Goal: Task Accomplishment & Management: Complete application form

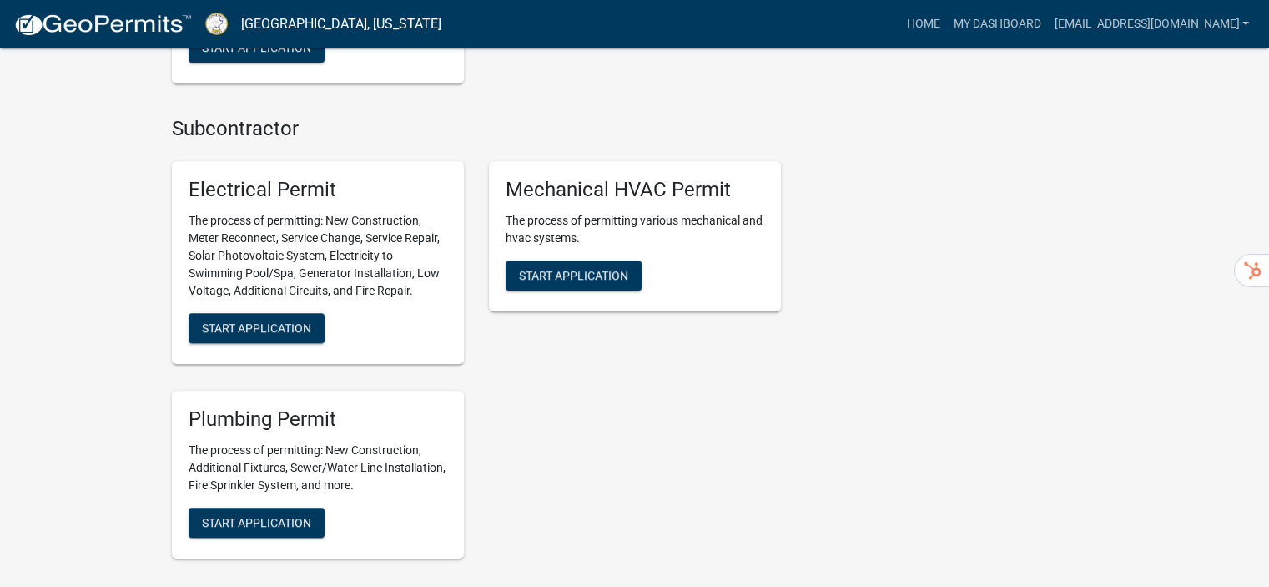
scroll to position [1085, 0]
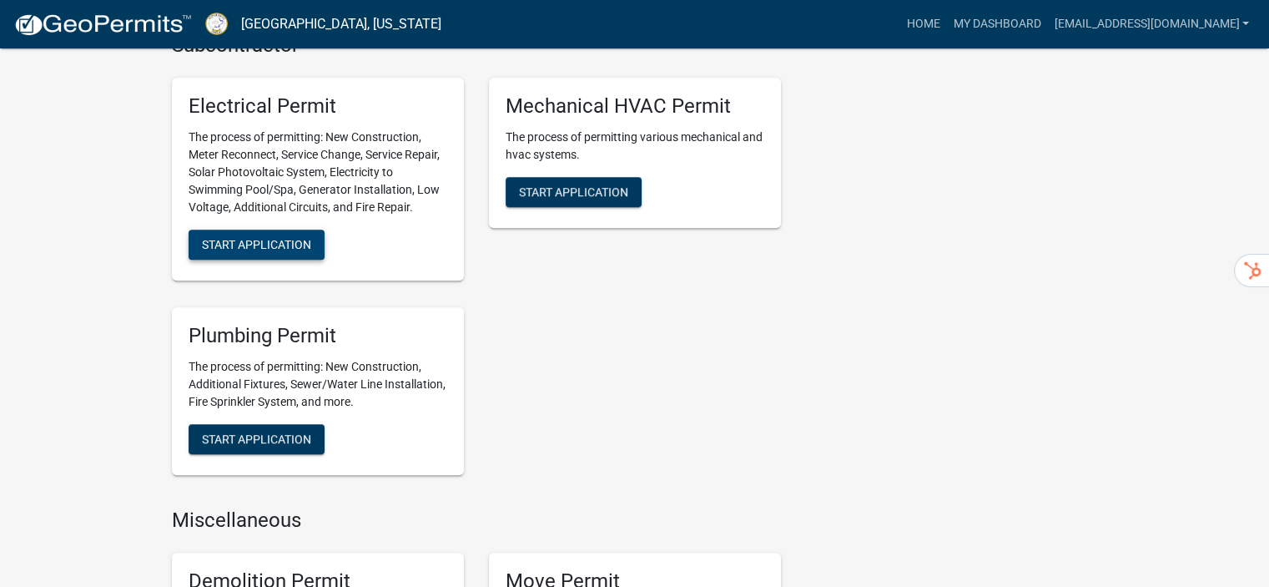
click at [207, 244] on span "Start Application" at bounding box center [256, 244] width 109 height 13
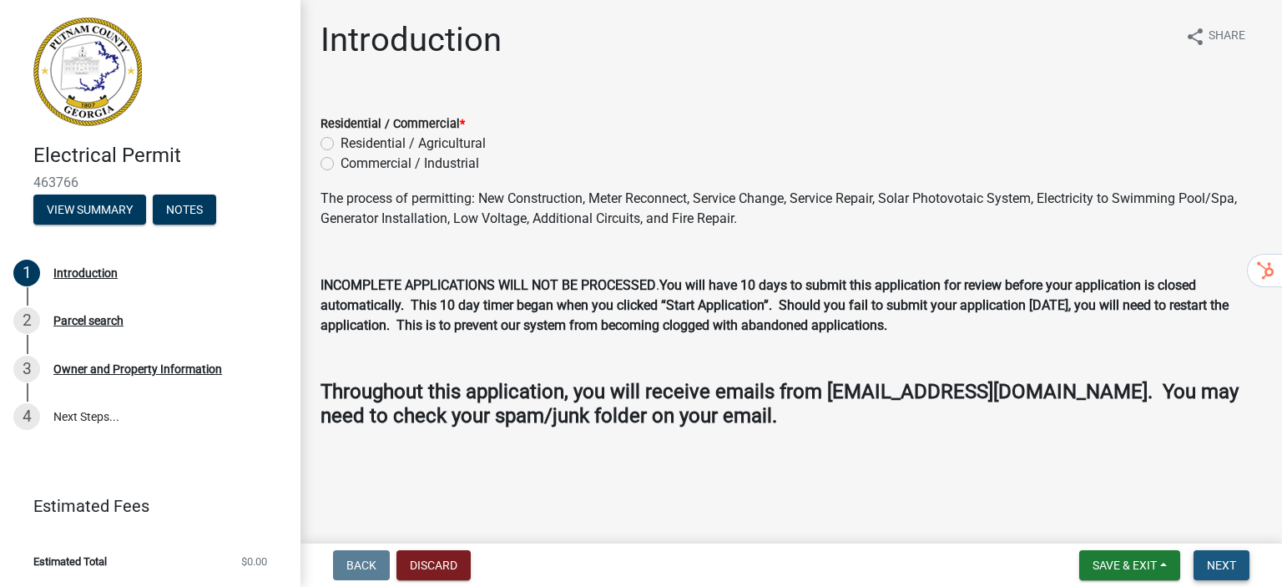
click at [1227, 567] on span "Next" at bounding box center [1221, 564] width 29 height 13
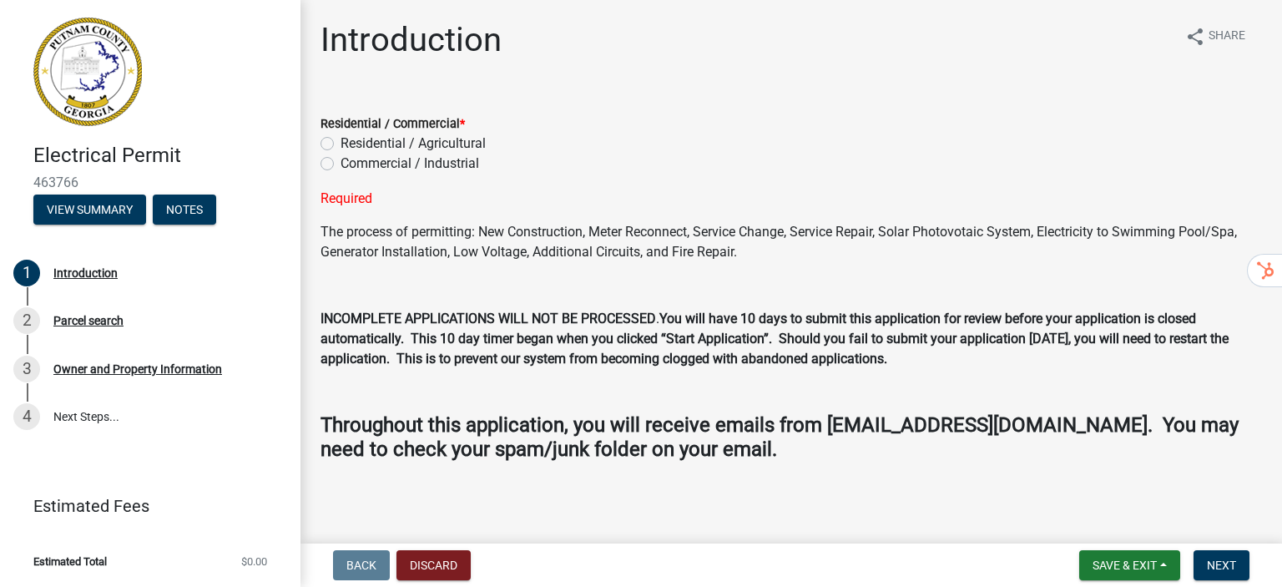
click at [340, 147] on label "Residential / Agricultural" at bounding box center [412, 144] width 145 height 20
click at [340, 144] on input "Residential / Agricultural" at bounding box center [345, 139] width 11 height 11
radio input "true"
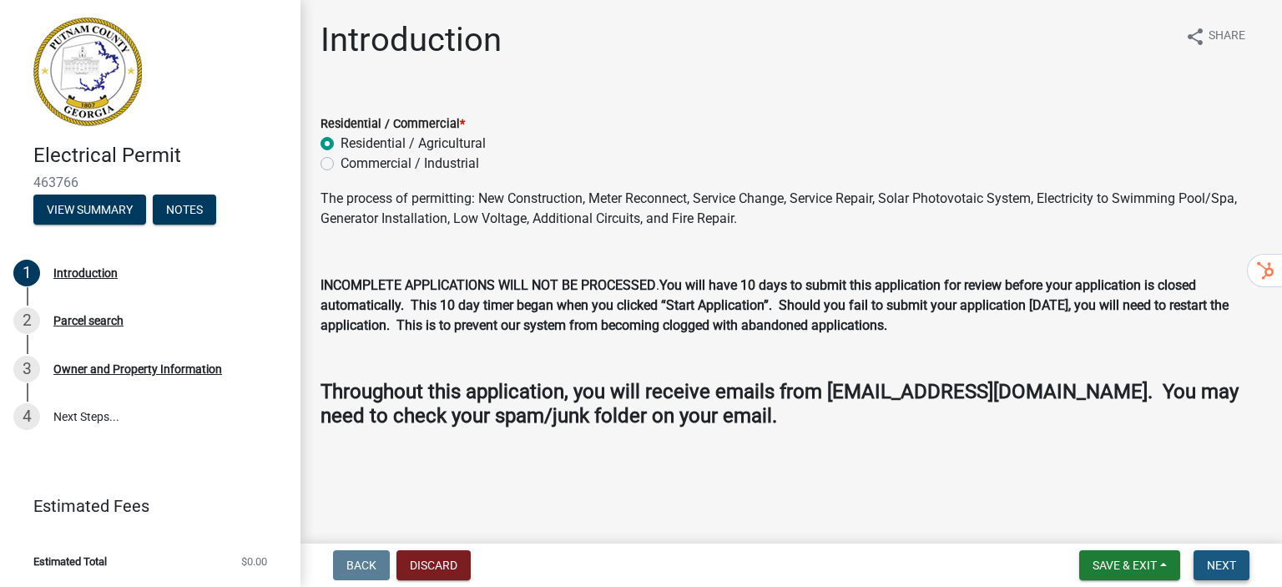
click at [1203, 567] on button "Next" at bounding box center [1221, 565] width 56 height 30
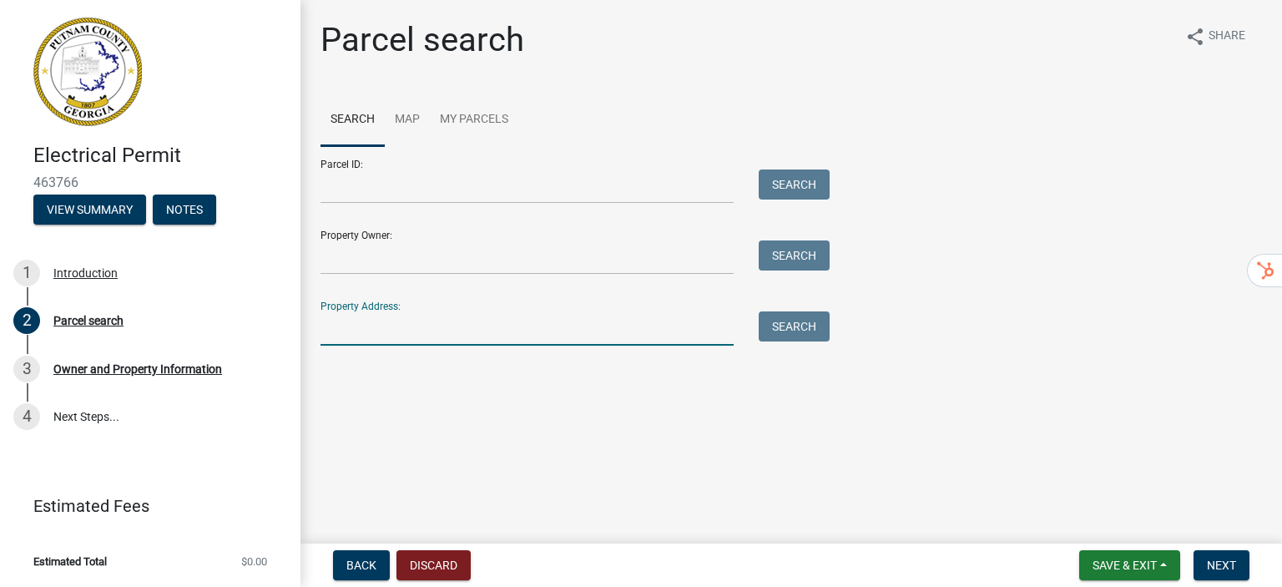
click at [360, 330] on input "Property Address:" at bounding box center [526, 328] width 413 height 34
paste input "[STREET_ADDRESS]"
type input "271 winding River R"
click at [794, 323] on button "Search" at bounding box center [794, 326] width 71 height 30
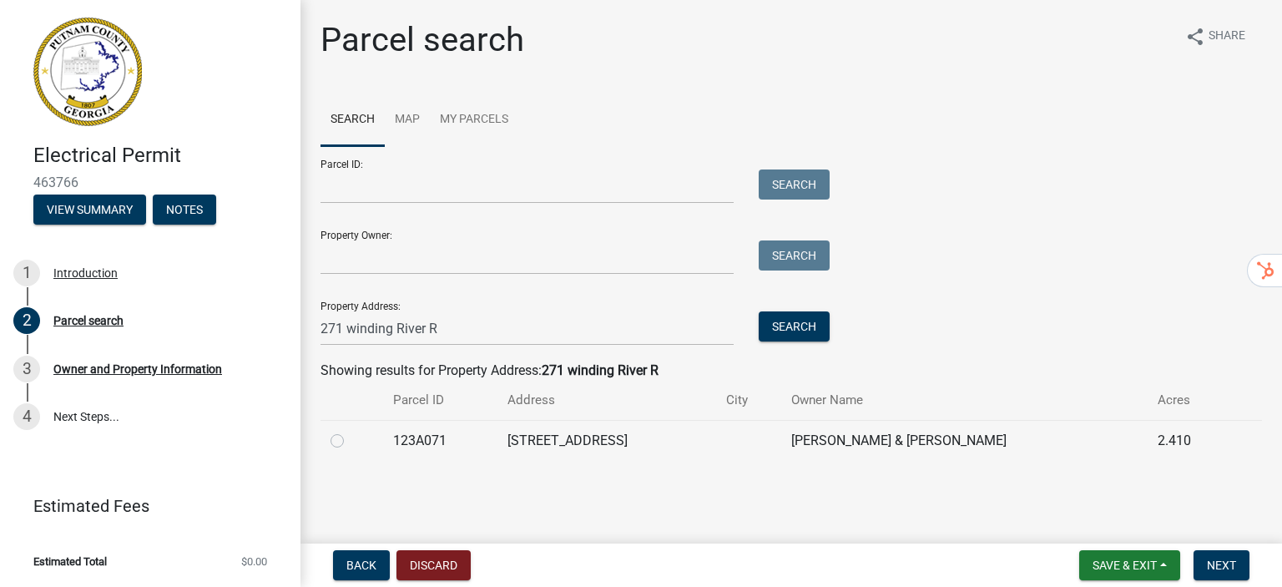
click at [350, 431] on label at bounding box center [350, 431] width 0 height 0
click at [350, 440] on input "radio" at bounding box center [355, 436] width 11 height 11
radio input "true"
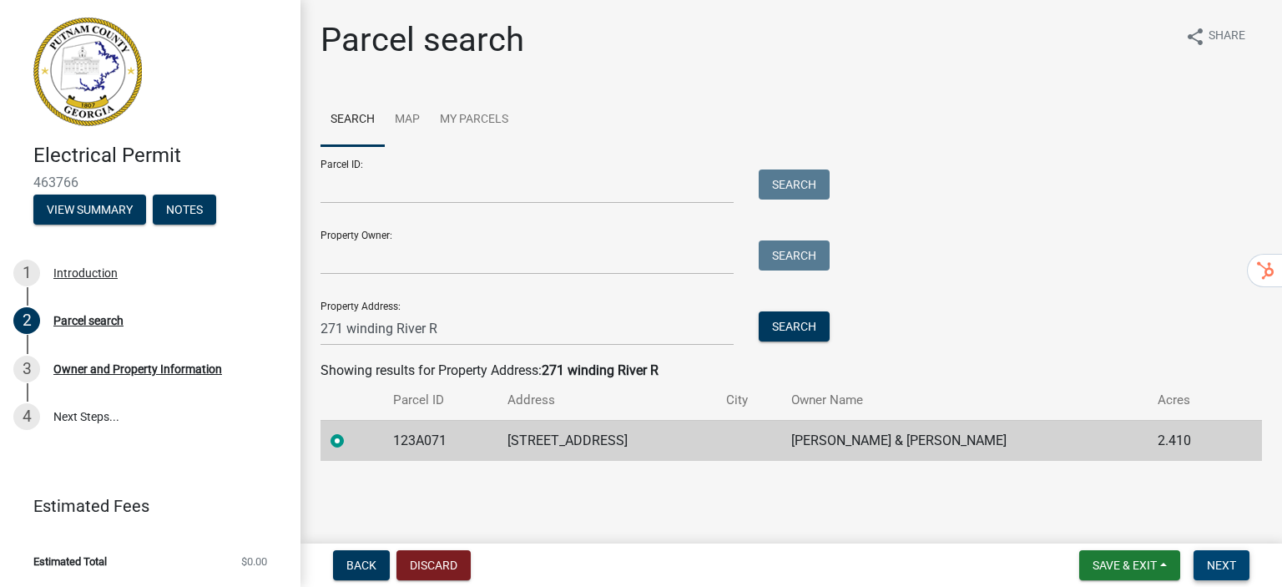
click at [1218, 564] on span "Next" at bounding box center [1221, 564] width 29 height 13
click at [1223, 567] on span "Next" at bounding box center [1221, 564] width 29 height 13
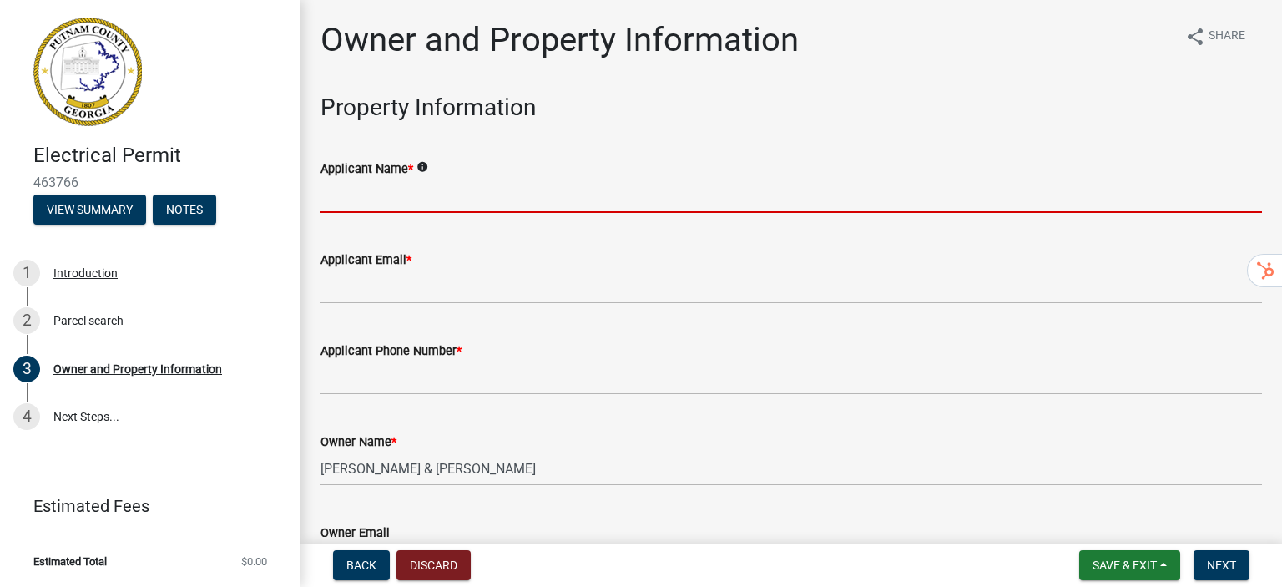
click at [366, 204] on input "Applicant Name *" at bounding box center [790, 196] width 941 height 34
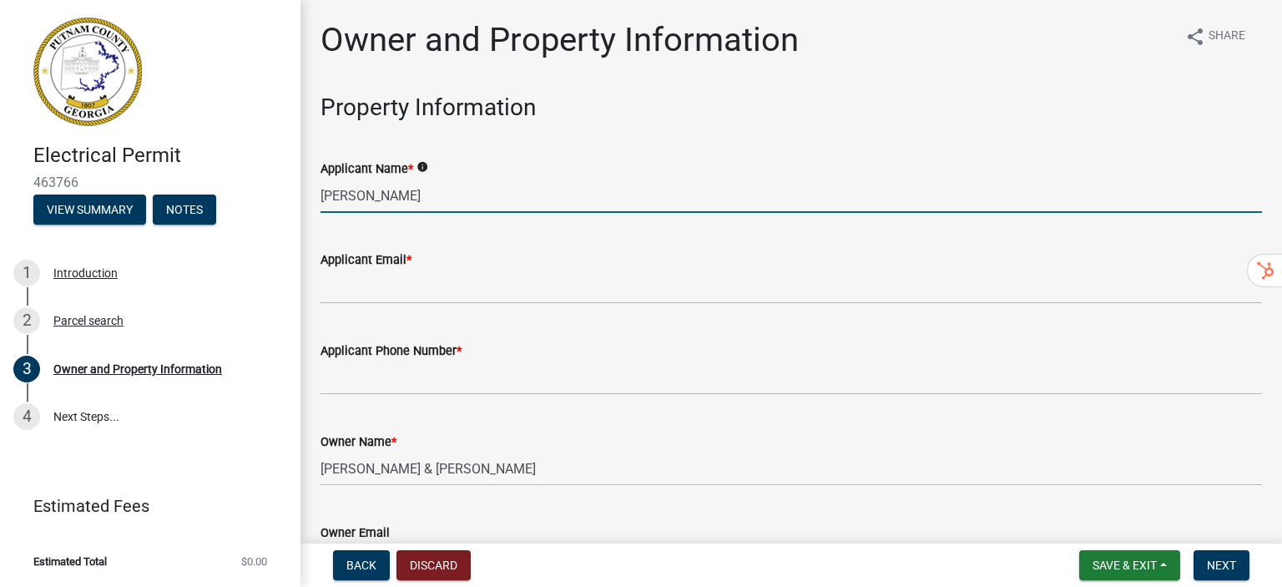
type input "[PERSON_NAME]"
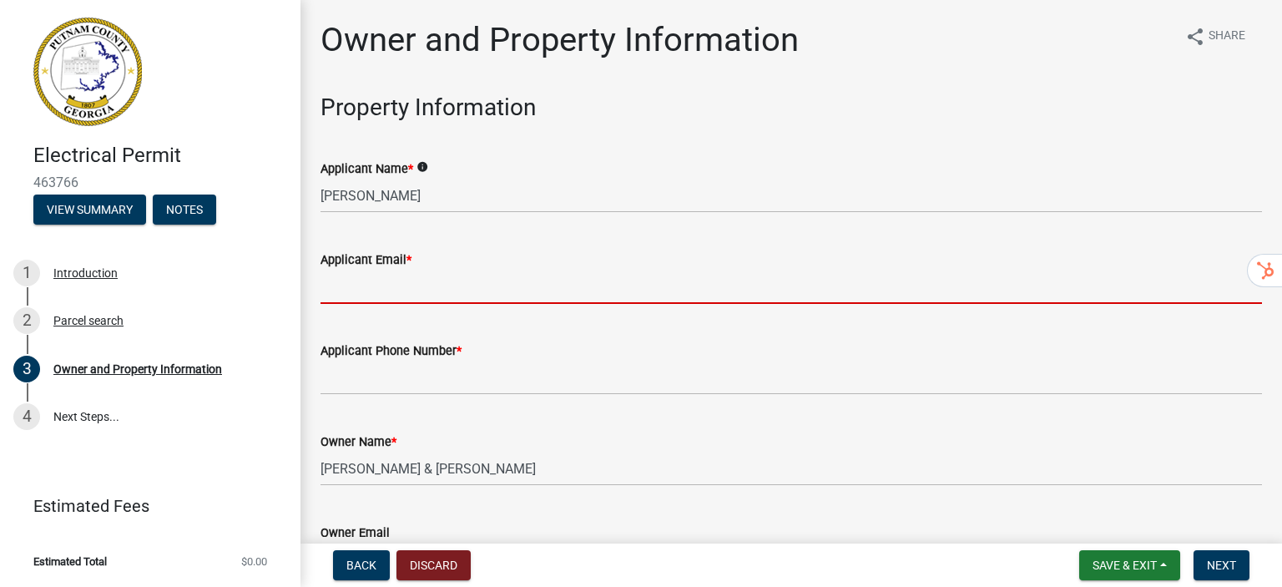
click at [385, 298] on input "Applicant Email *" at bounding box center [790, 287] width 941 height 34
type input "[EMAIL_ADDRESS][DOMAIN_NAME]"
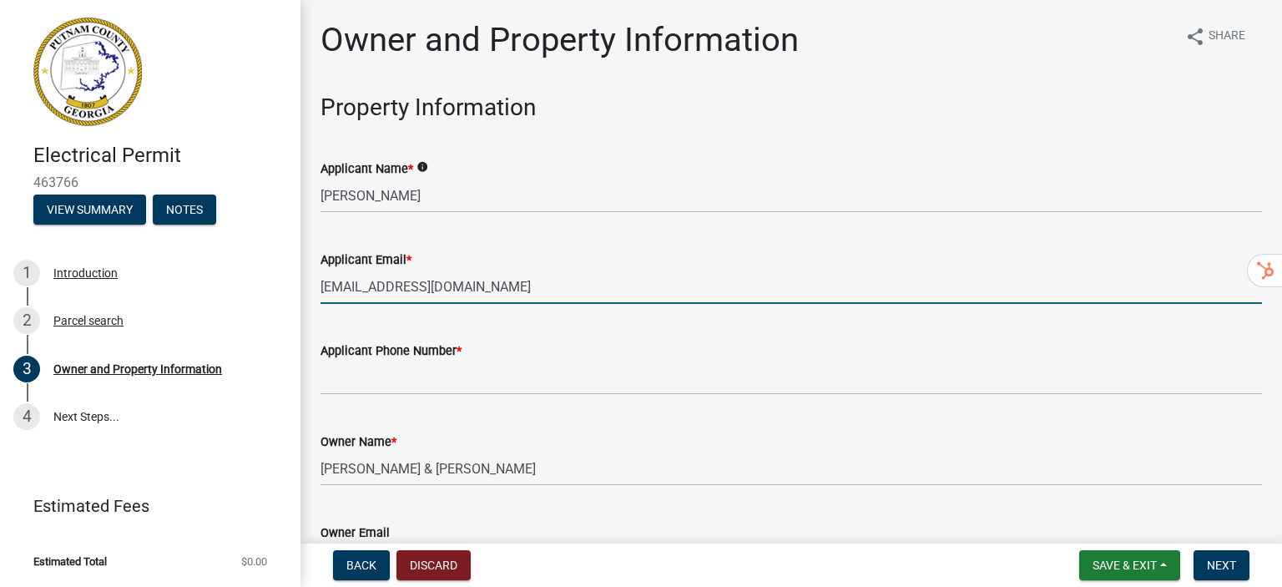
click at [401, 286] on input "[EMAIL_ADDRESS][DOMAIN_NAME]" at bounding box center [790, 287] width 941 height 34
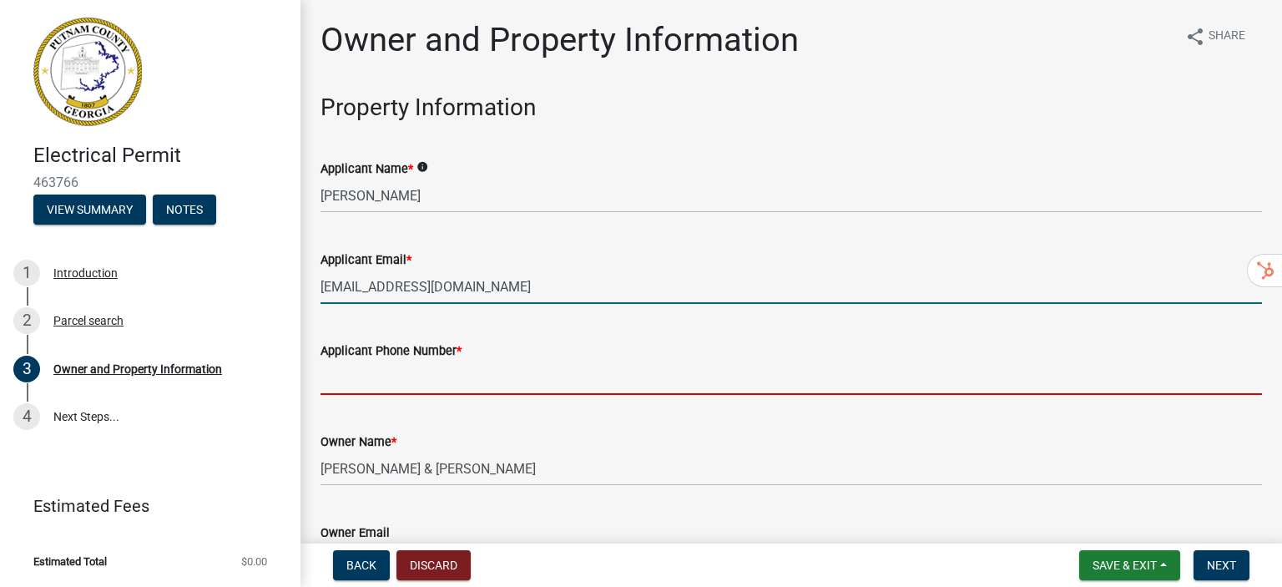
click at [365, 384] on input "Applicant Phone Number *" at bounding box center [790, 378] width 941 height 34
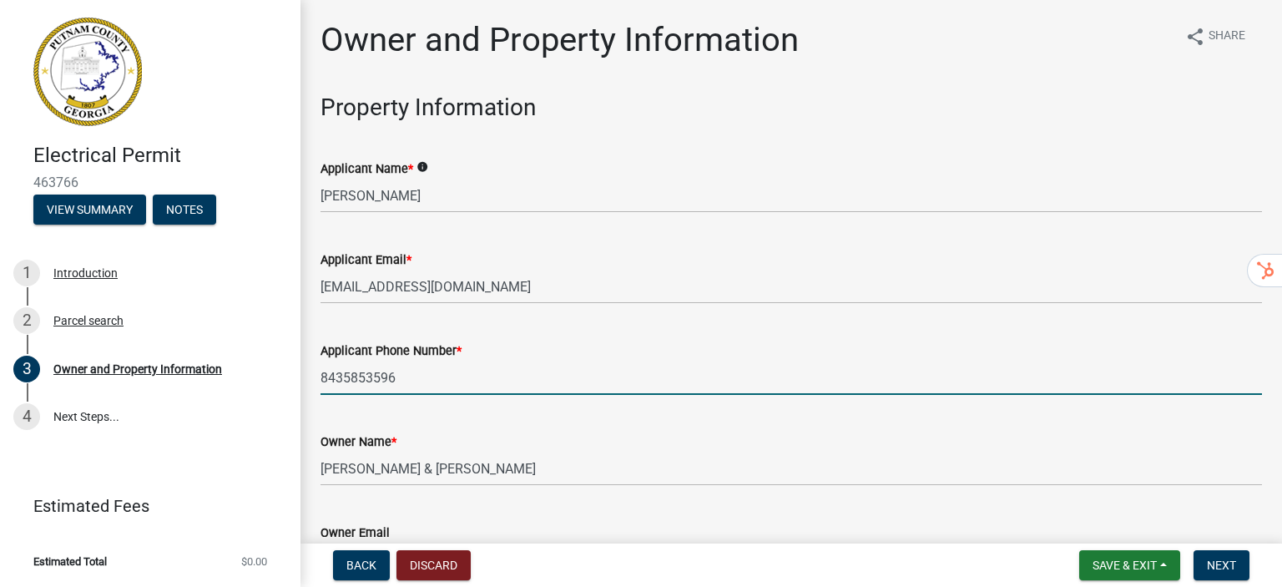
scroll to position [167, 0]
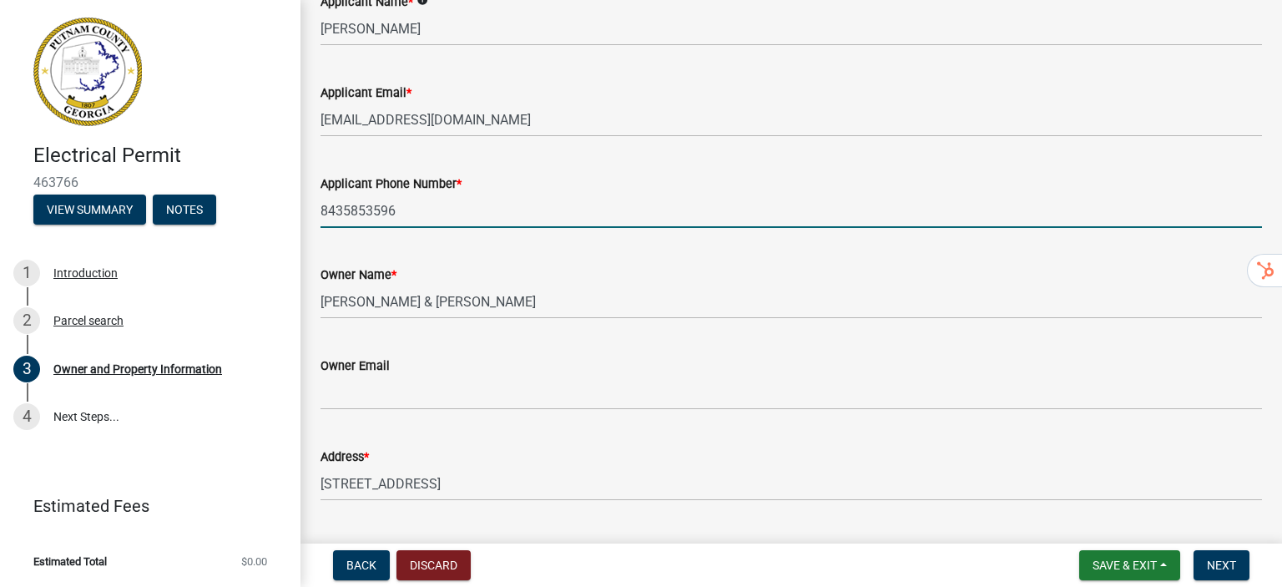
type input "8435853596"
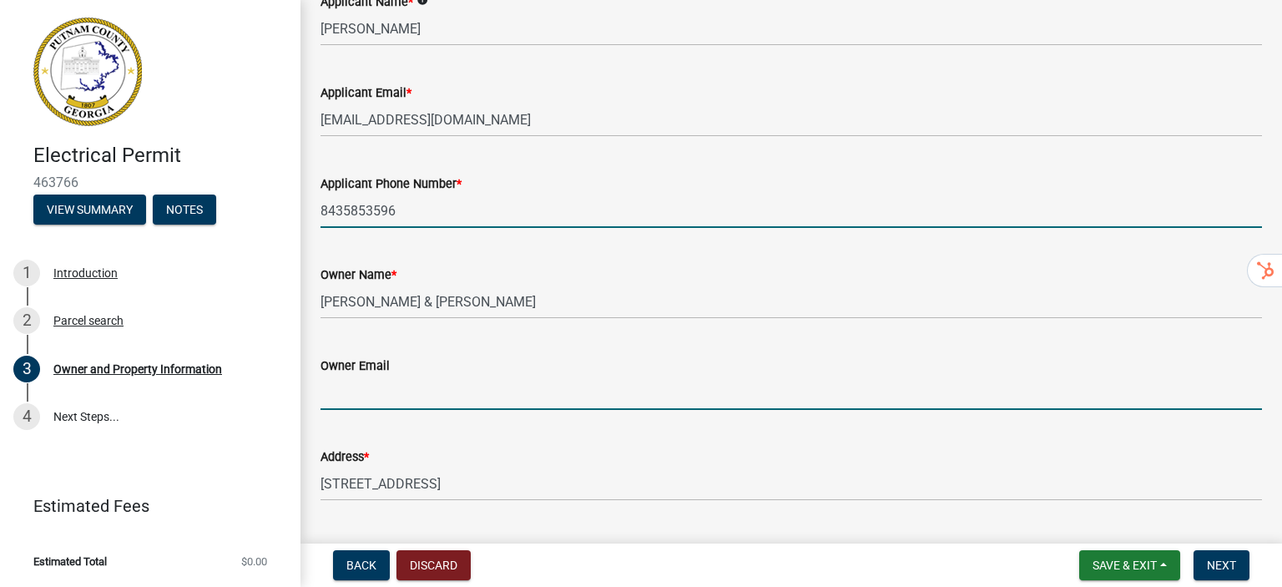
click at [395, 398] on input "Owner Email" at bounding box center [790, 393] width 941 height 34
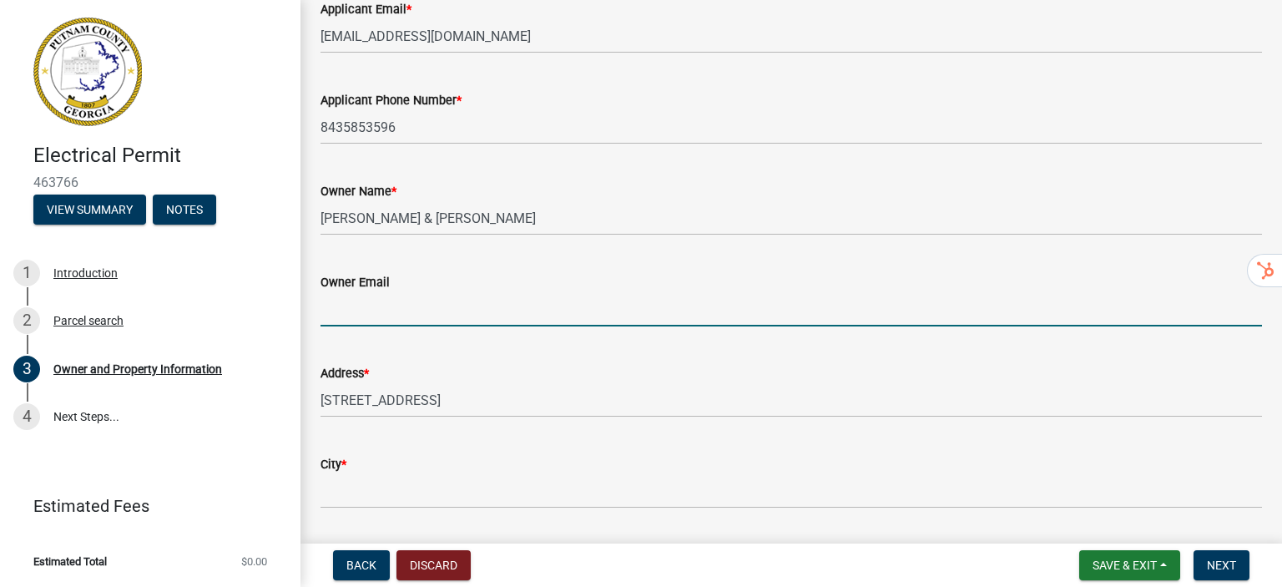
scroll to position [334, 0]
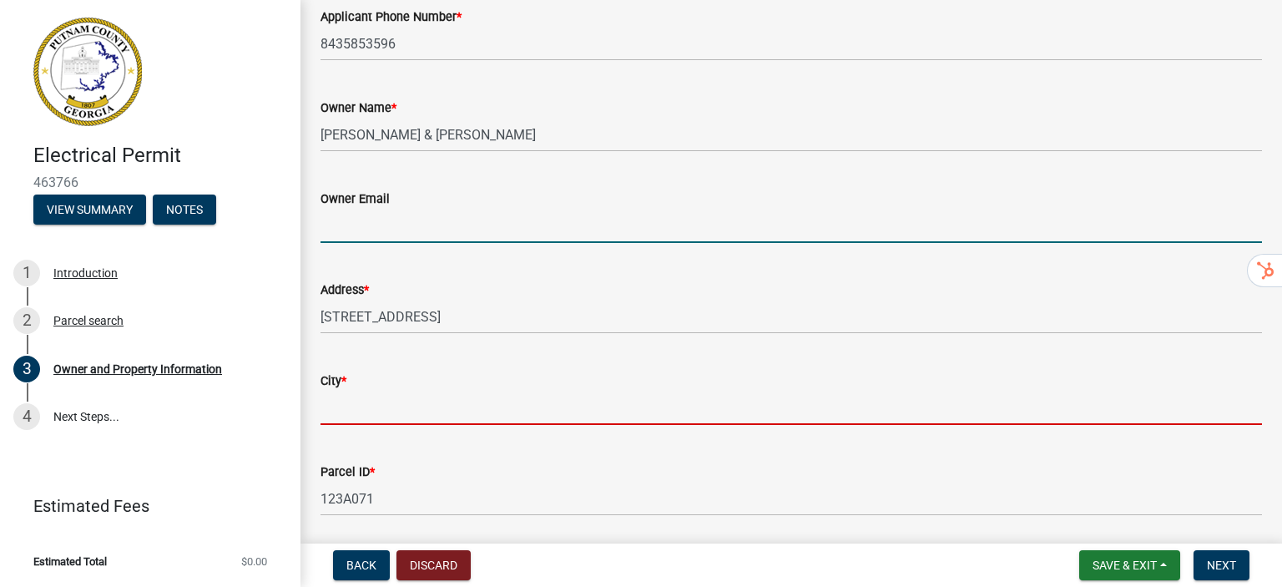
click at [355, 410] on input "City *" at bounding box center [790, 408] width 941 height 34
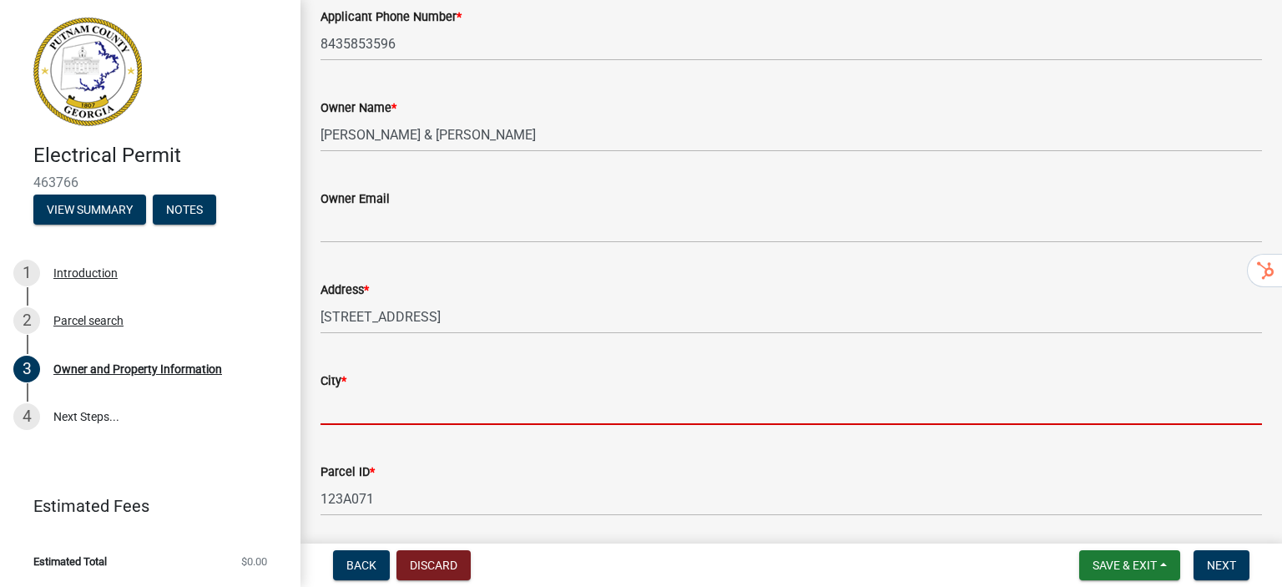
scroll to position [417, 0]
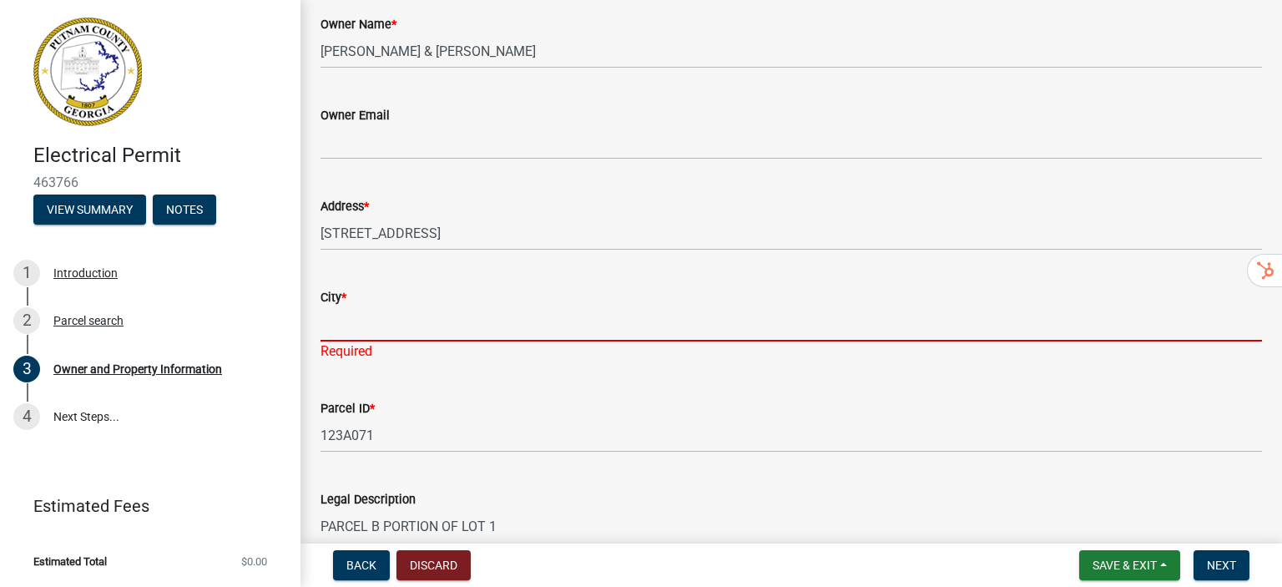
click at [400, 325] on input "City *" at bounding box center [790, 324] width 941 height 34
paste input "eatonton"
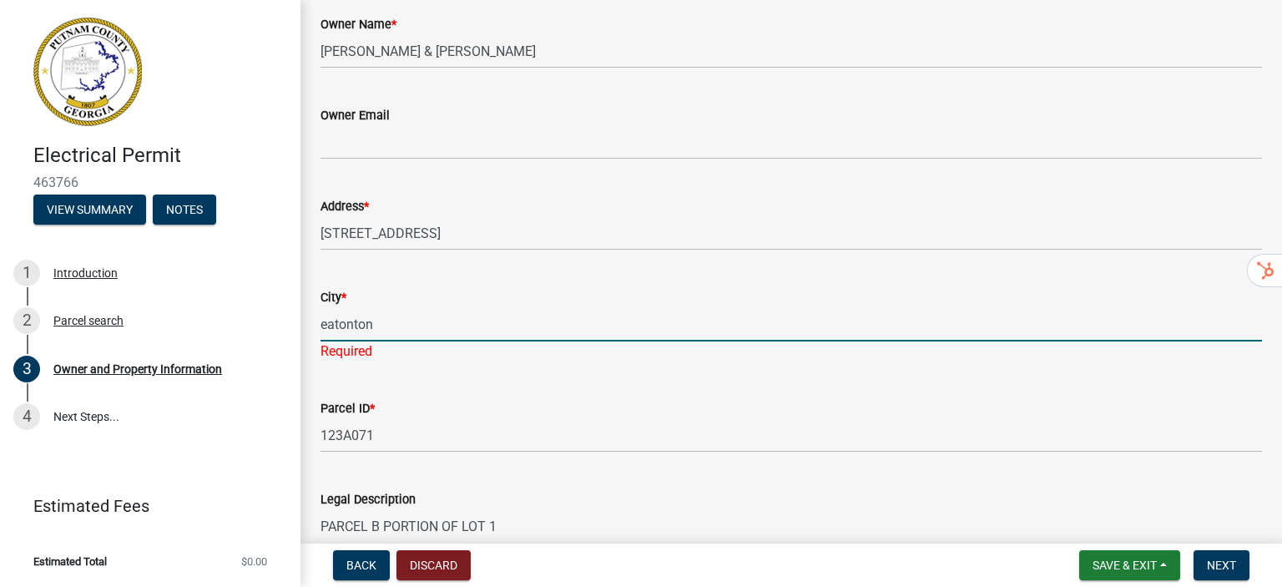
drag, startPoint x: 328, startPoint y: 326, endPoint x: 320, endPoint y: 325, distance: 8.5
click at [320, 325] on div "City * eatonton Required" at bounding box center [791, 313] width 966 height 98
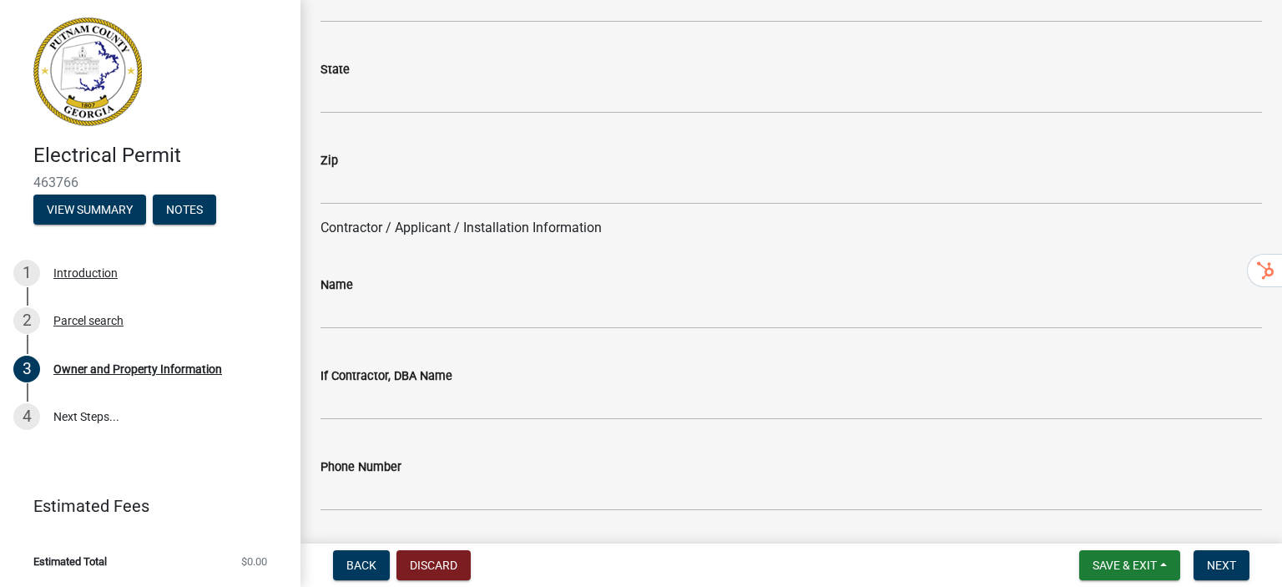
scroll to position [1335, 0]
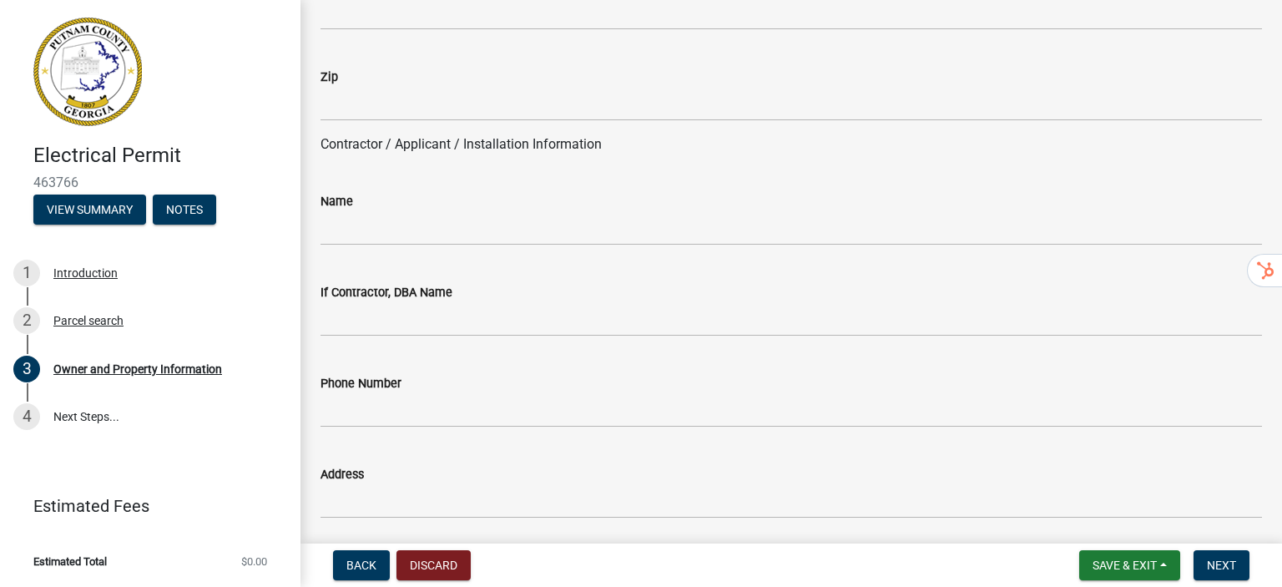
type input "Eatonton"
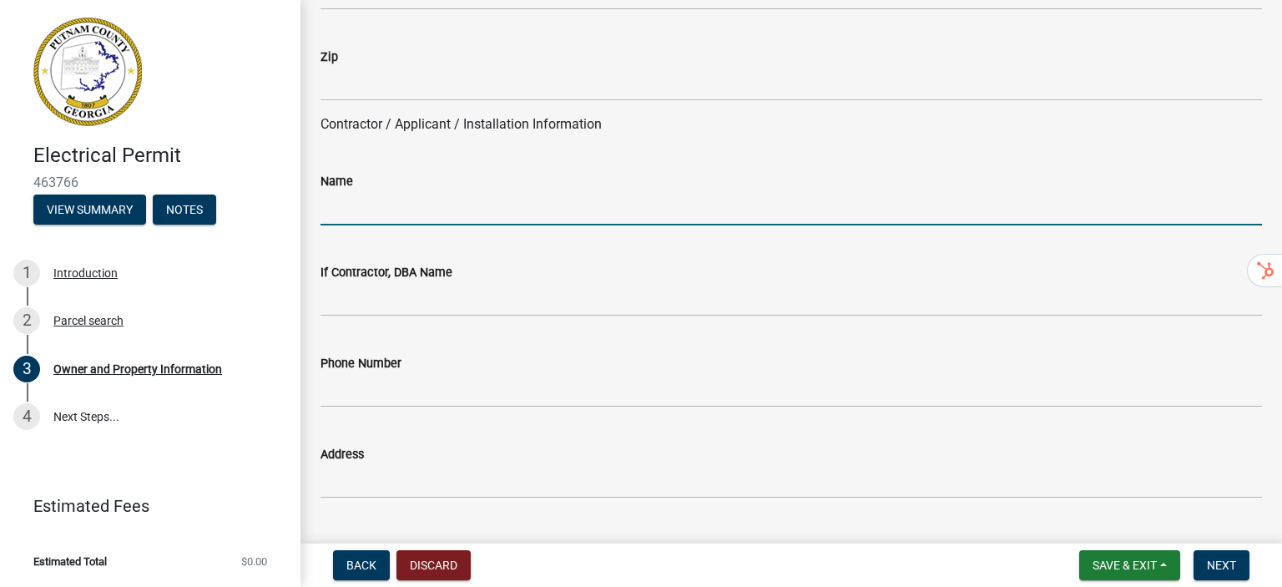
scroll to position [1315, 0]
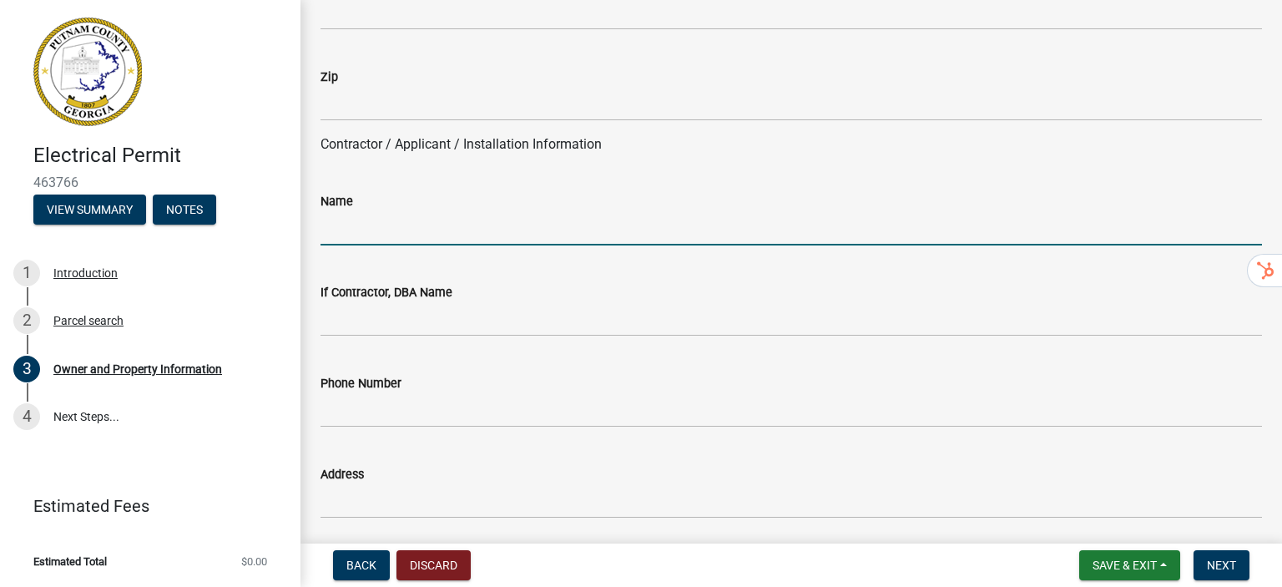
click at [342, 241] on input "Name" at bounding box center [790, 228] width 941 height 34
type input "[PERSON_NAME]"
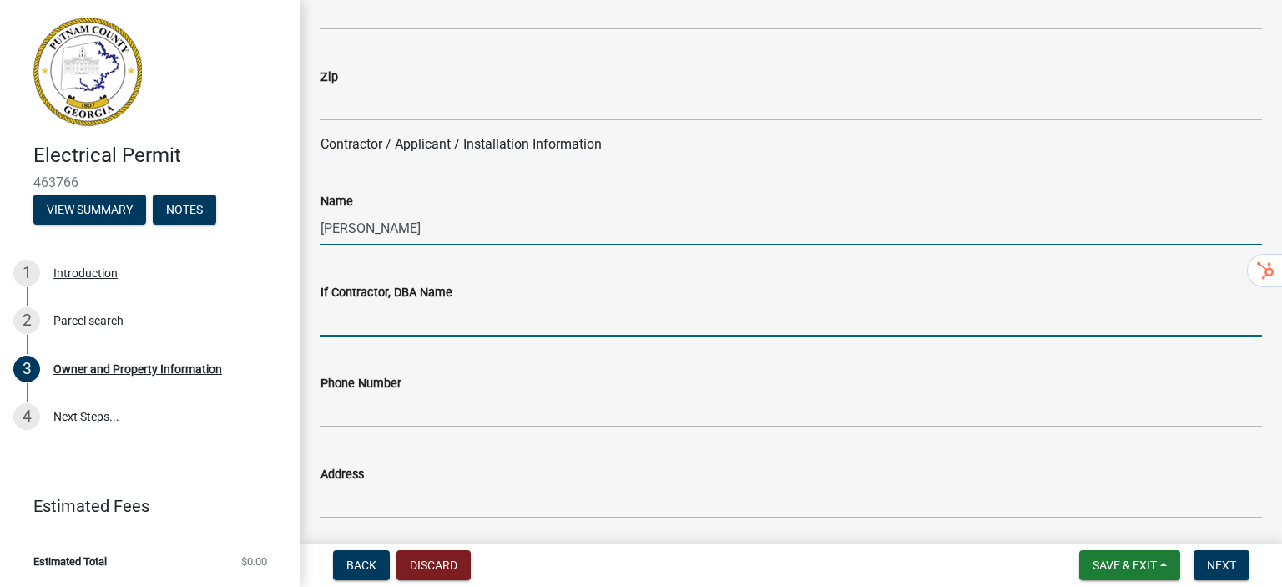
click at [377, 302] on input "If Contractor, DBA Name" at bounding box center [790, 319] width 941 height 34
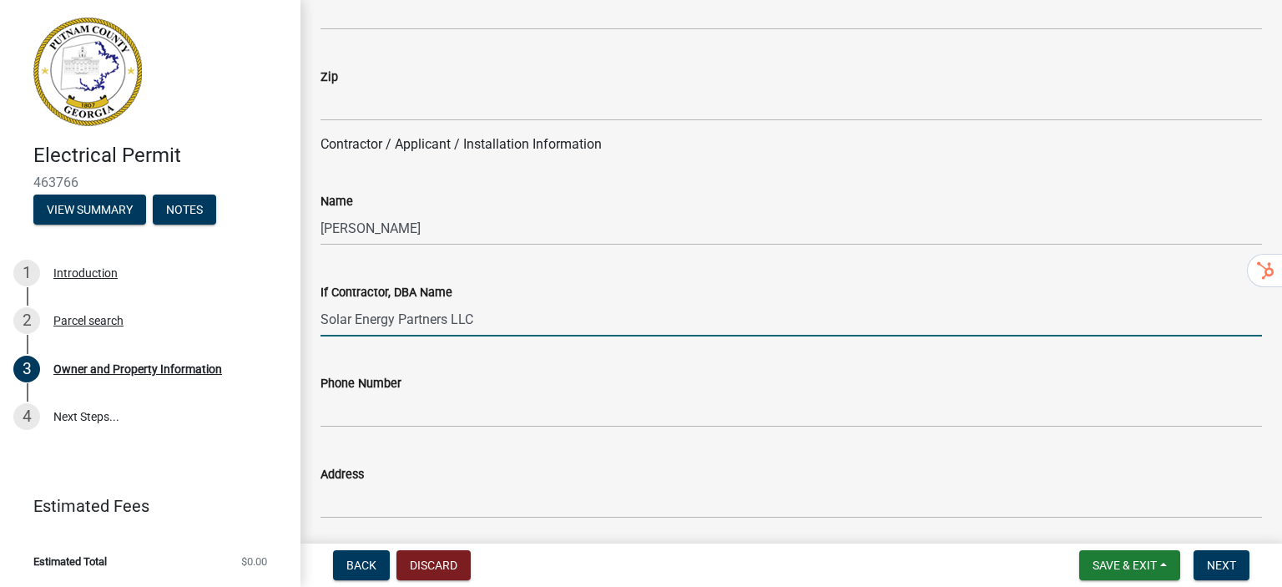
type input "Solar Energy Partners LLC"
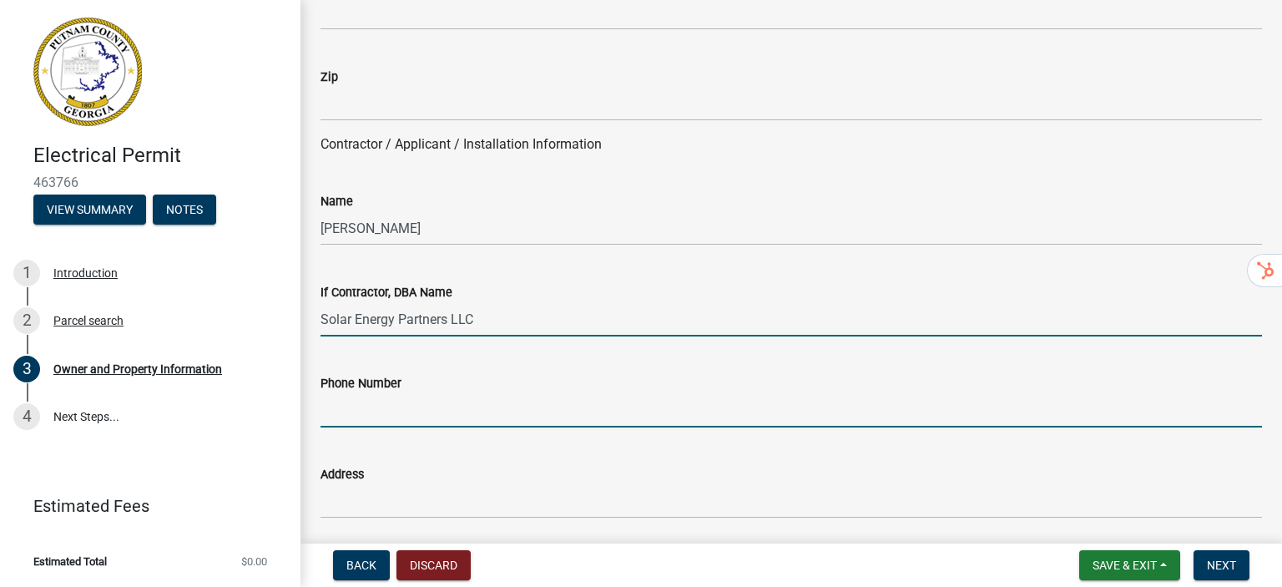
click at [431, 413] on input "Phone Number" at bounding box center [790, 410] width 941 height 34
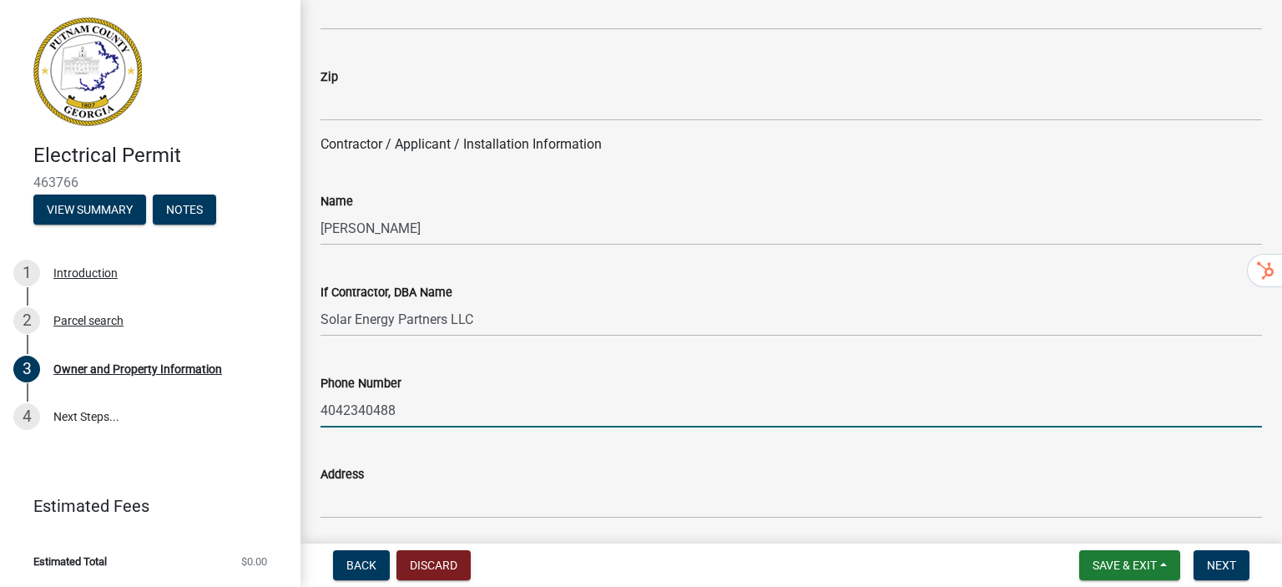
scroll to position [1482, 0]
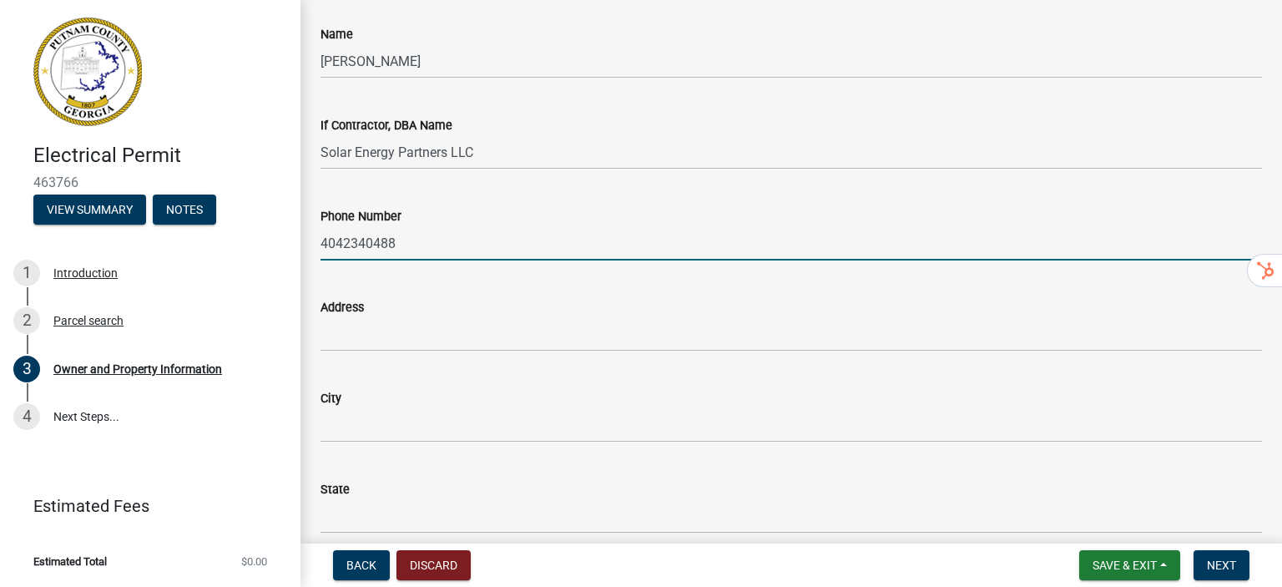
type input "4042340488"
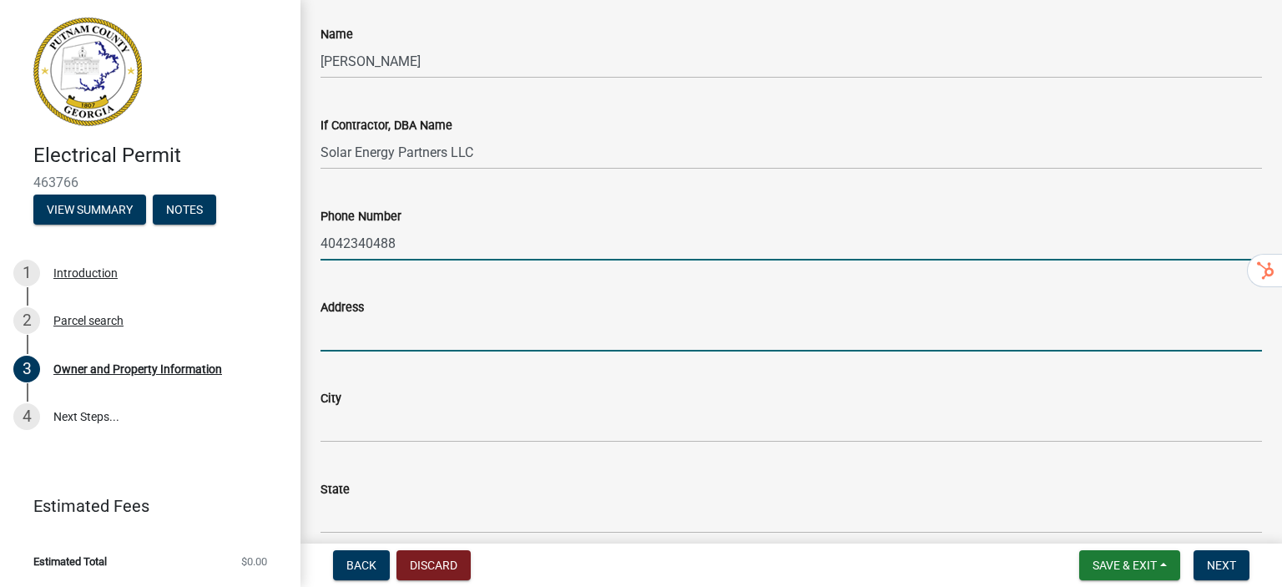
click at [415, 325] on input "Address" at bounding box center [790, 334] width 941 height 34
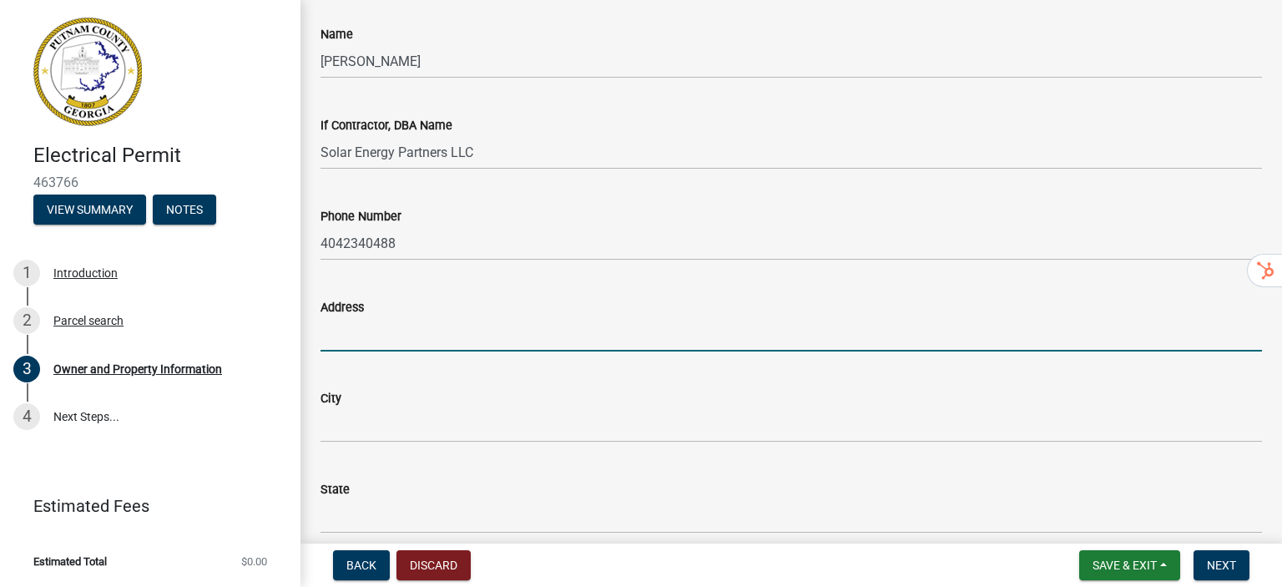
type input "[STREET_ADDRESS]"
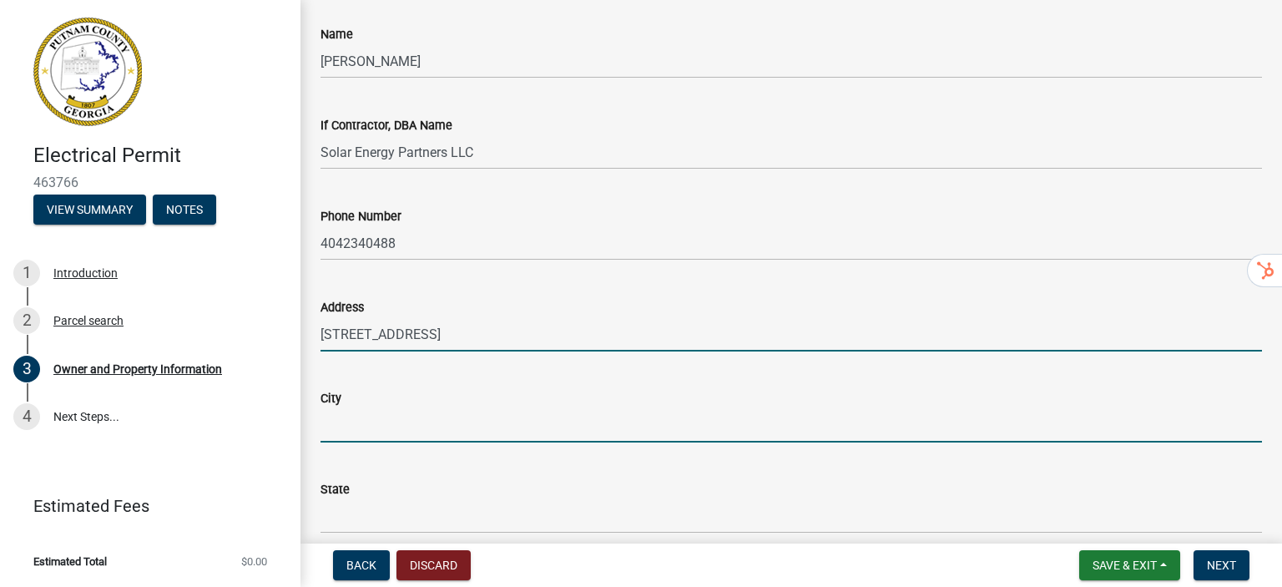
type input "[GEOGRAPHIC_DATA]"
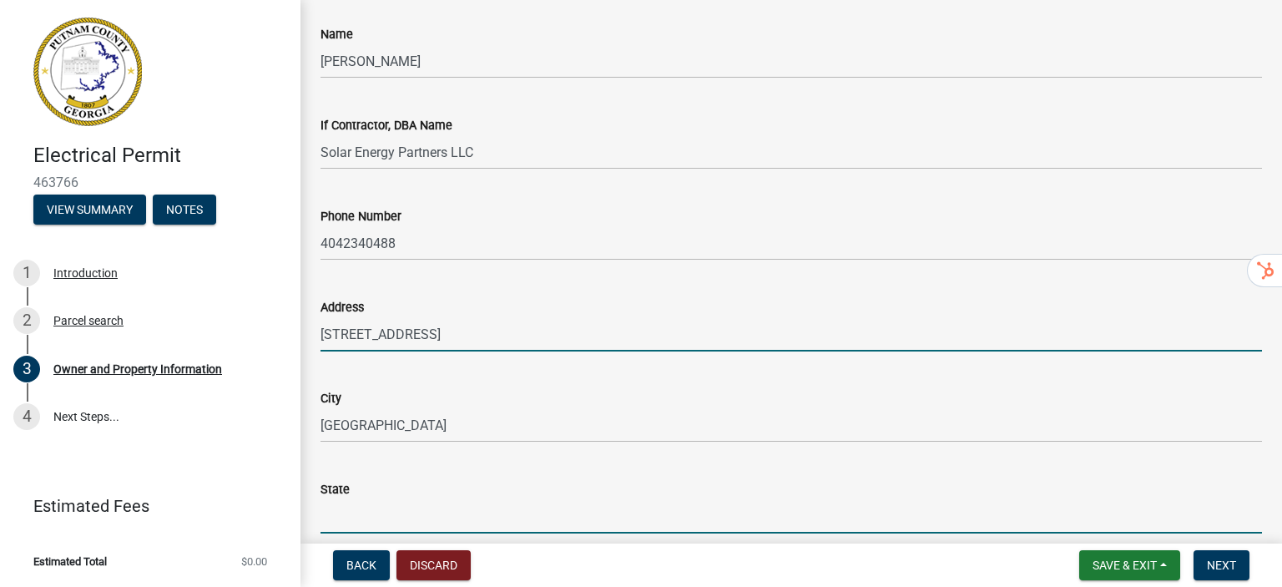
type input "[US_STATE]"
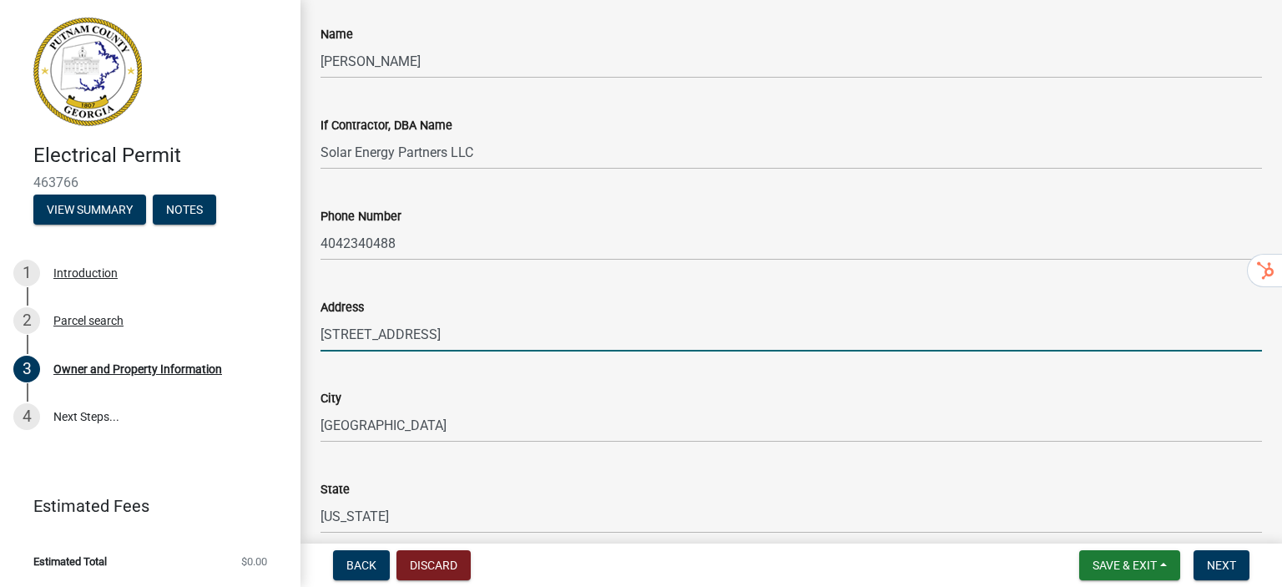
type input "30080"
type input "[EMAIL_ADDRESS][DOMAIN_NAME]"
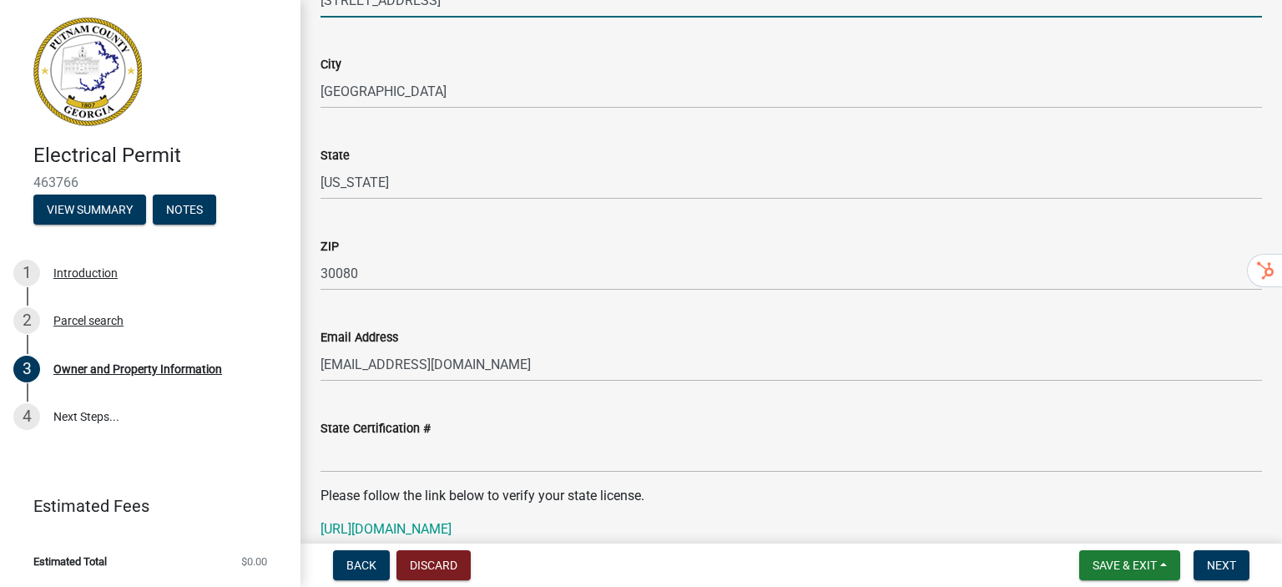
scroll to position [1899, 0]
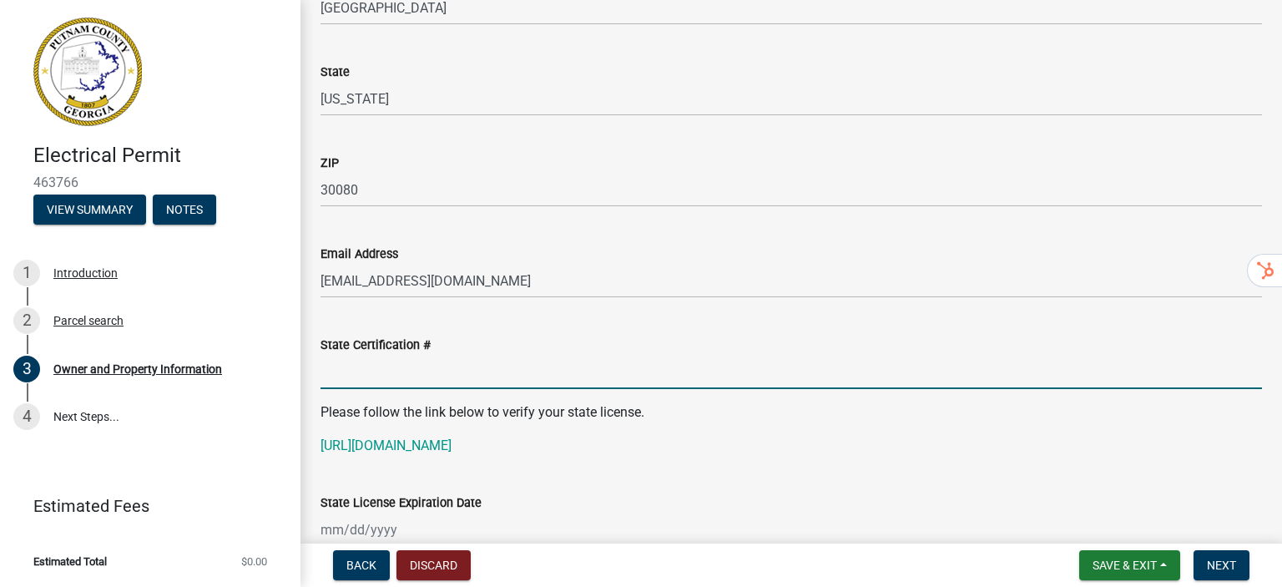
click at [404, 373] on input "State Certification #" at bounding box center [790, 372] width 941 height 34
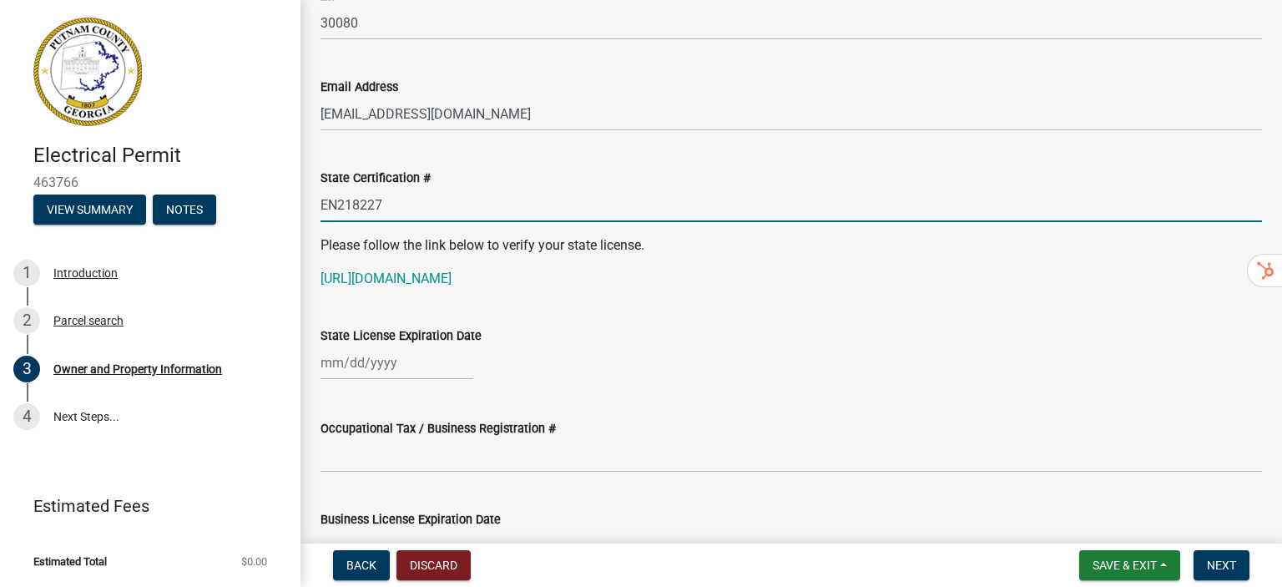
scroll to position [2150, 0]
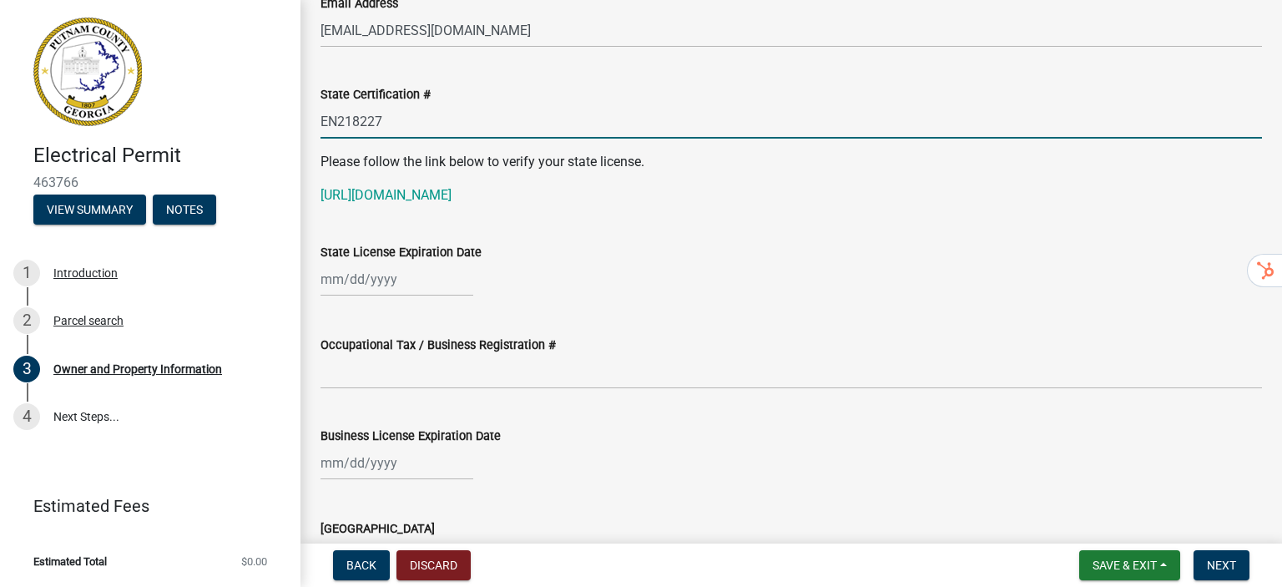
type input "EN218227"
click at [384, 285] on div at bounding box center [396, 279] width 153 height 34
select select "8"
select select "2025"
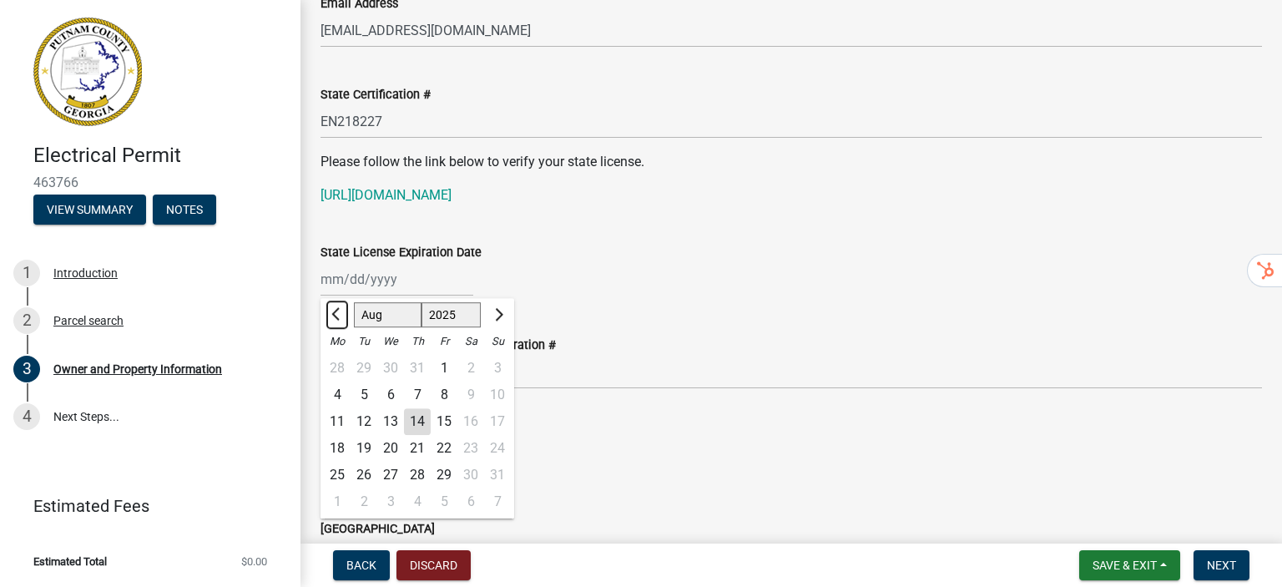
click at [337, 320] on span "Previous month" at bounding box center [337, 314] width 13 height 13
select select "7"
click at [584, 260] on div "State License Expiration Date" at bounding box center [790, 252] width 941 height 20
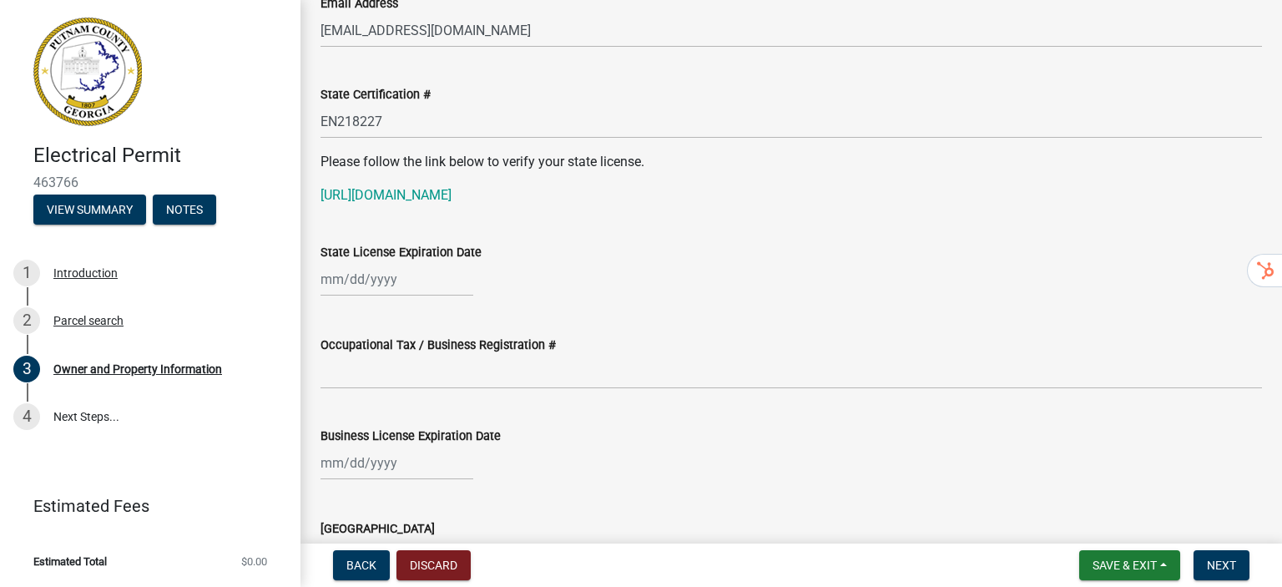
click at [337, 322] on div "Occupational Tax / Business Registration #" at bounding box center [790, 350] width 941 height 78
type input "[US_STATE]"
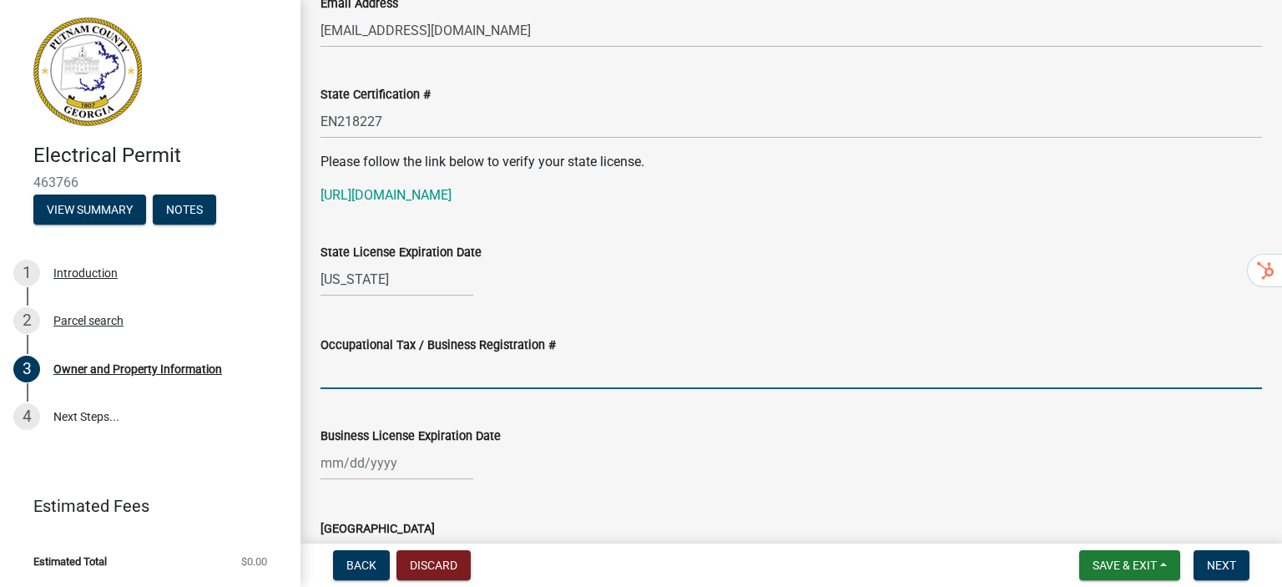
type input "Solar Energy Partners"
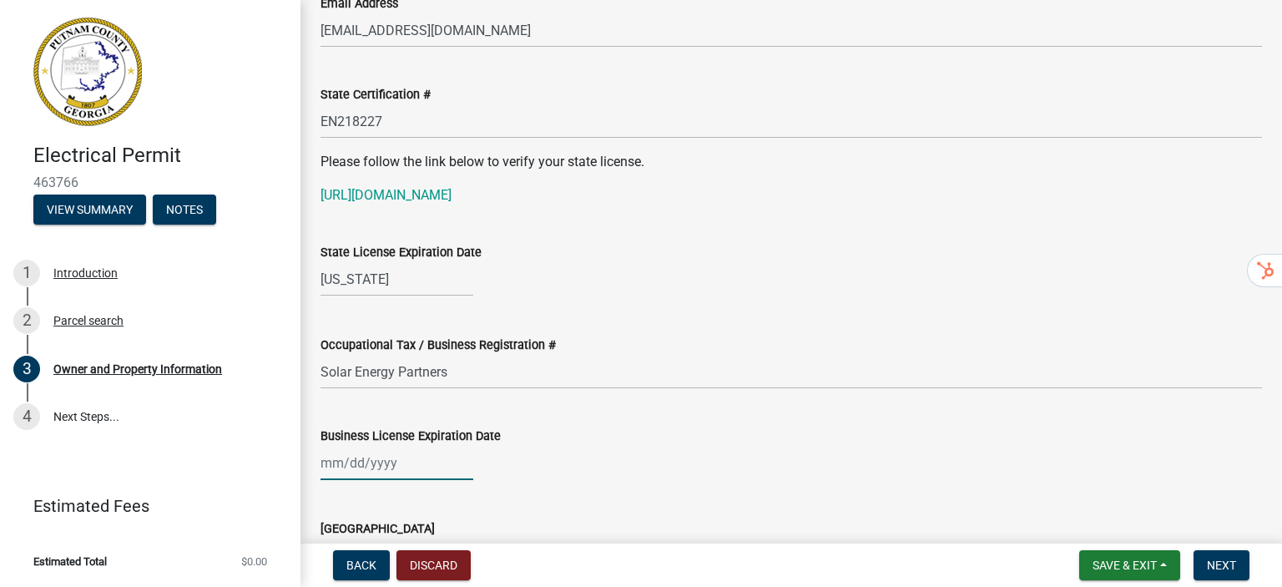
type input "Solar Energy Partners"
select select "8"
select select "2025"
select select "8"
select select "2025"
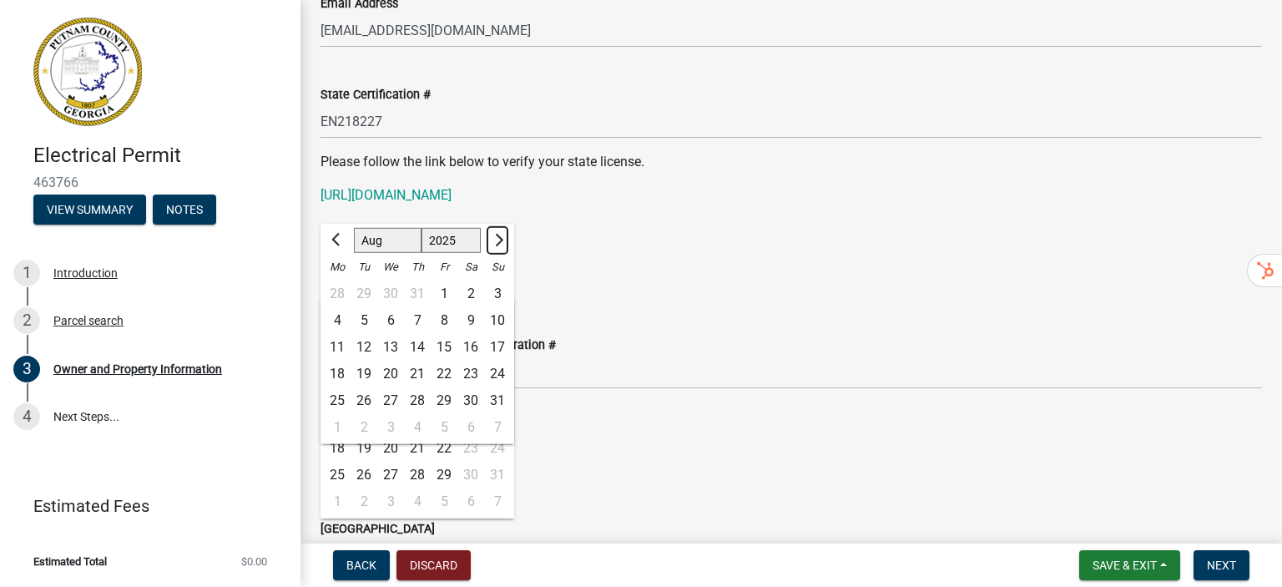
click at [498, 241] on span "Next month" at bounding box center [497, 240] width 13 height 13
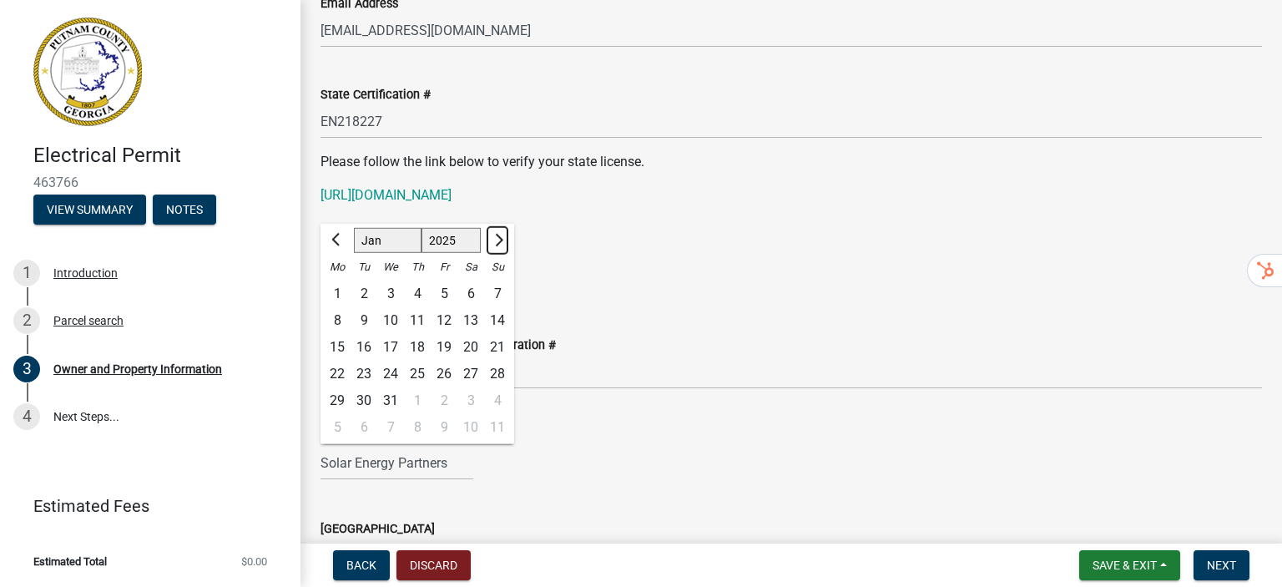
click at [498, 241] on span "Next month" at bounding box center [497, 240] width 13 height 13
select select "2"
select select "2026"
click at [498, 241] on span "Next month" at bounding box center [497, 240] width 13 height 13
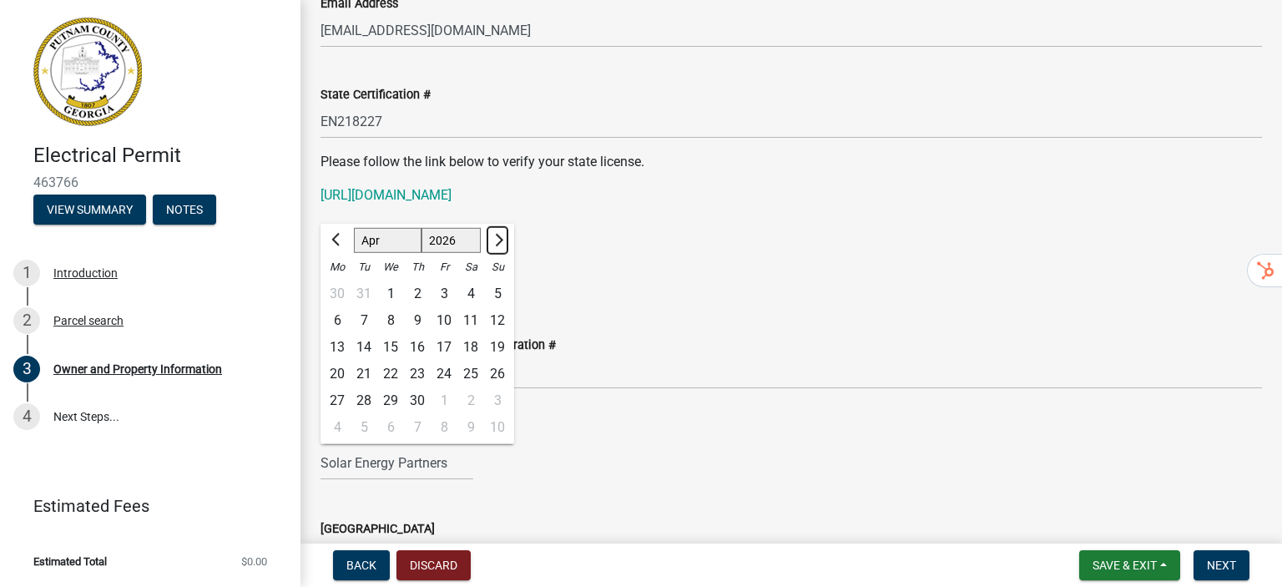
click at [498, 241] on span "Next month" at bounding box center [497, 240] width 13 height 13
select select "6"
click at [355, 401] on div "30" at bounding box center [363, 400] width 27 height 27
type input "[DATE]"
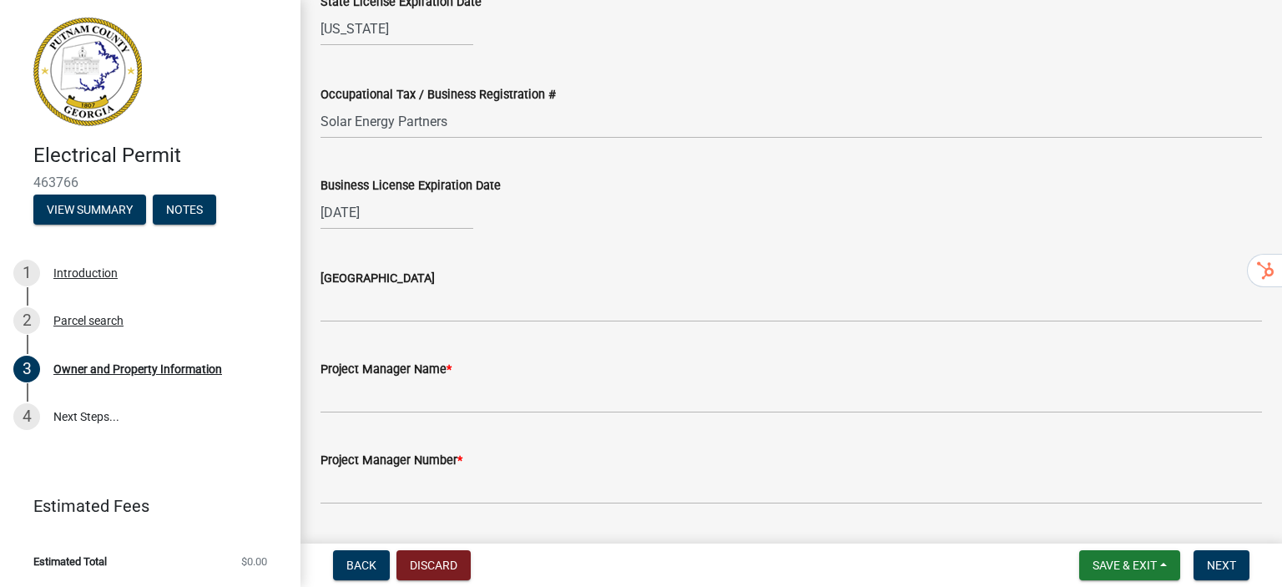
scroll to position [2483, 0]
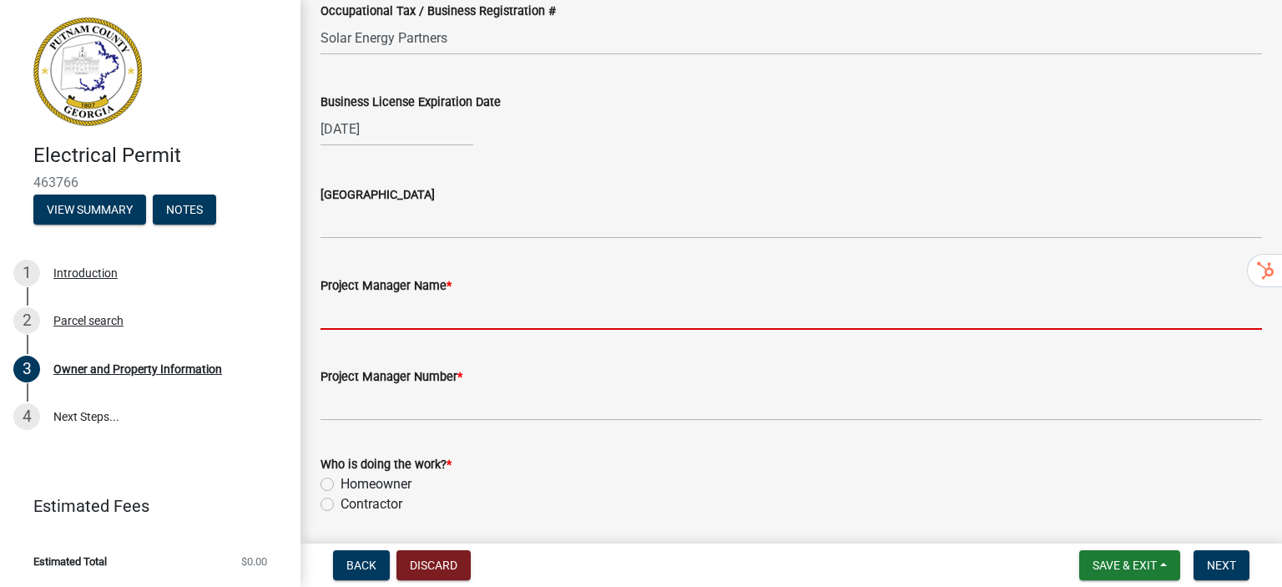
click at [367, 319] on input "Project Manager Name *" at bounding box center [790, 312] width 941 height 34
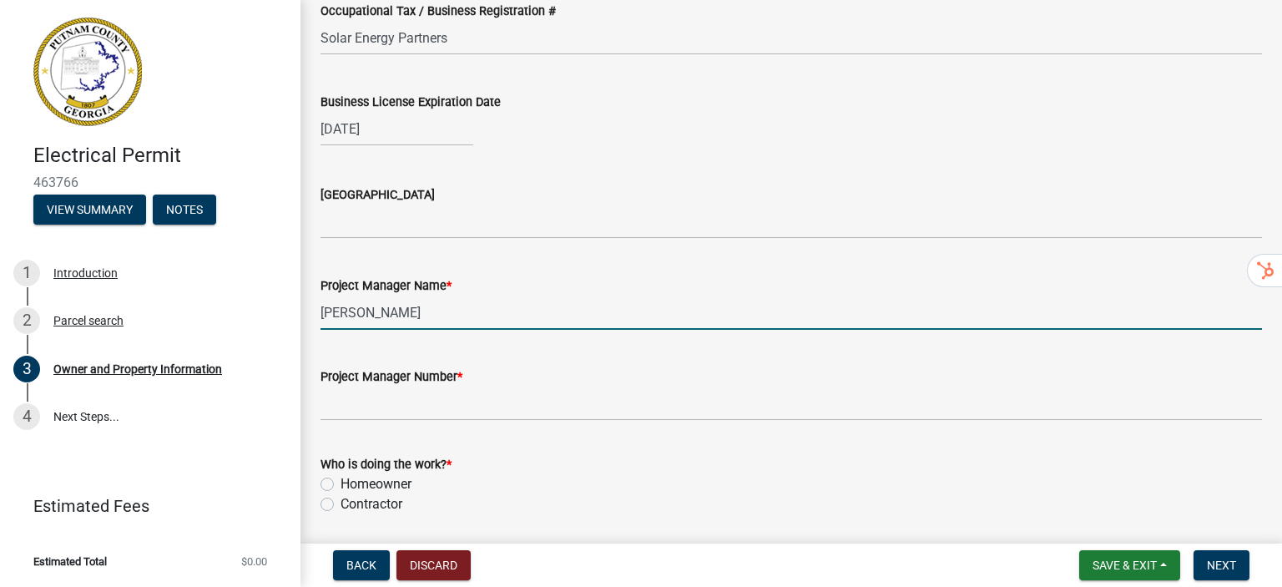
type input "[PERSON_NAME]"
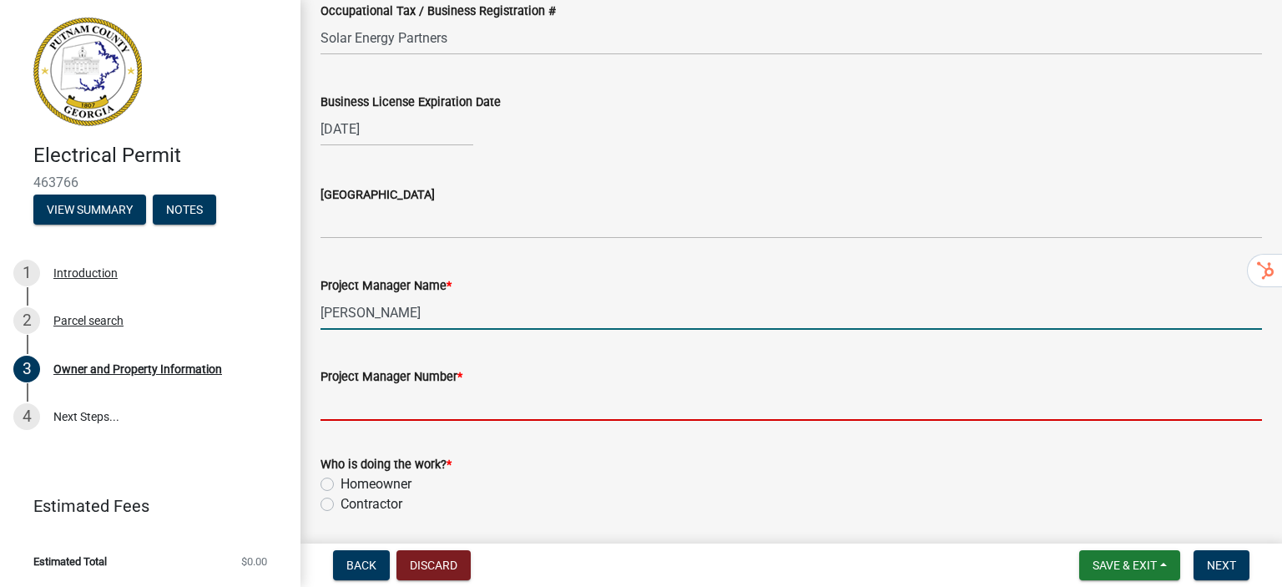
click at [404, 410] on input "Project Manager Number *" at bounding box center [790, 403] width 941 height 34
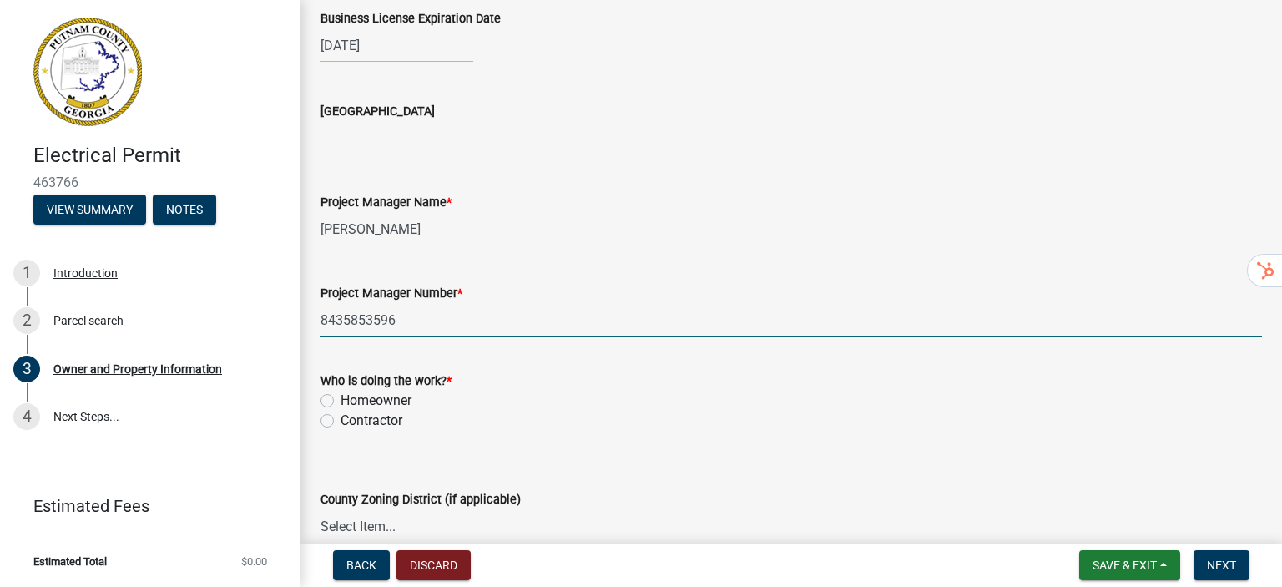
scroll to position [2650, 0]
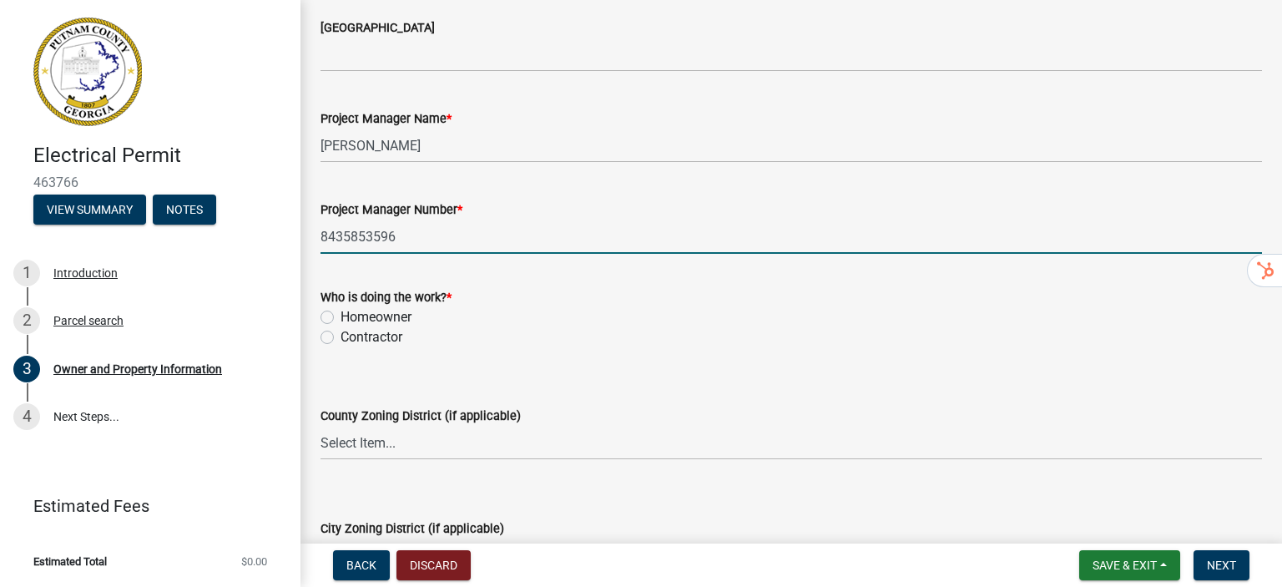
type input "8435853596"
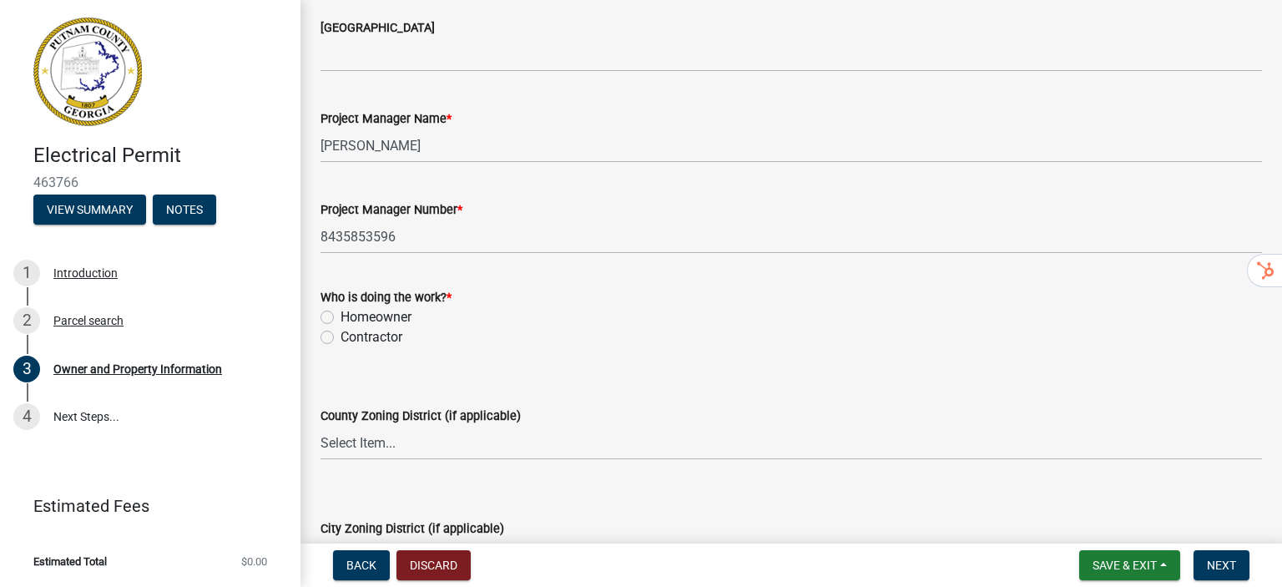
click at [340, 335] on label "Contractor" at bounding box center [371, 337] width 62 height 20
click at [340, 335] on input "Contractor" at bounding box center [345, 332] width 11 height 11
radio input "true"
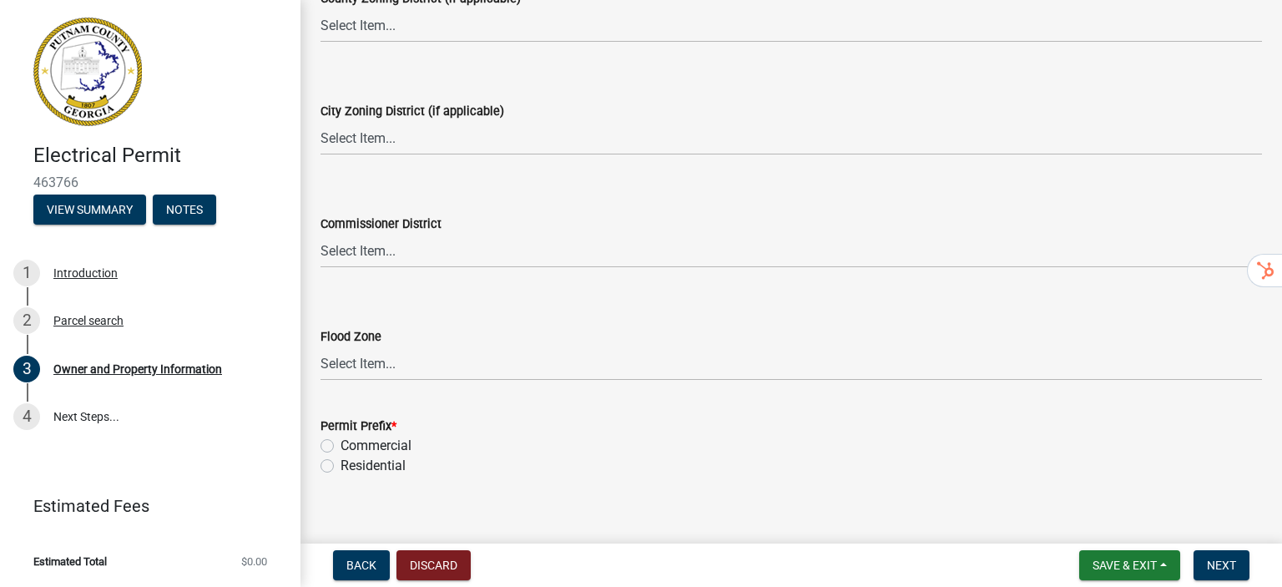
scroll to position [3087, 0]
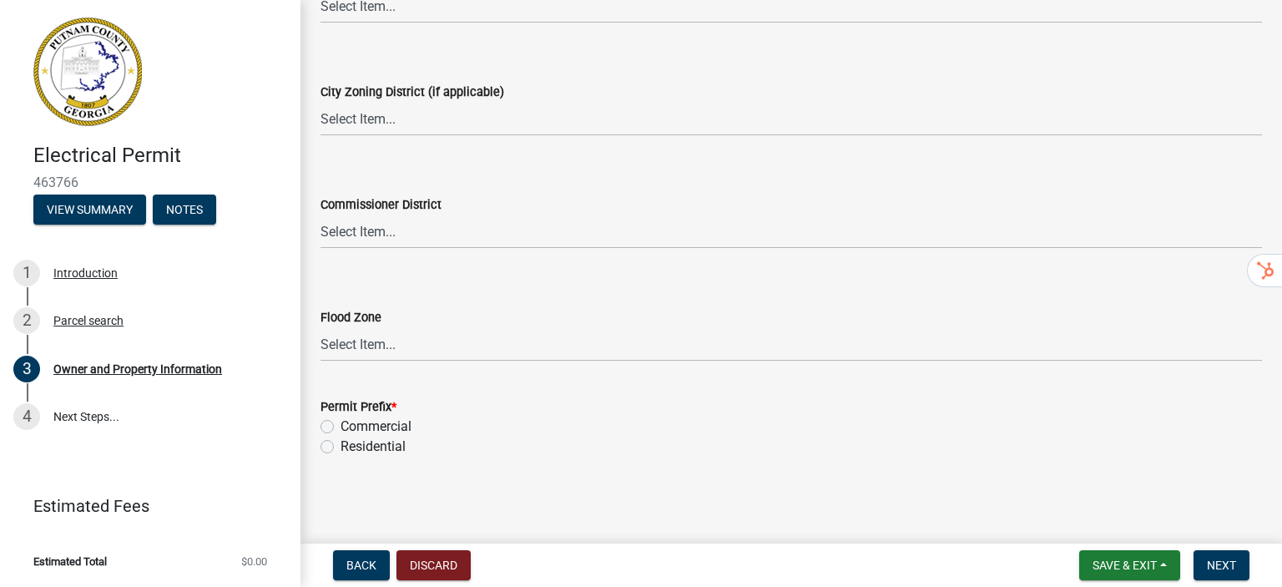
click at [340, 446] on label "Residential" at bounding box center [372, 446] width 65 height 20
click at [340, 446] on input "Residential" at bounding box center [345, 441] width 11 height 11
radio input "true"
click at [1219, 565] on span "Next" at bounding box center [1221, 564] width 29 height 13
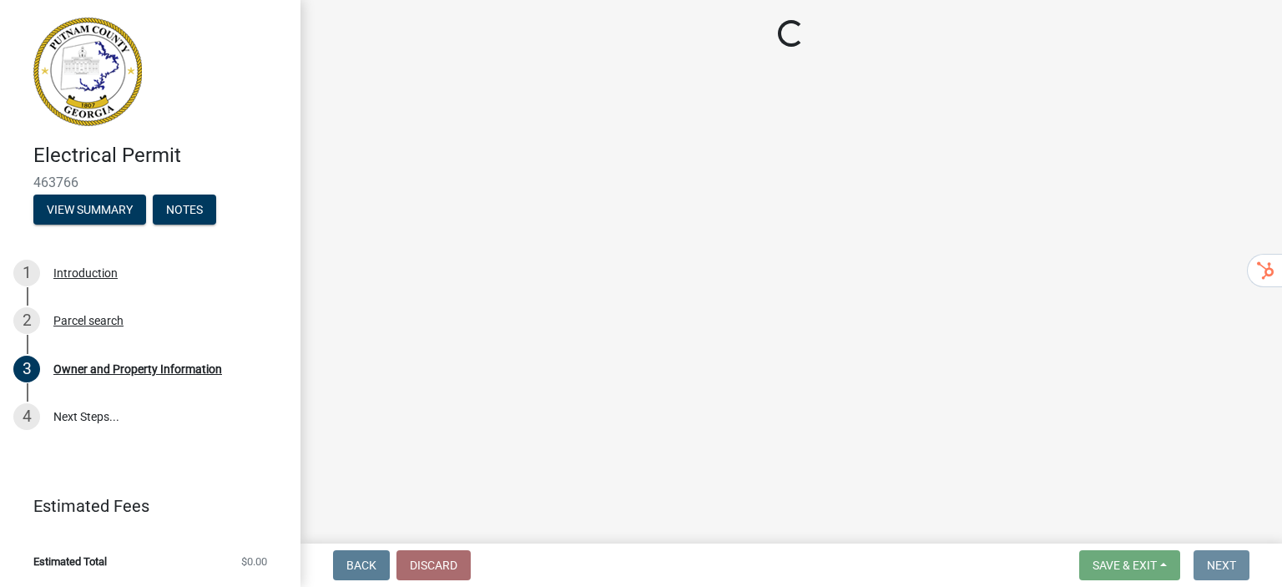
scroll to position [0, 0]
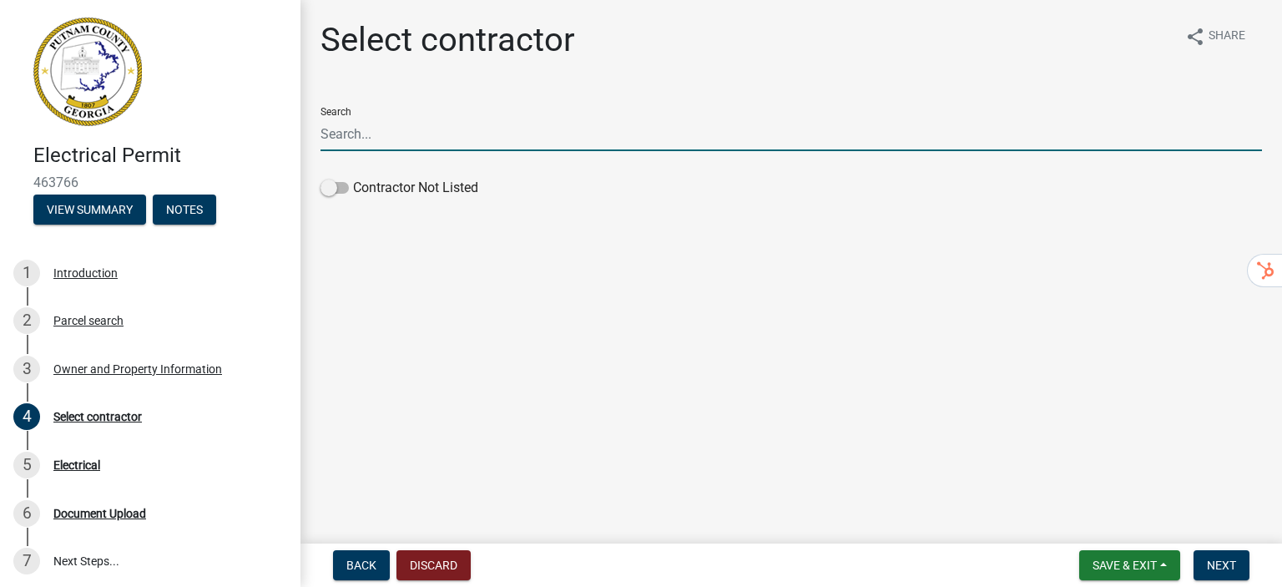
click at [359, 145] on input "Search" at bounding box center [790, 134] width 941 height 34
type input "[PERSON_NAME]"
click at [341, 186] on span at bounding box center [334, 188] width 28 height 12
click at [353, 178] on input "Contractor Not Listed" at bounding box center [353, 178] width 0 height 0
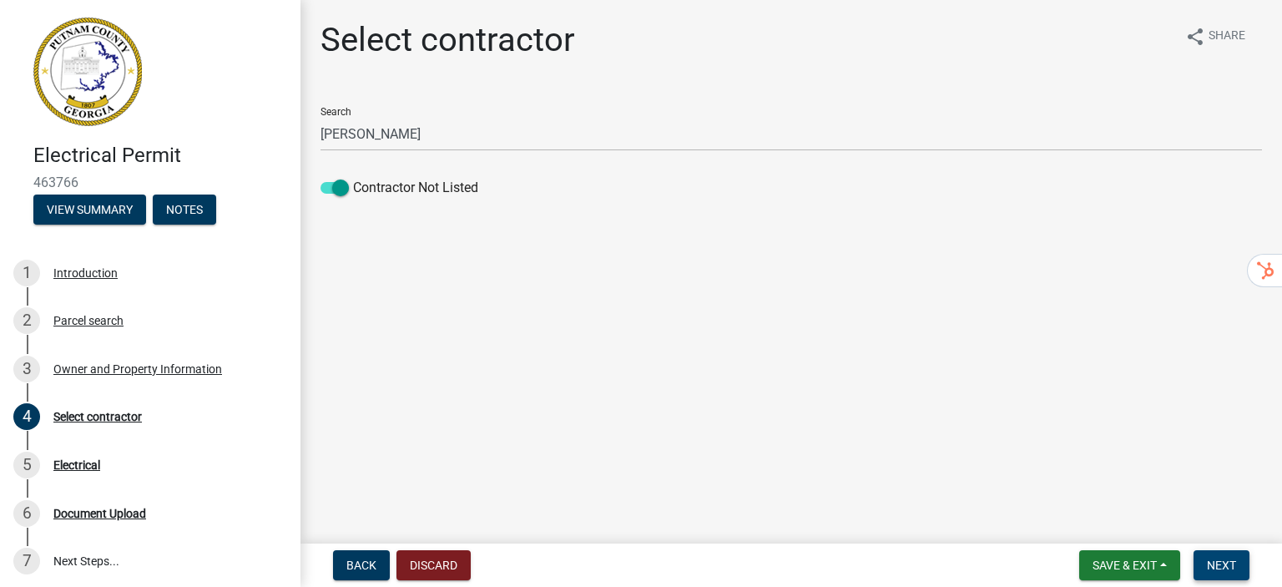
click at [1208, 558] on span "Next" at bounding box center [1221, 564] width 29 height 13
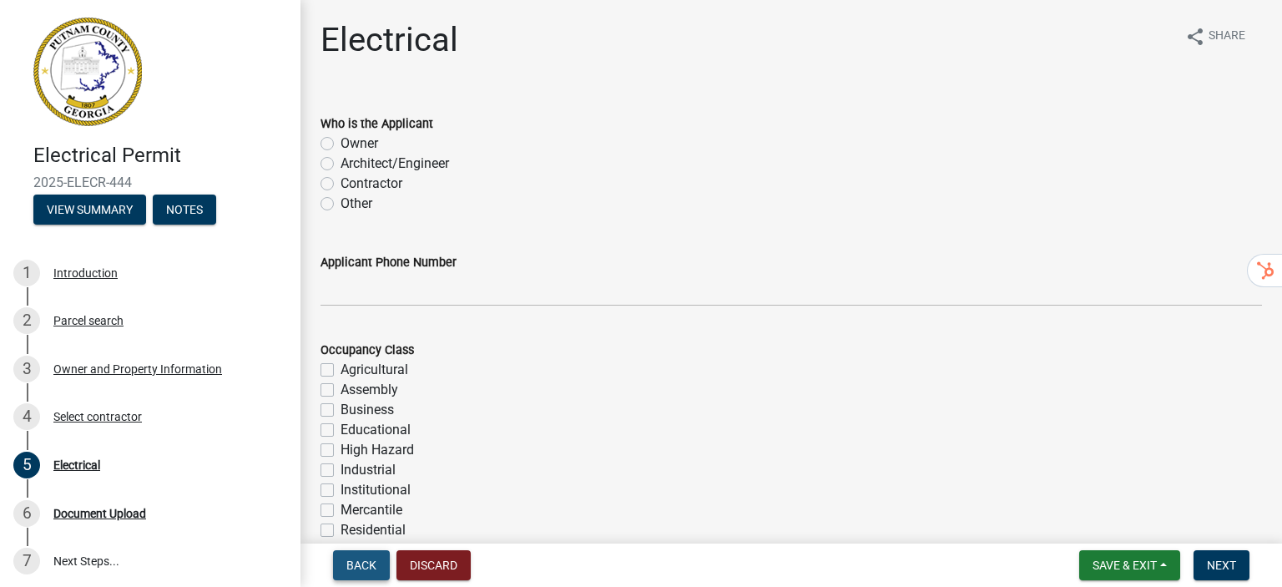
click at [358, 563] on span "Back" at bounding box center [361, 564] width 30 height 13
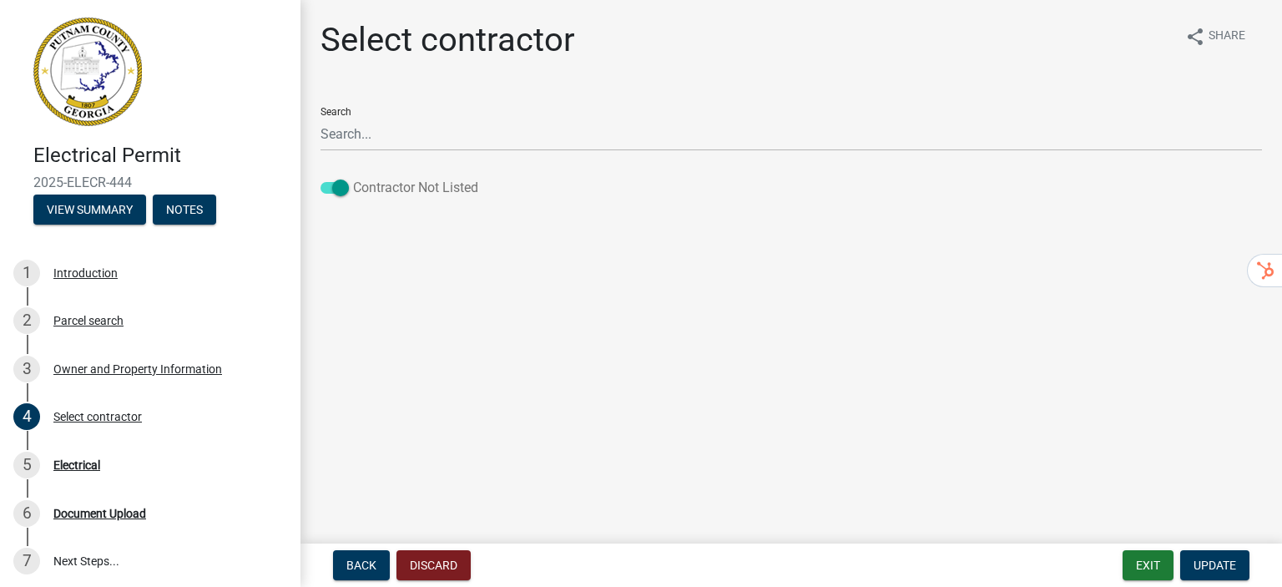
click at [329, 191] on span at bounding box center [334, 188] width 28 height 12
click at [353, 178] on input "Contractor Not Listed" at bounding box center [353, 178] width 0 height 0
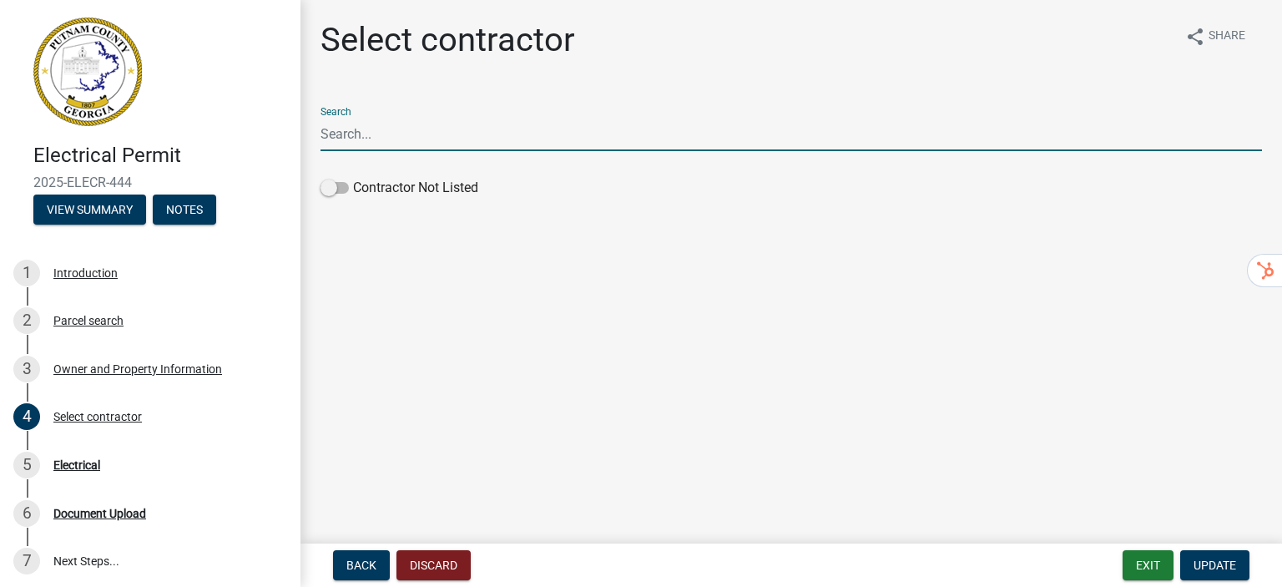
click at [361, 142] on input "Search" at bounding box center [790, 134] width 941 height 34
type input "Solar energy"
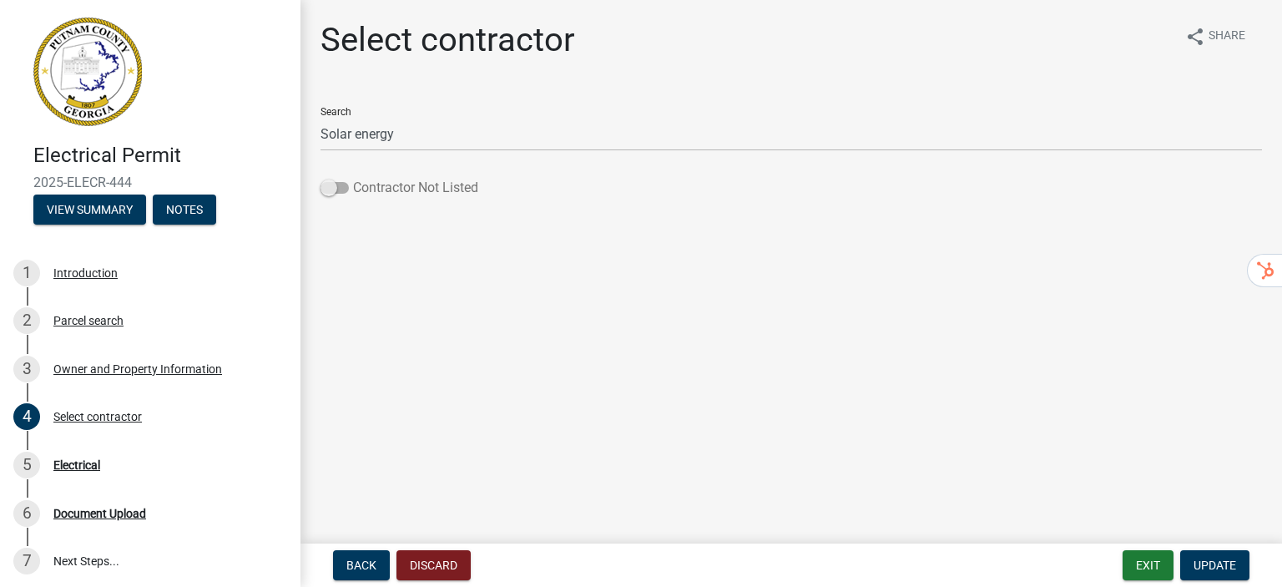
click at [339, 187] on span at bounding box center [334, 188] width 28 height 12
click at [353, 178] on input "Contractor Not Listed" at bounding box center [353, 178] width 0 height 0
click at [1228, 567] on span "Update" at bounding box center [1214, 564] width 43 height 13
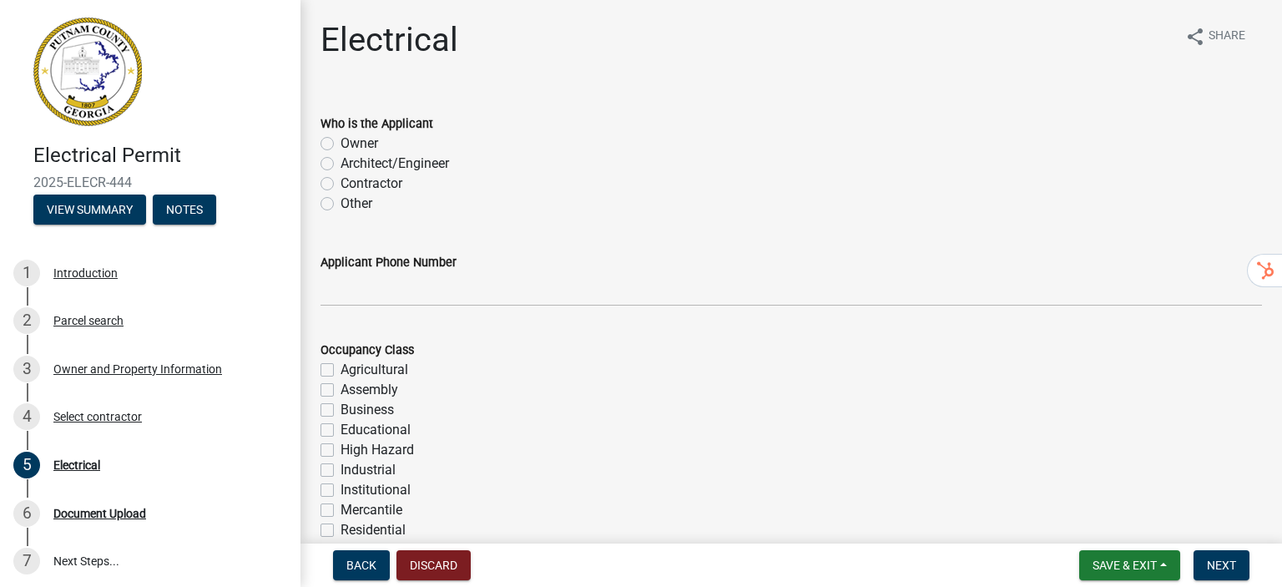
click at [340, 179] on label "Contractor" at bounding box center [371, 184] width 62 height 20
click at [340, 179] on input "Contractor" at bounding box center [345, 179] width 11 height 11
radio input "true"
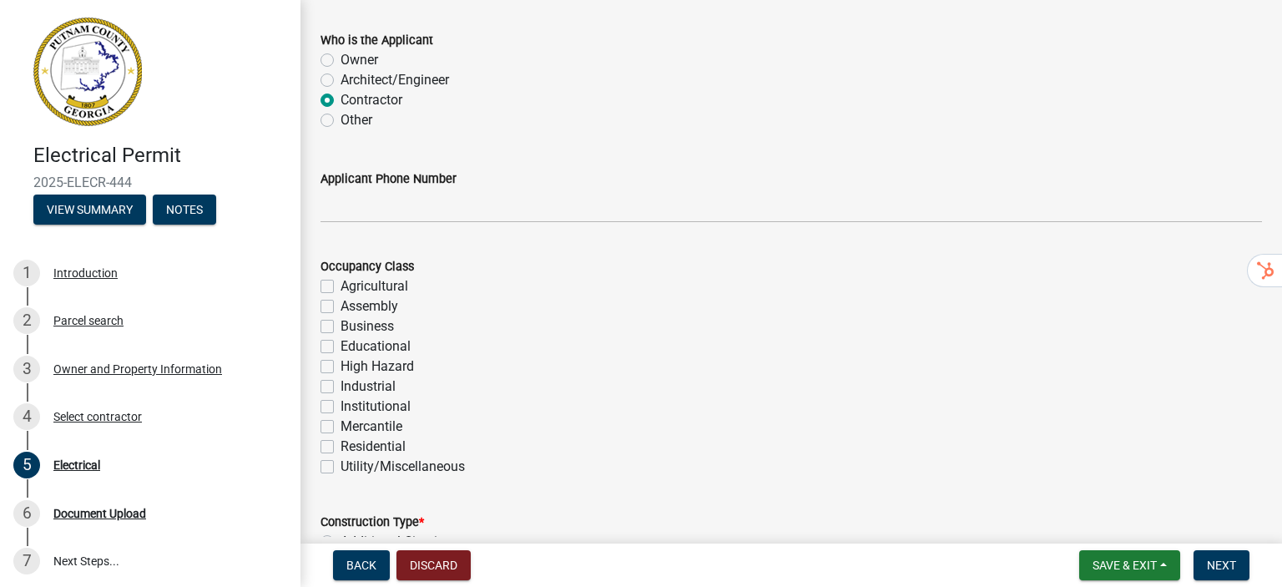
scroll to position [167, 0]
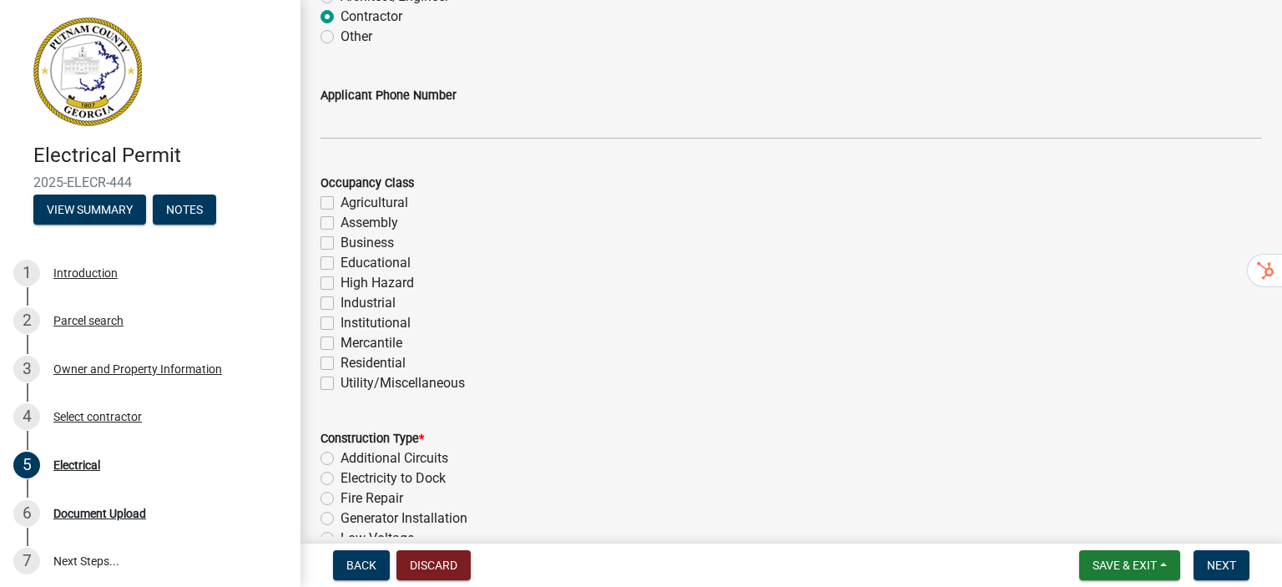
click at [340, 451] on label "Additional Circuits" at bounding box center [394, 458] width 108 height 20
click at [340, 451] on input "Additional Circuits" at bounding box center [345, 453] width 11 height 11
radio input "true"
click at [340, 364] on label "Residential" at bounding box center [372, 363] width 65 height 20
click at [340, 364] on input "Residential" at bounding box center [345, 358] width 11 height 11
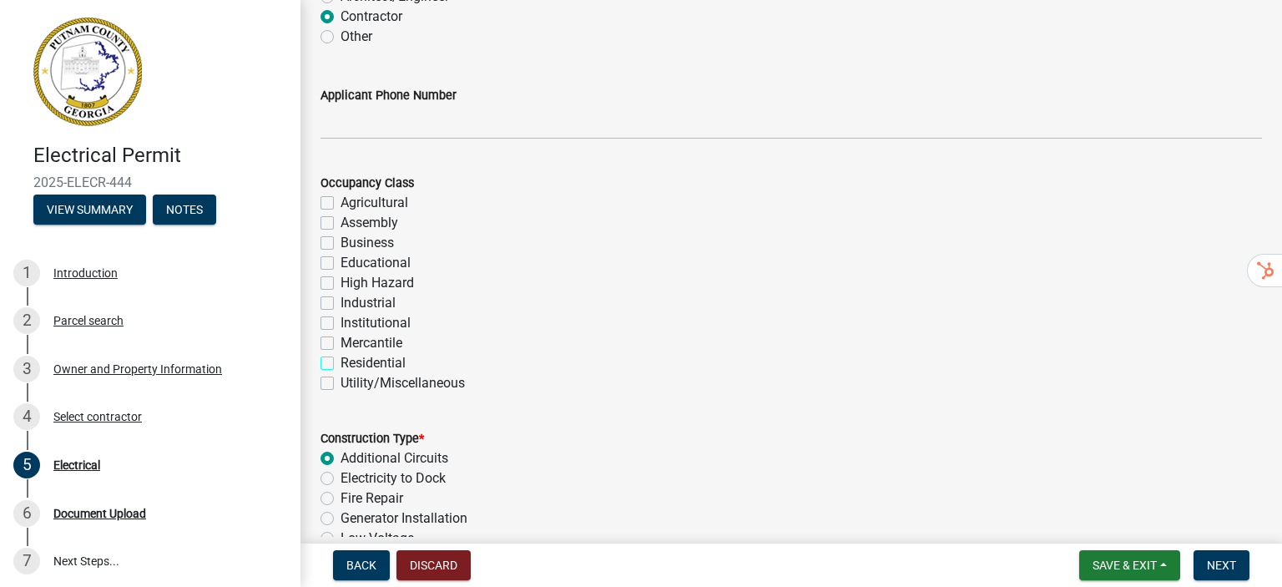
checkbox input "true"
checkbox input "false"
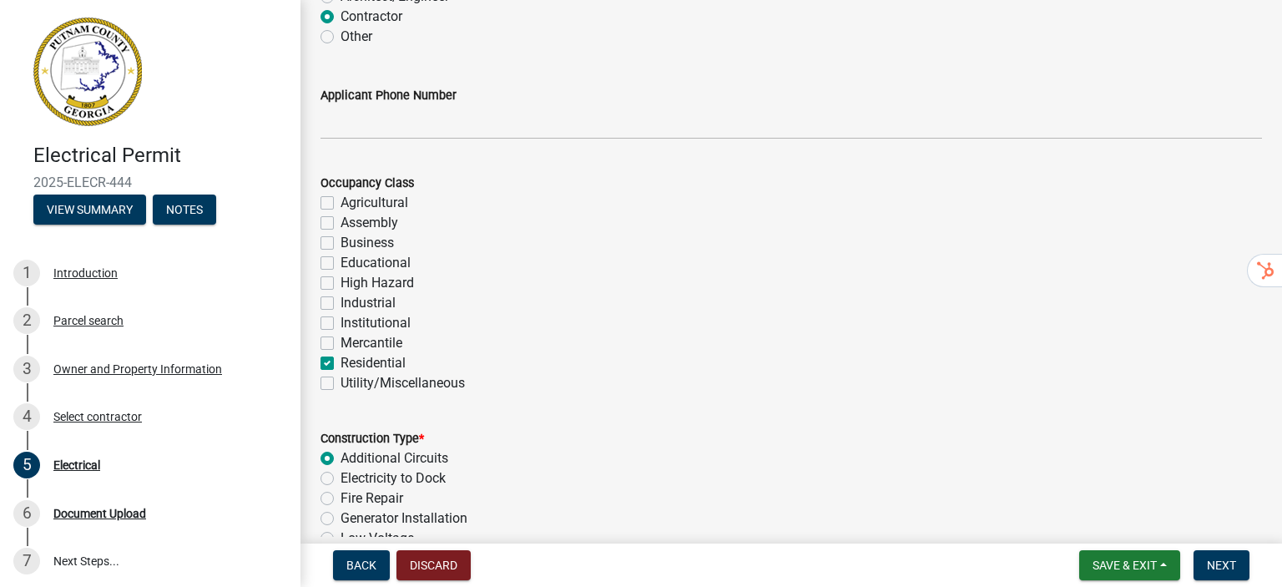
checkbox input "false"
checkbox input "true"
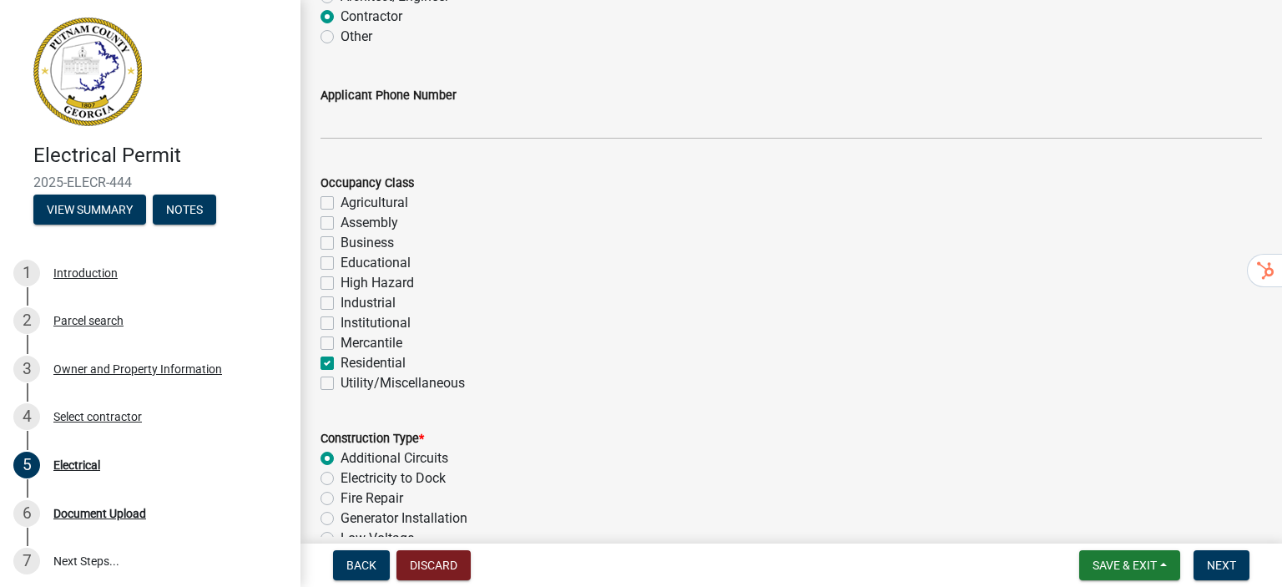
checkbox input "false"
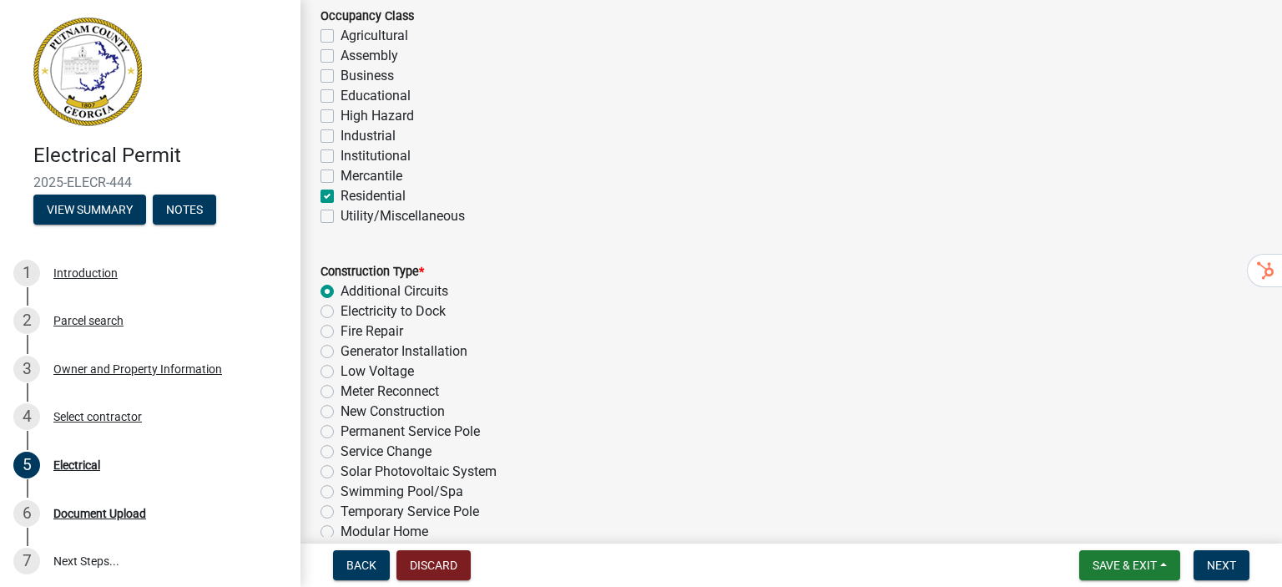
scroll to position [417, 0]
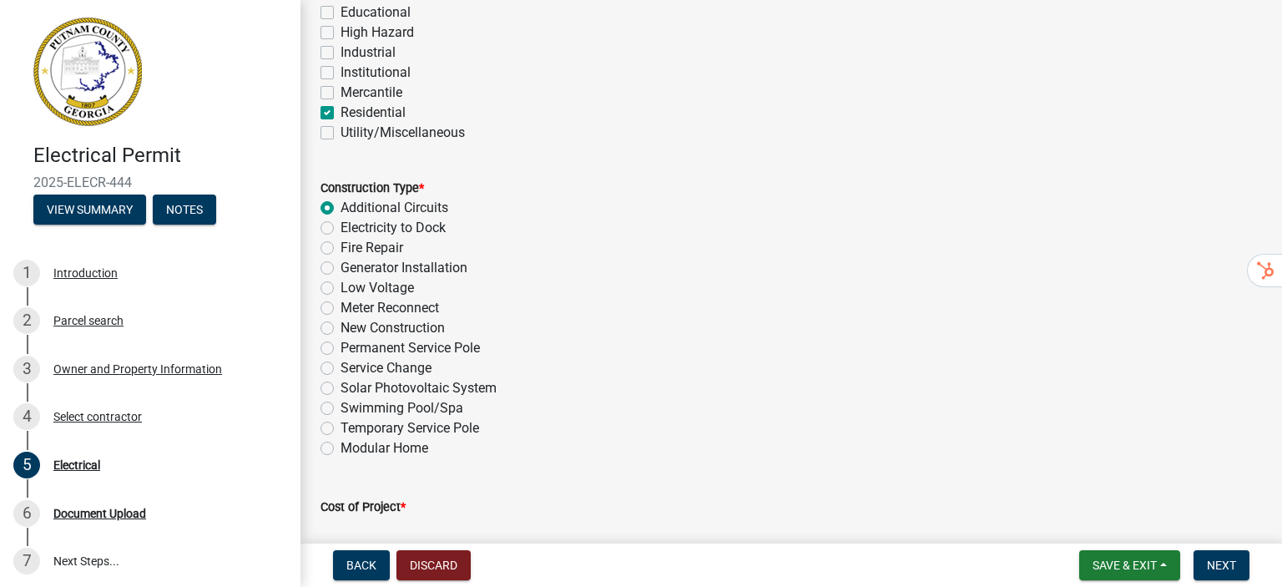
click at [1143, 307] on div "Meter Reconnect" at bounding box center [790, 308] width 941 height 20
click at [340, 367] on label "Service Change" at bounding box center [385, 368] width 91 height 20
click at [340, 367] on input "Service Change" at bounding box center [345, 363] width 11 height 11
radio input "true"
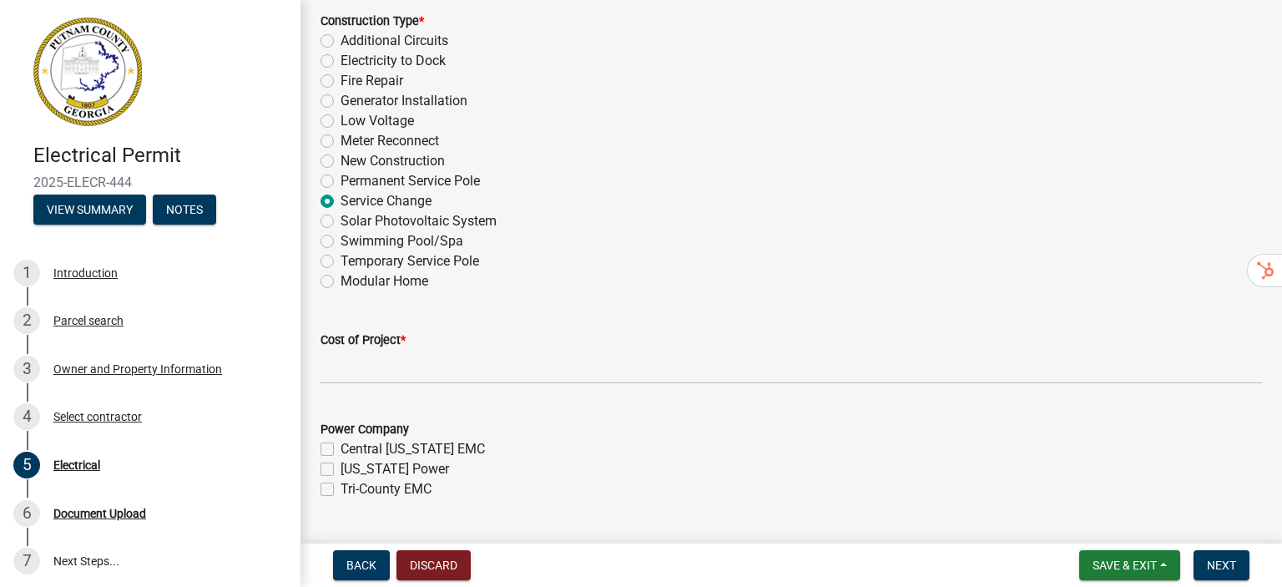
scroll to position [668, 0]
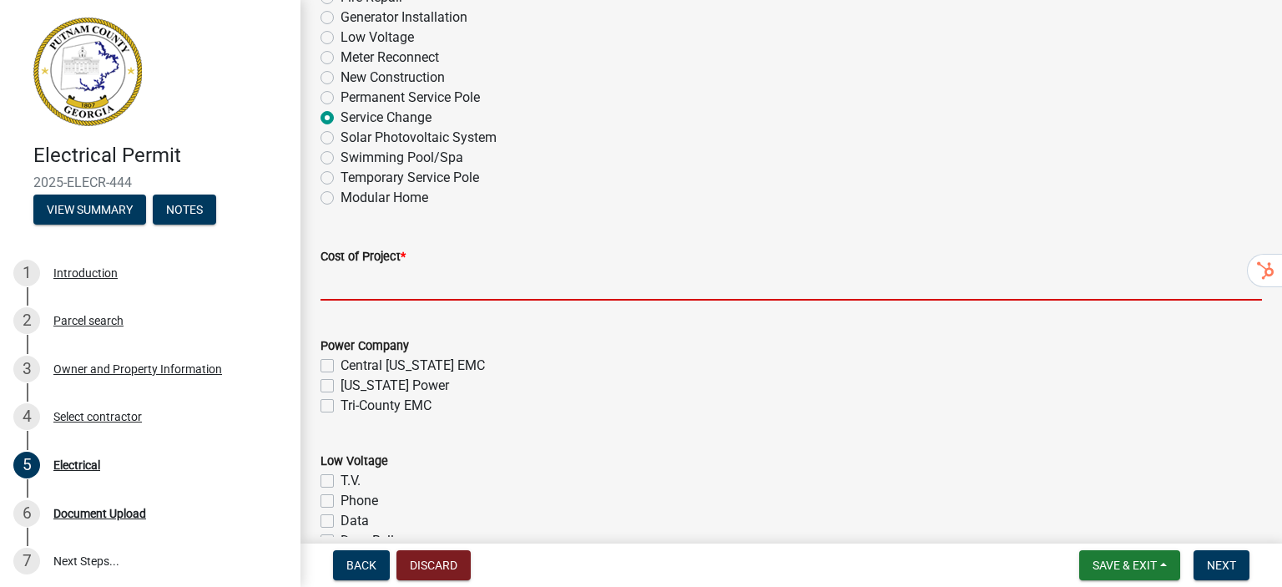
click at [399, 288] on input "text" at bounding box center [790, 283] width 941 height 34
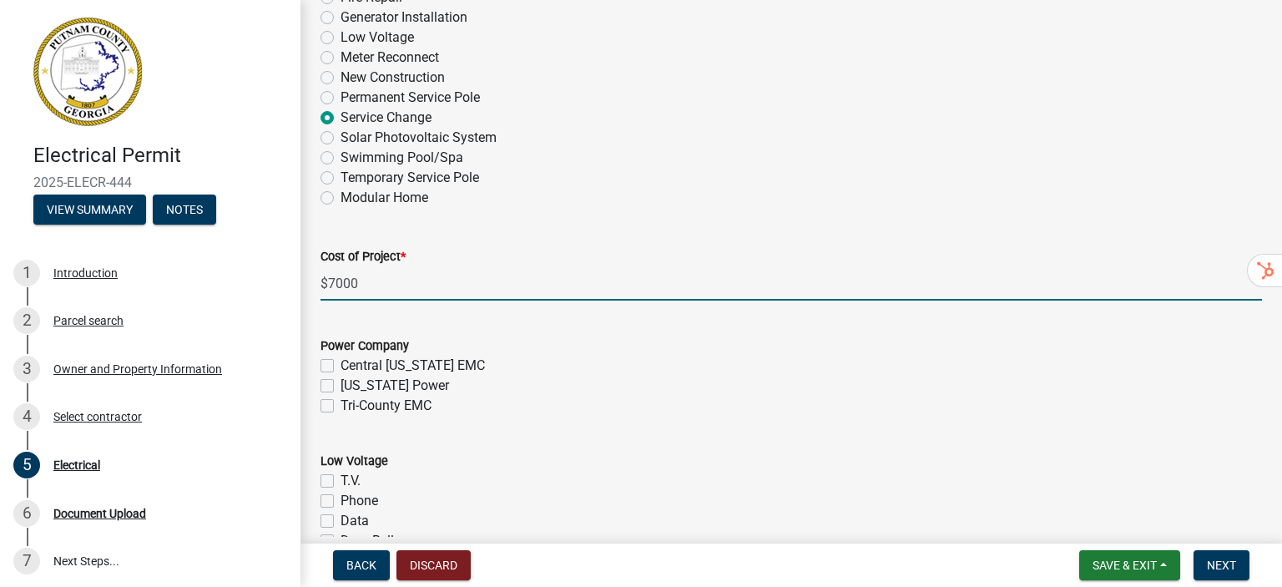
type input "7000"
click at [594, 361] on div "Central [US_STATE] EMC" at bounding box center [790, 365] width 941 height 20
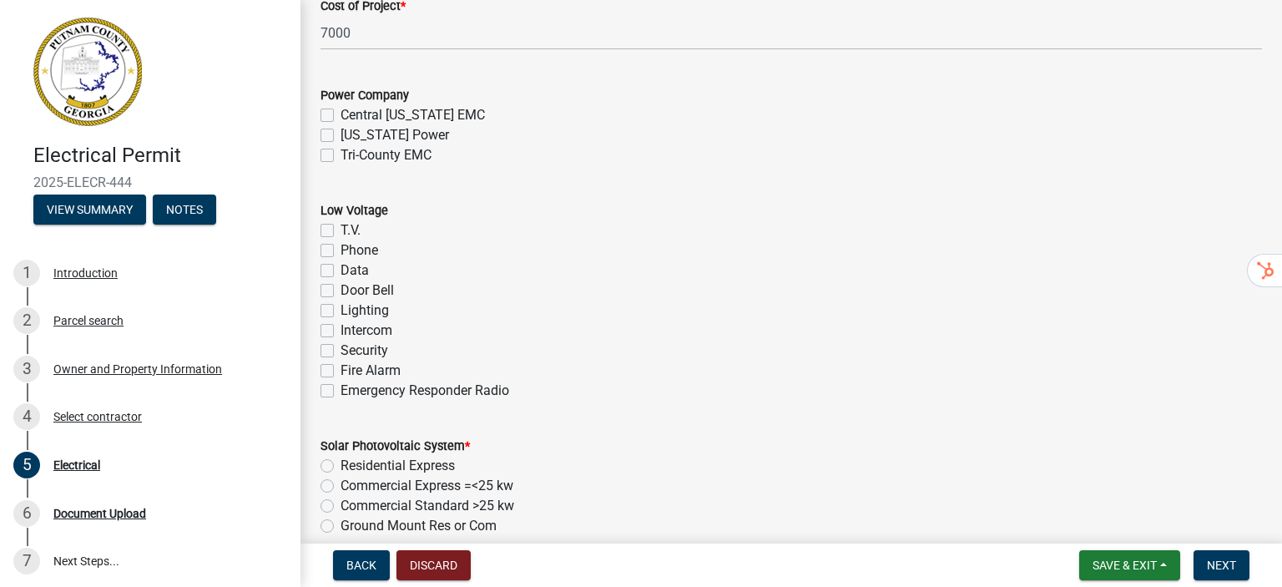
scroll to position [1001, 0]
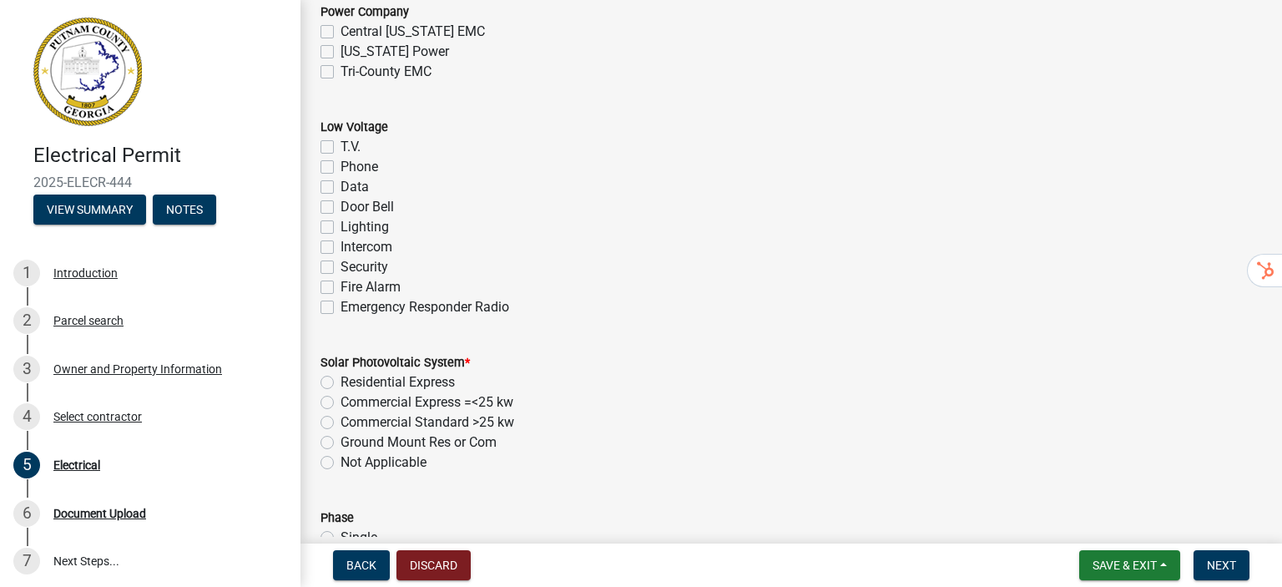
click at [340, 464] on label "Not Applicable" at bounding box center [383, 462] width 86 height 20
click at [340, 463] on input "Not Applicable" at bounding box center [345, 457] width 11 height 11
radio input "true"
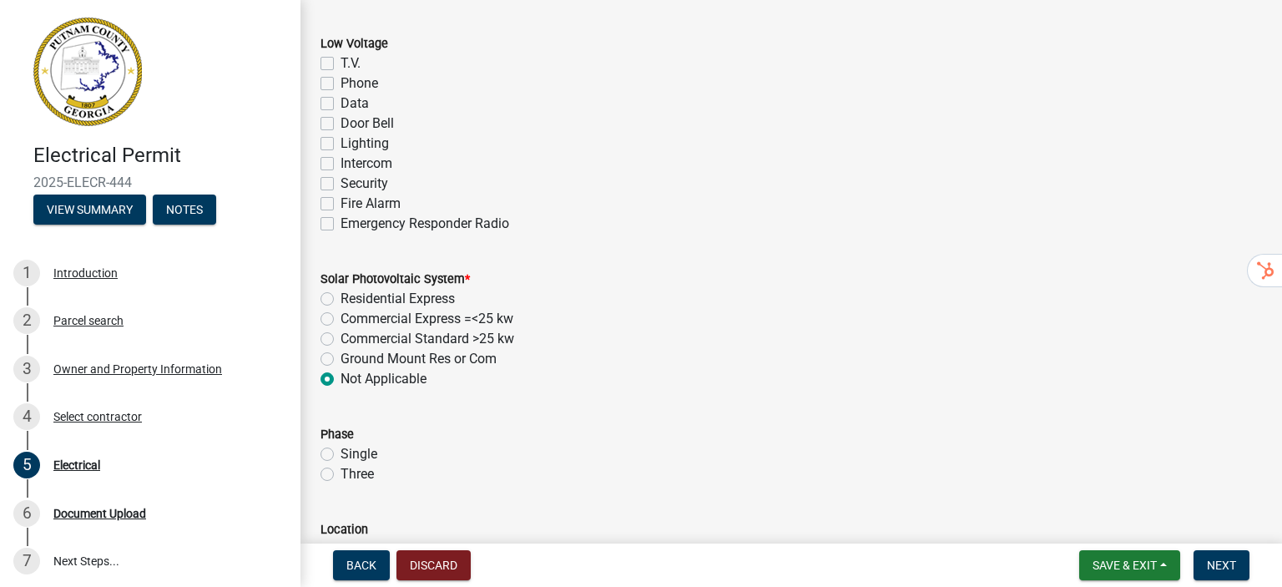
scroll to position [1168, 0]
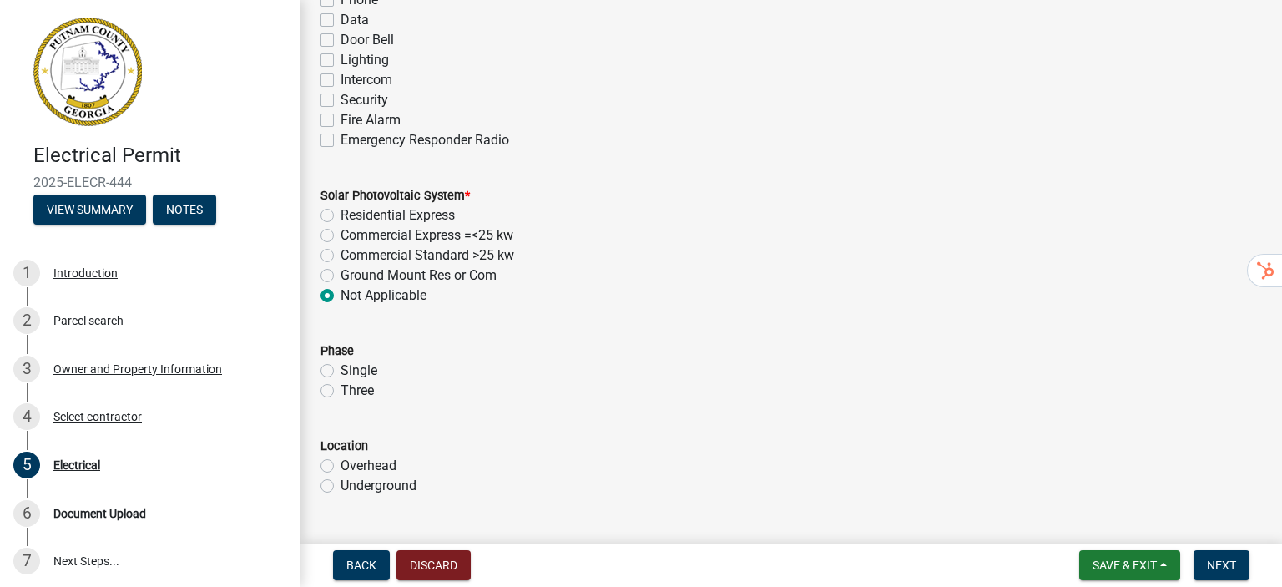
click at [340, 371] on label "Single" at bounding box center [358, 371] width 37 height 20
click at [340, 371] on input "Single" at bounding box center [345, 366] width 11 height 11
radio input "true"
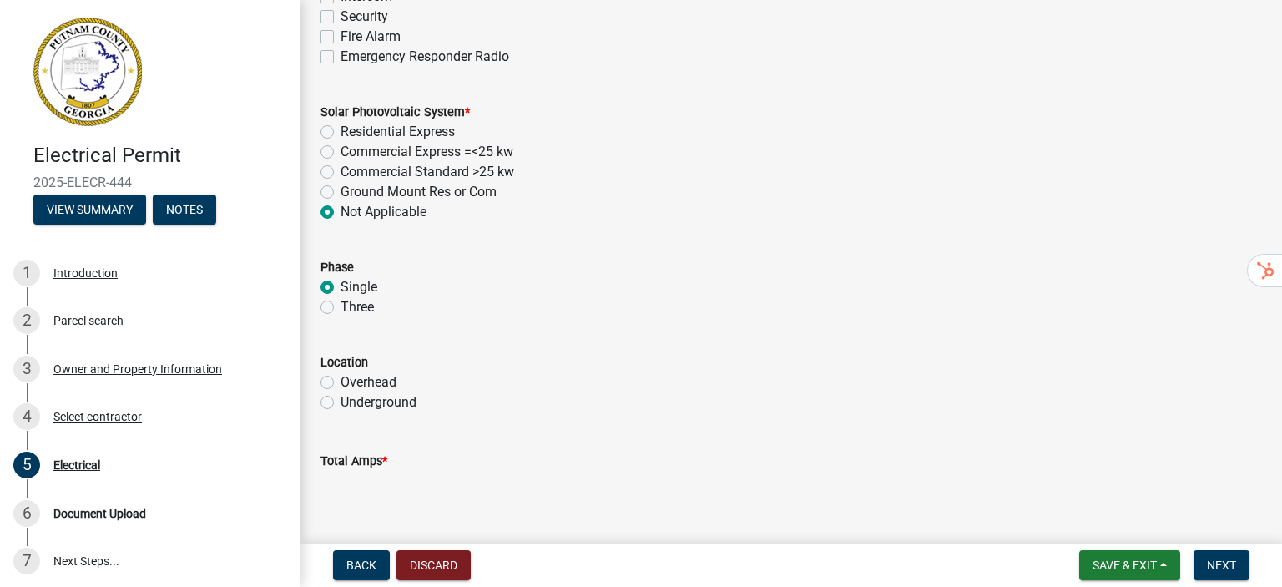
scroll to position [1335, 0]
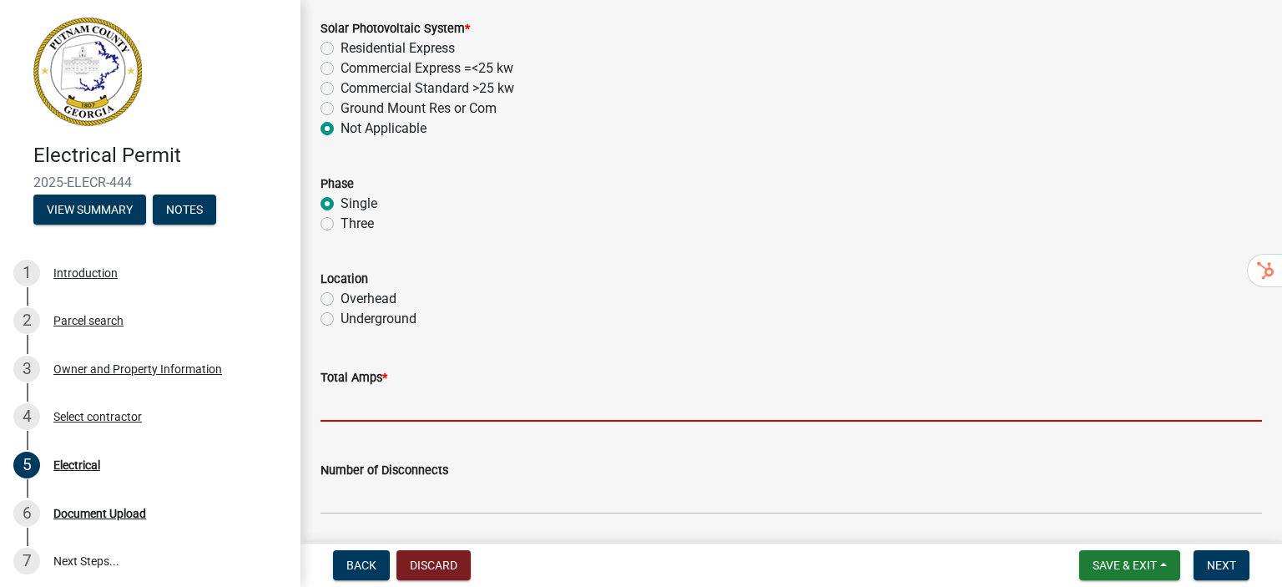
click at [363, 405] on input "text" at bounding box center [790, 404] width 941 height 34
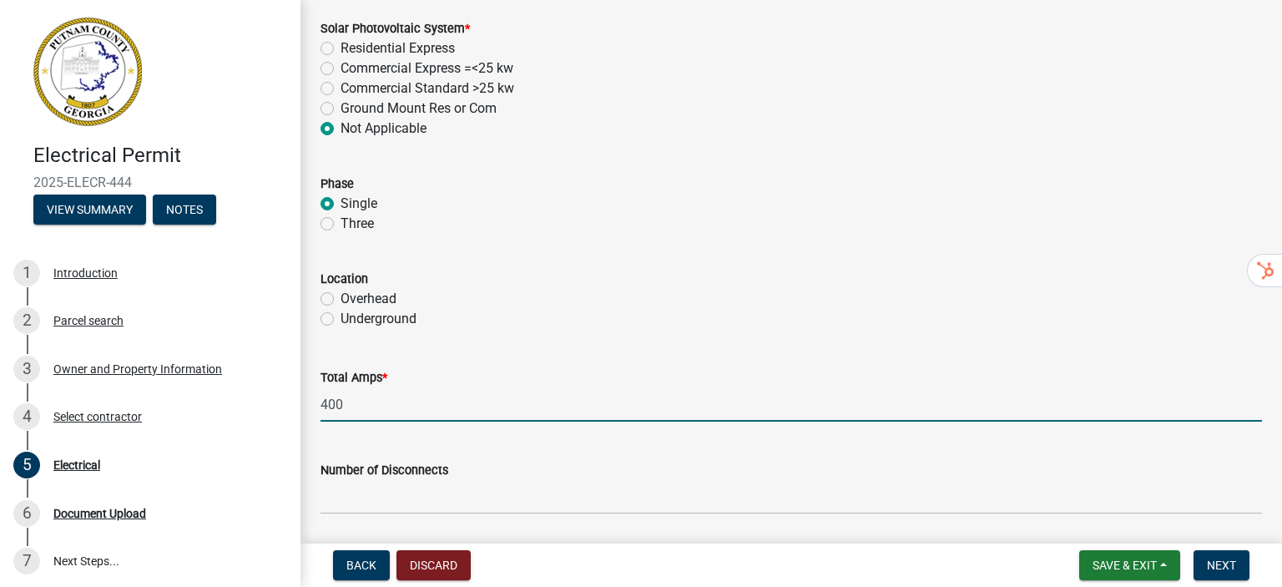
type input "400"
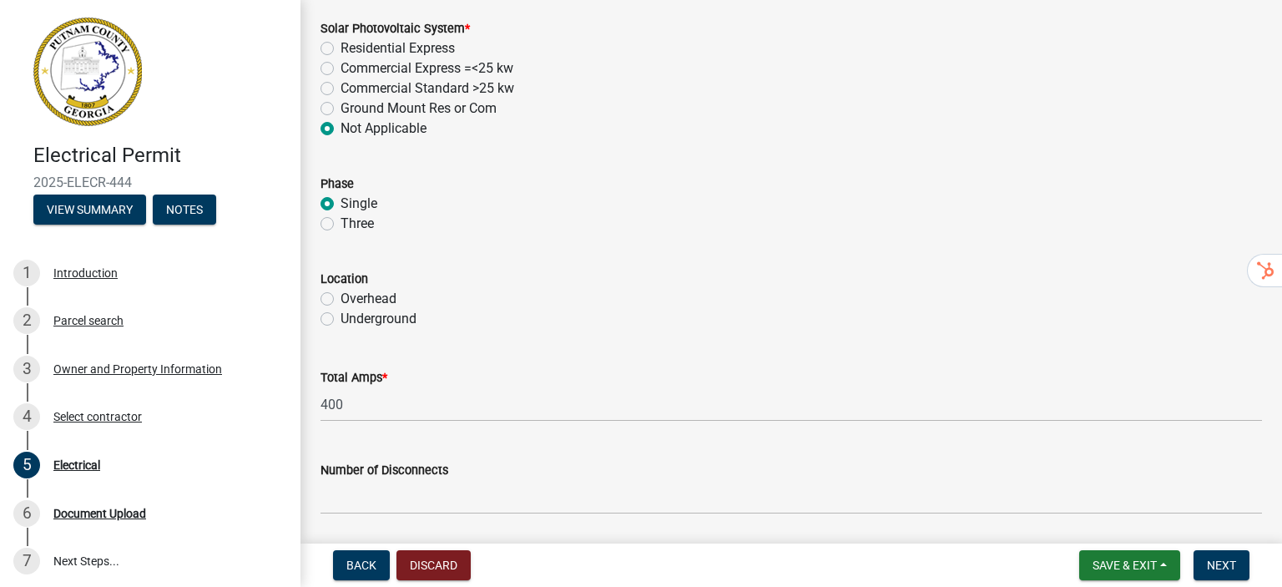
click at [604, 306] on div "Overhead" at bounding box center [790, 299] width 941 height 20
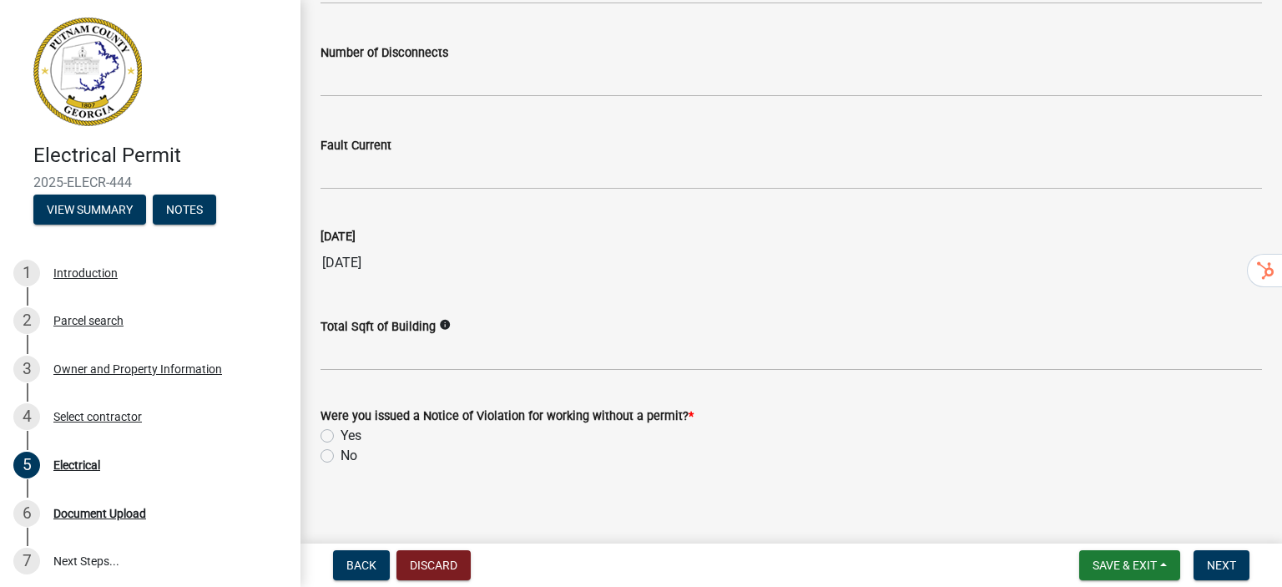
scroll to position [1761, 0]
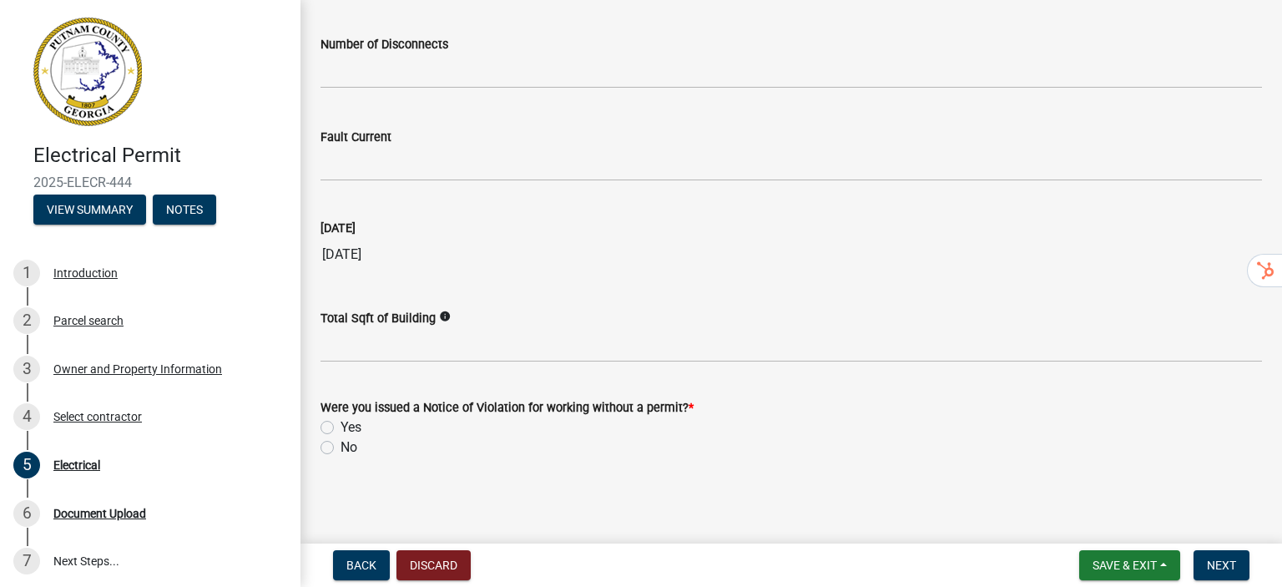
click at [327, 455] on div "No" at bounding box center [790, 447] width 941 height 20
click at [324, 457] on wm-data-entity-input "Were you issued a Notice of Violation for working without a permit? * Yes No" at bounding box center [790, 424] width 941 height 95
click at [325, 439] on div "No" at bounding box center [790, 447] width 941 height 20
click at [327, 436] on div "Yes" at bounding box center [790, 427] width 941 height 20
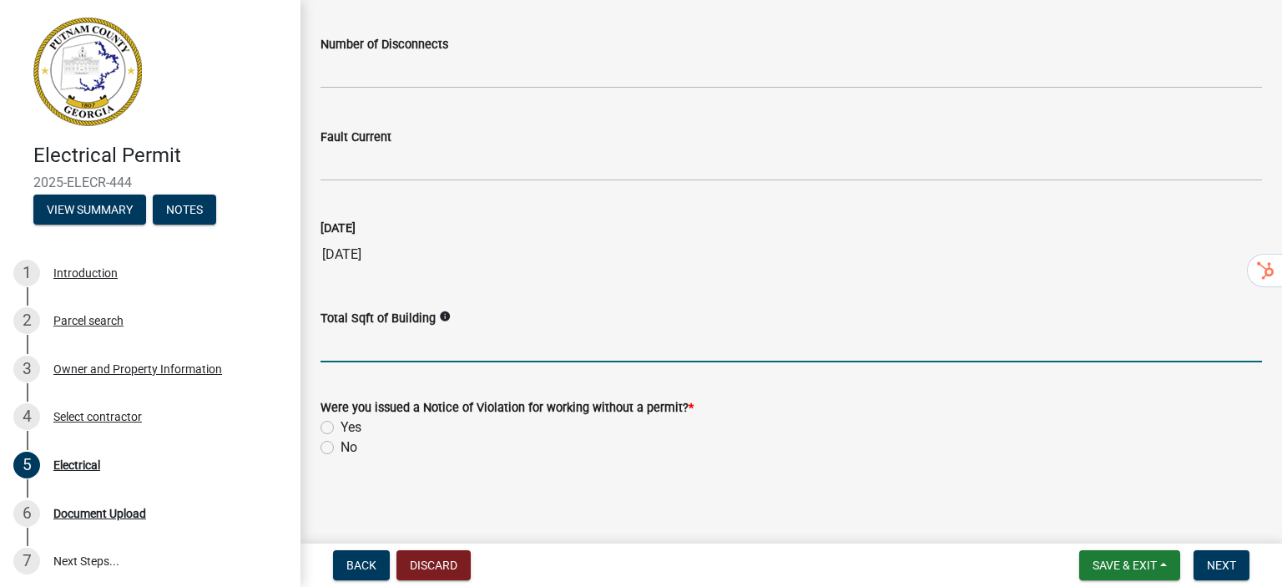
click at [424, 349] on input "text" at bounding box center [790, 345] width 941 height 34
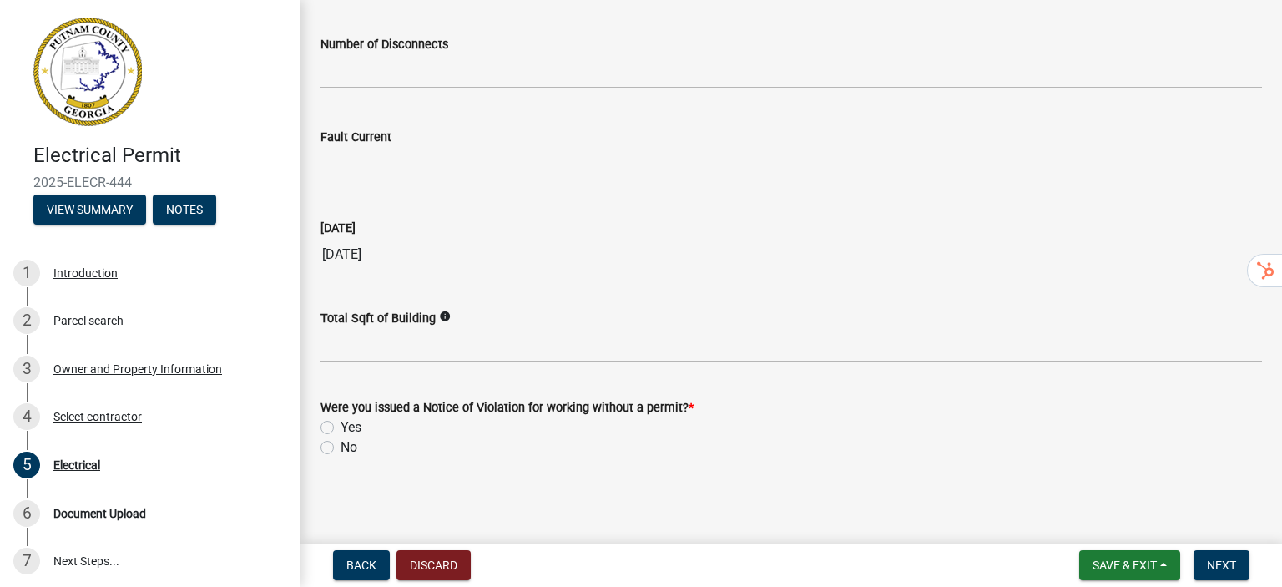
click at [340, 447] on label "No" at bounding box center [348, 447] width 17 height 20
click at [340, 447] on input "No" at bounding box center [345, 442] width 11 height 11
radio input "true"
click at [1210, 564] on span "Next" at bounding box center [1221, 564] width 29 height 13
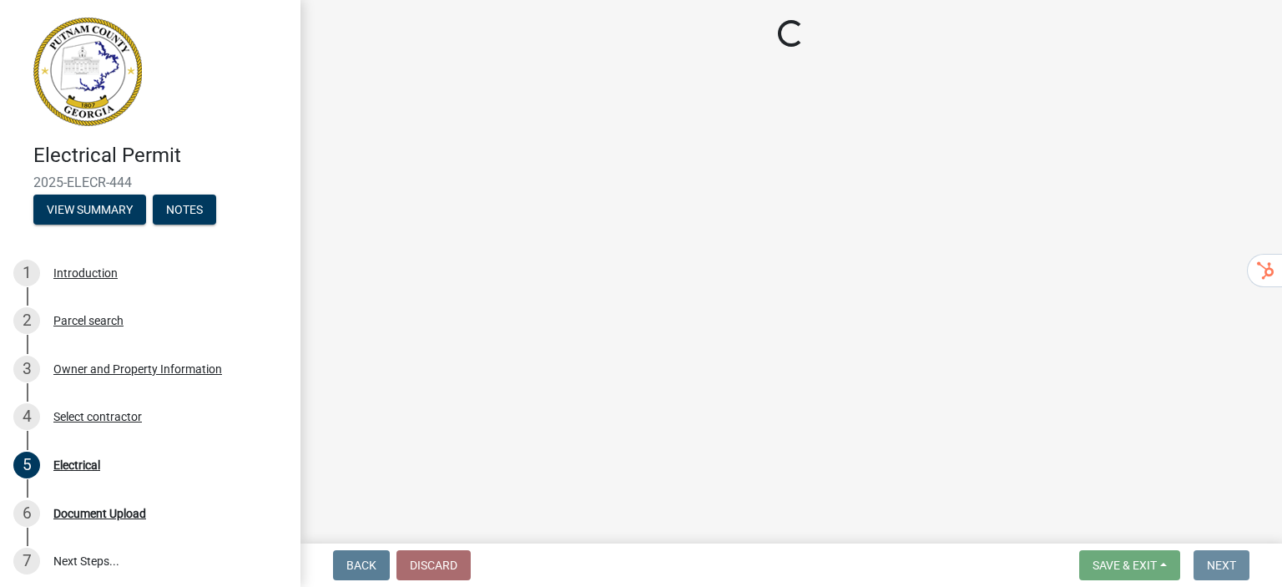
scroll to position [0, 0]
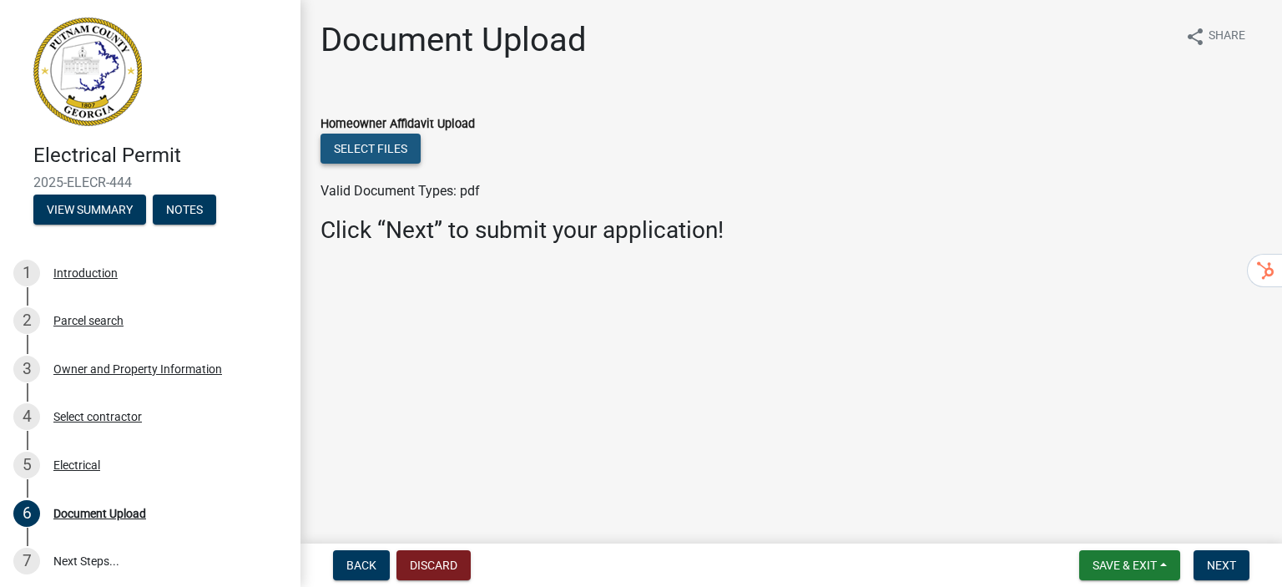
click at [376, 149] on button "Select files" at bounding box center [370, 149] width 100 height 30
click at [1228, 567] on span "Next" at bounding box center [1221, 564] width 29 height 13
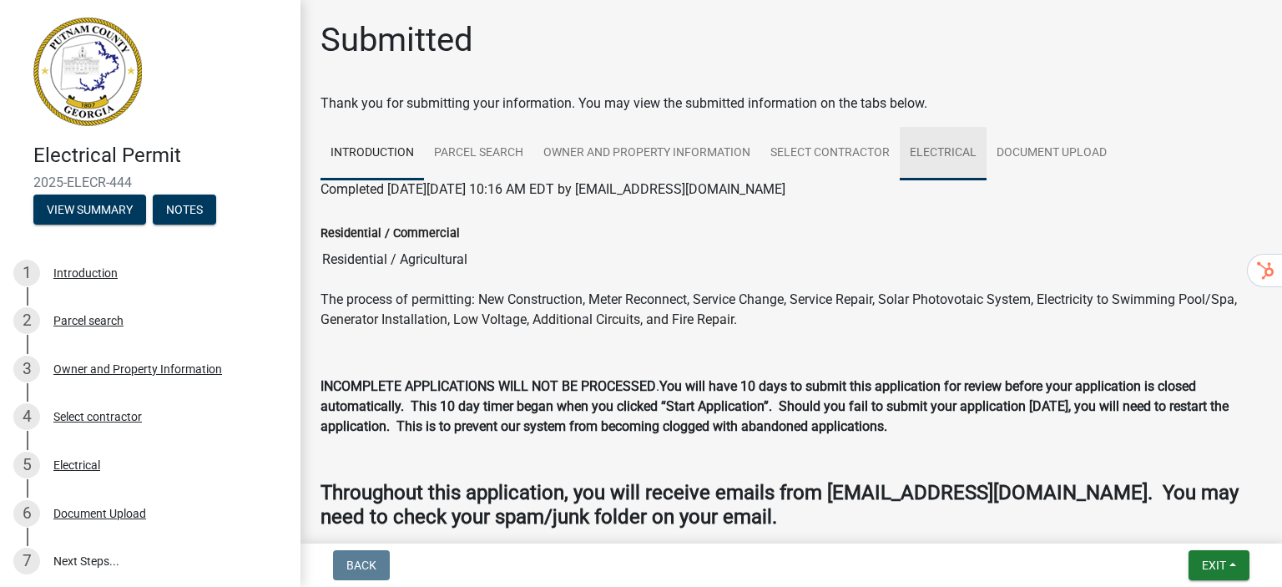
click at [938, 149] on link "Electrical" at bounding box center [943, 153] width 87 height 53
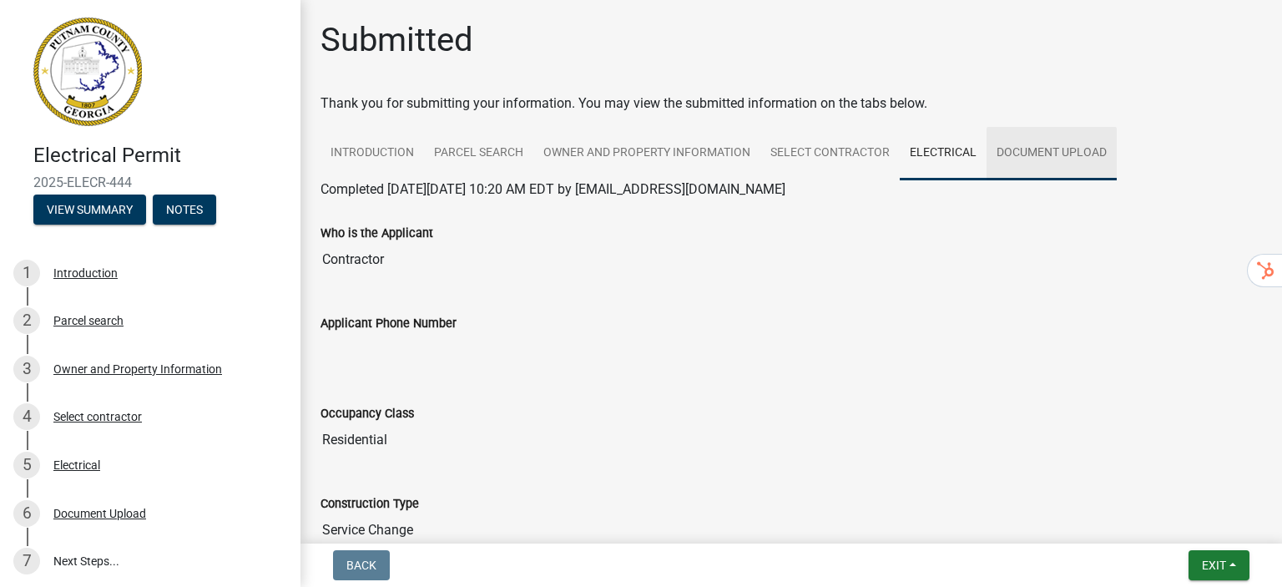
click at [1051, 154] on link "Document Upload" at bounding box center [1051, 153] width 130 height 53
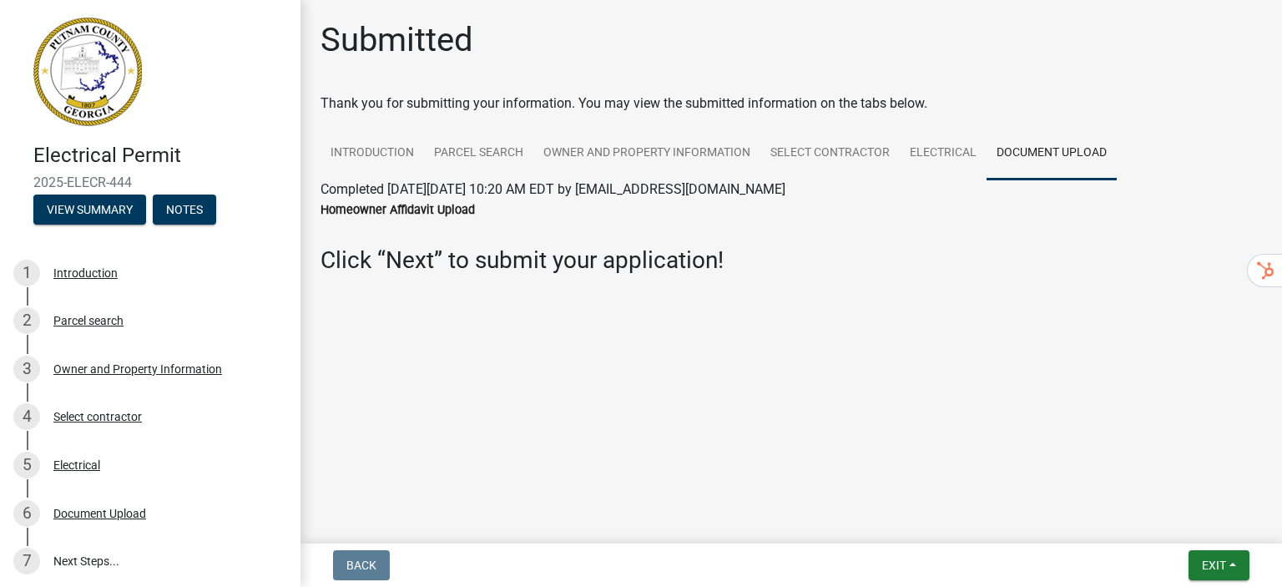
click at [469, 263] on h3 "Click “Next” to submit your application!" at bounding box center [790, 260] width 941 height 28
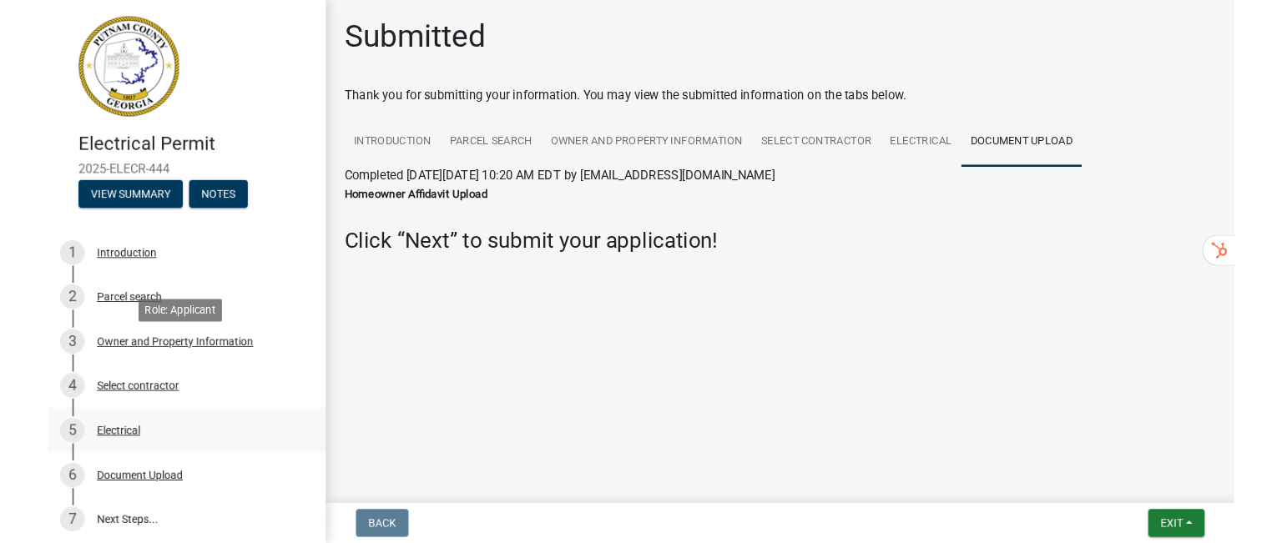
scroll to position [116, 0]
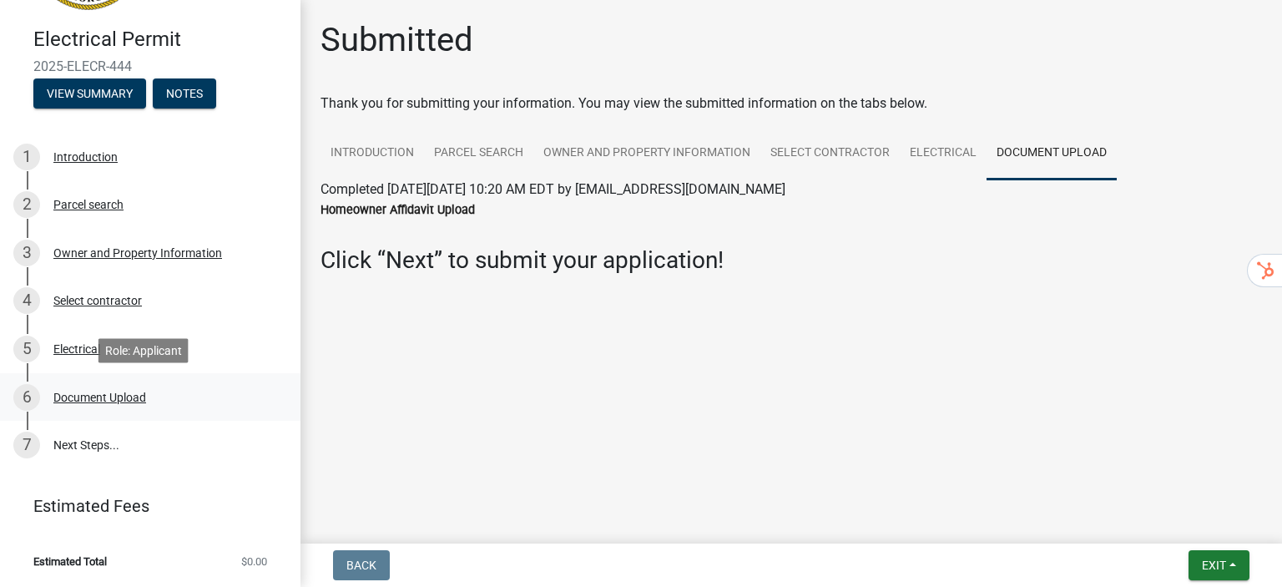
click at [124, 396] on div "Document Upload" at bounding box center [99, 397] width 93 height 12
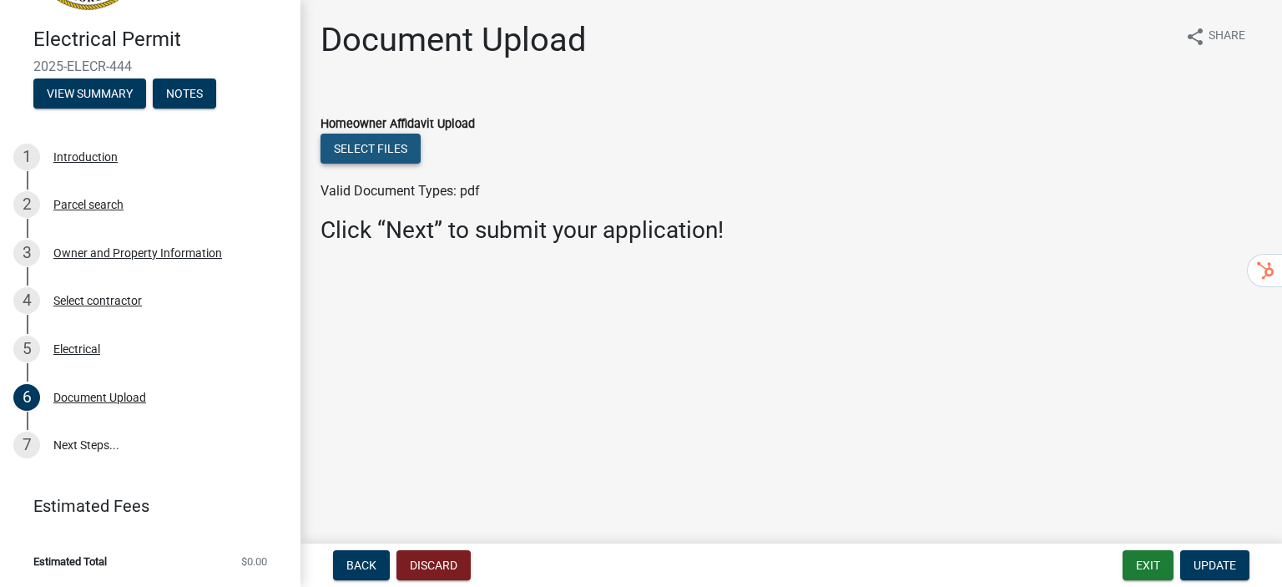
click at [391, 152] on button "Select files" at bounding box center [370, 149] width 100 height 30
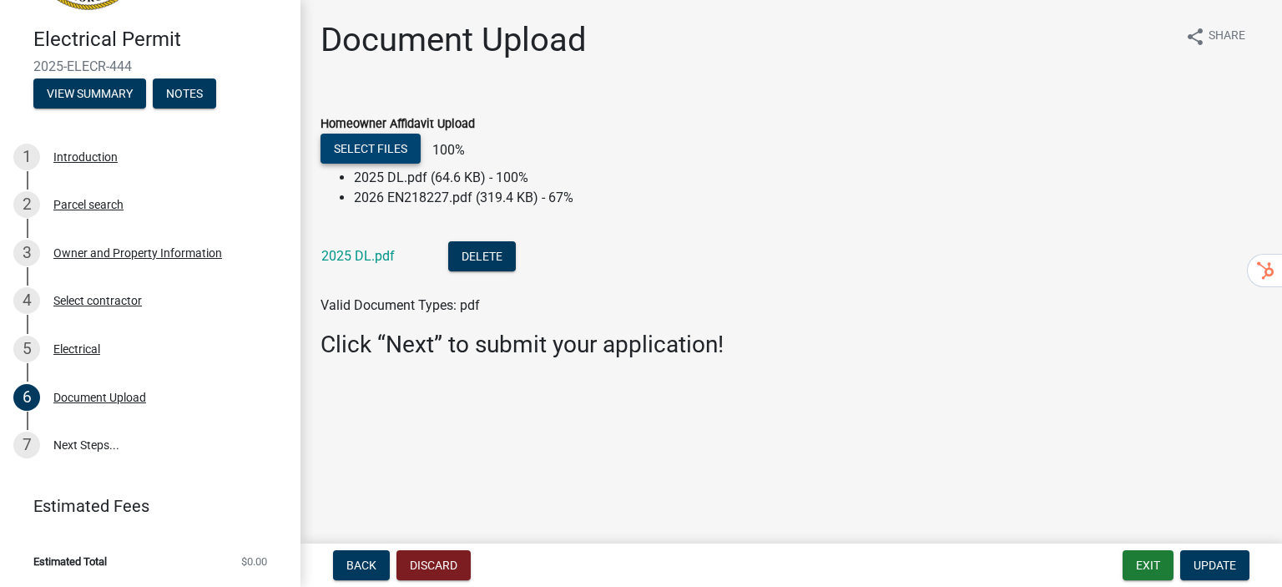
click at [401, 151] on button "Select files" at bounding box center [370, 149] width 100 height 30
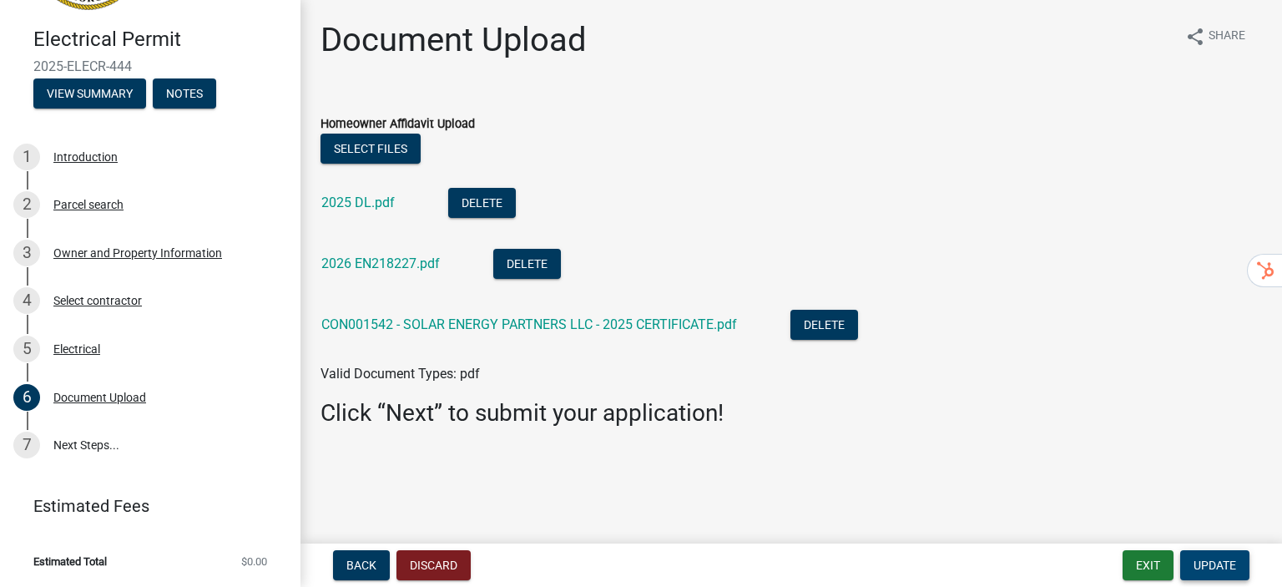
click at [1212, 562] on span "Update" at bounding box center [1214, 564] width 43 height 13
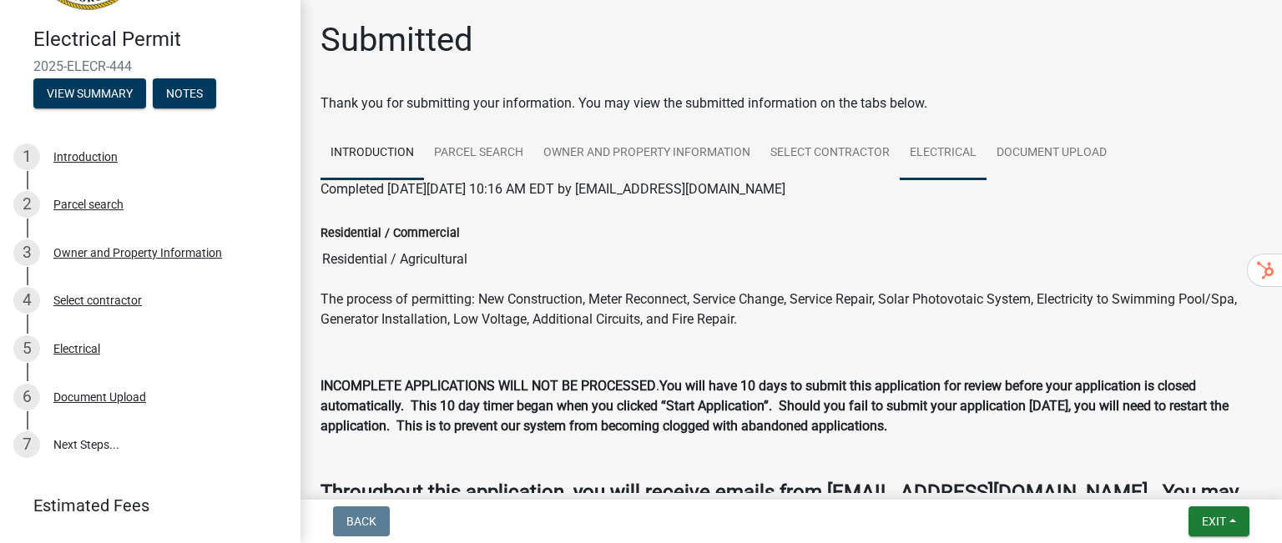
click at [939, 153] on link "Electrical" at bounding box center [943, 153] width 87 height 53
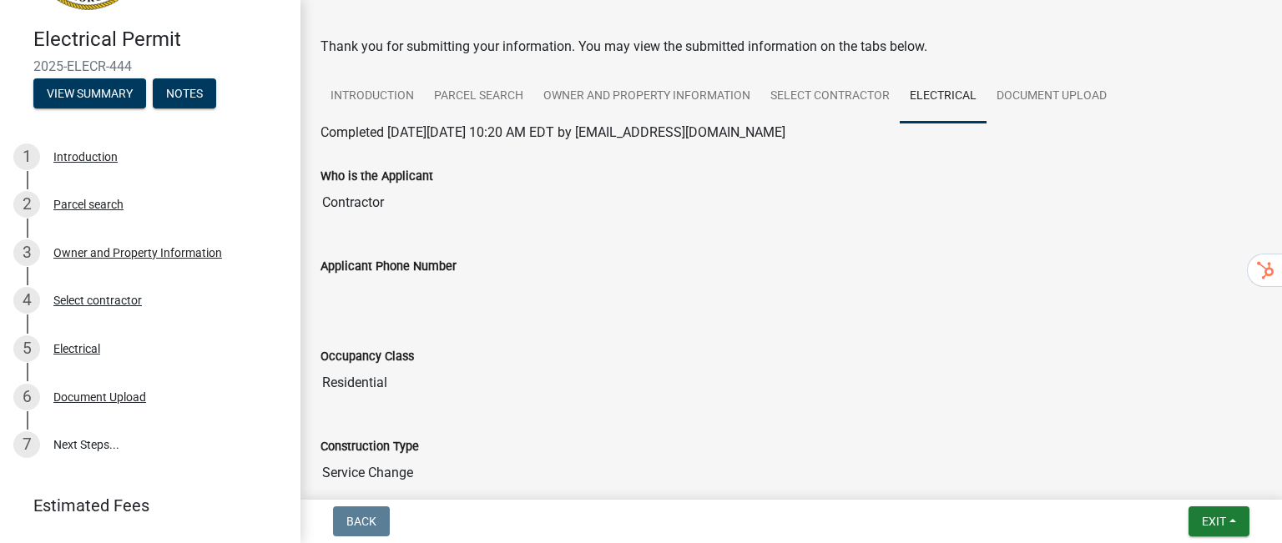
scroll to position [0, 0]
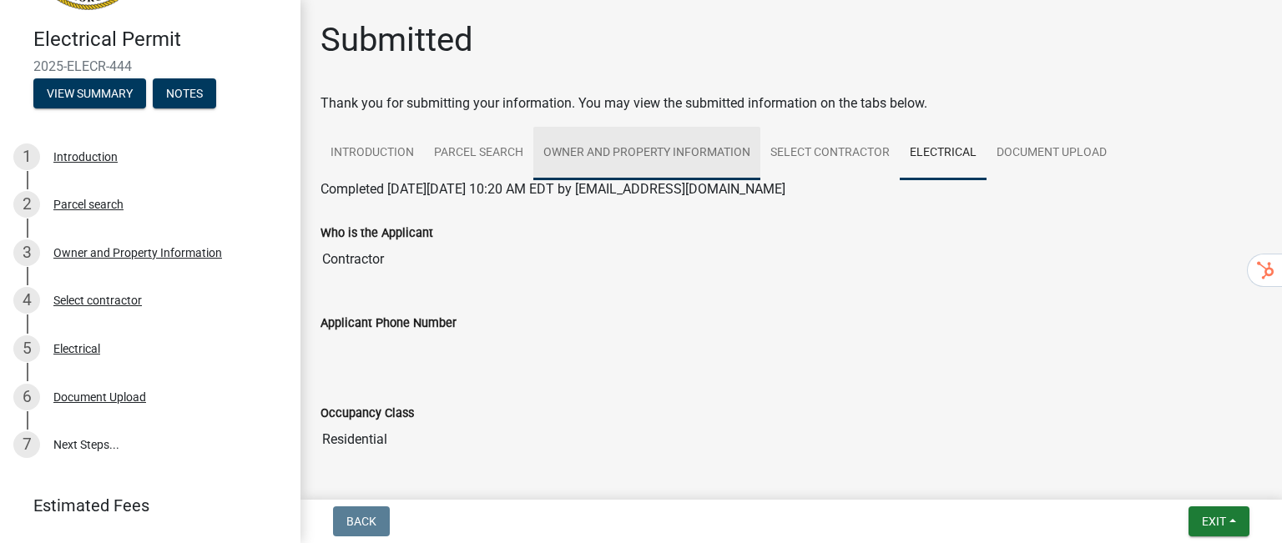
click at [671, 149] on link "Owner and Property Information" at bounding box center [646, 153] width 227 height 53
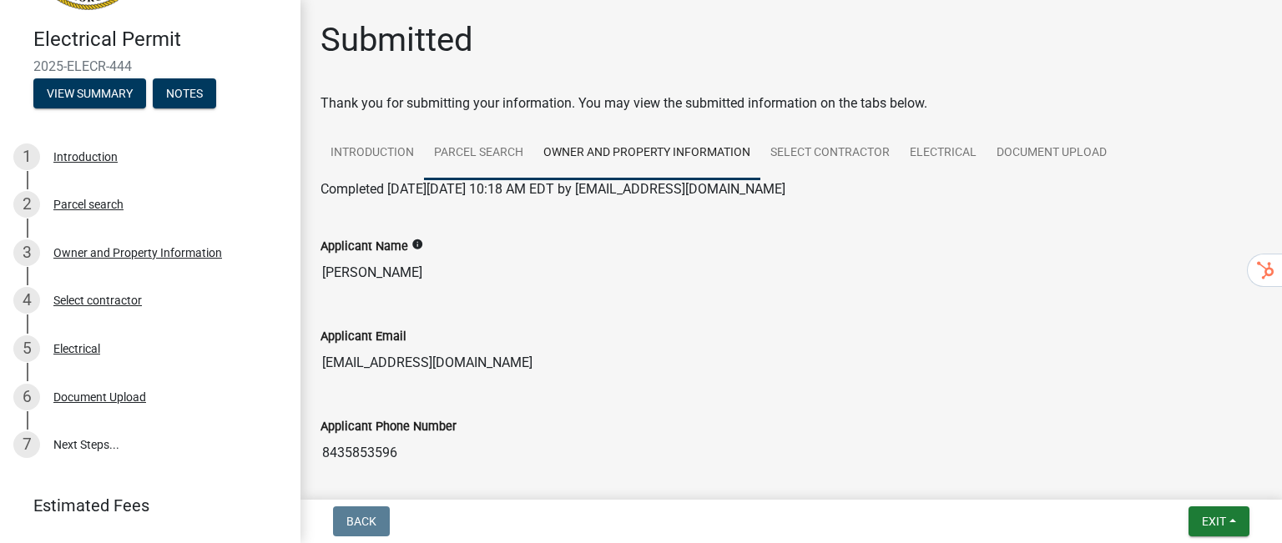
click at [474, 153] on link "Parcel search" at bounding box center [478, 153] width 109 height 53
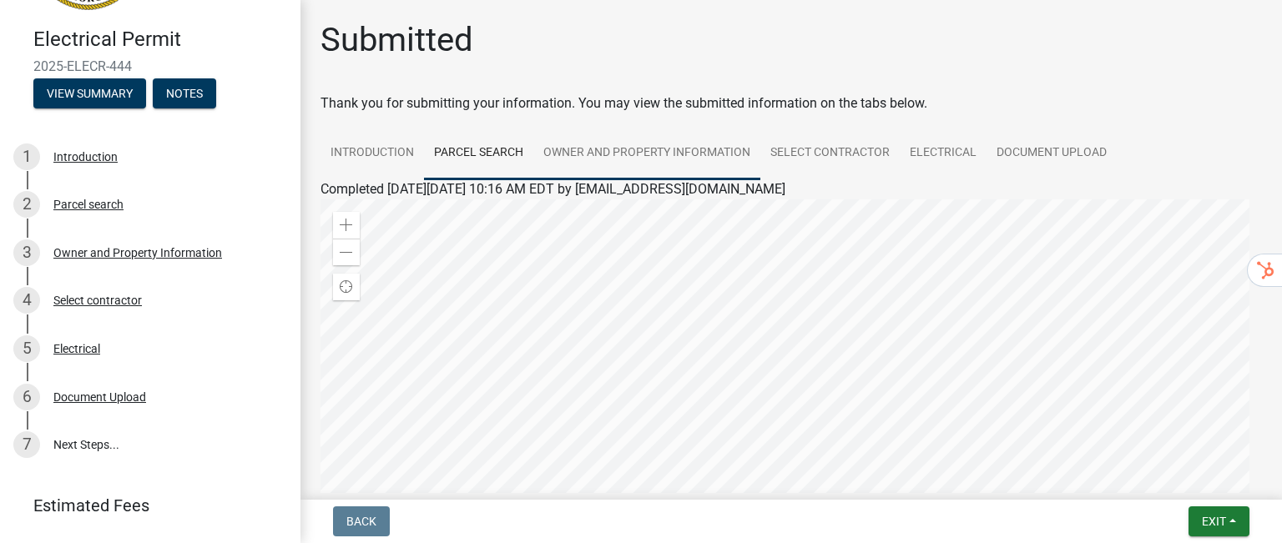
click at [614, 149] on link "Owner and Property Information" at bounding box center [646, 153] width 227 height 53
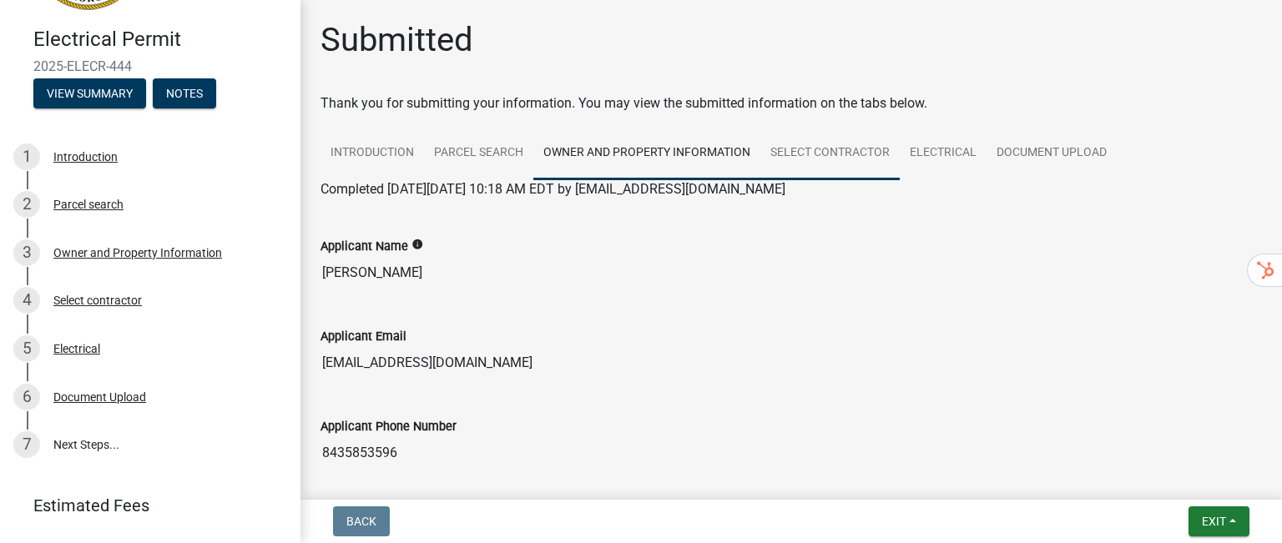
click at [860, 154] on link "Select contractor" at bounding box center [829, 153] width 139 height 53
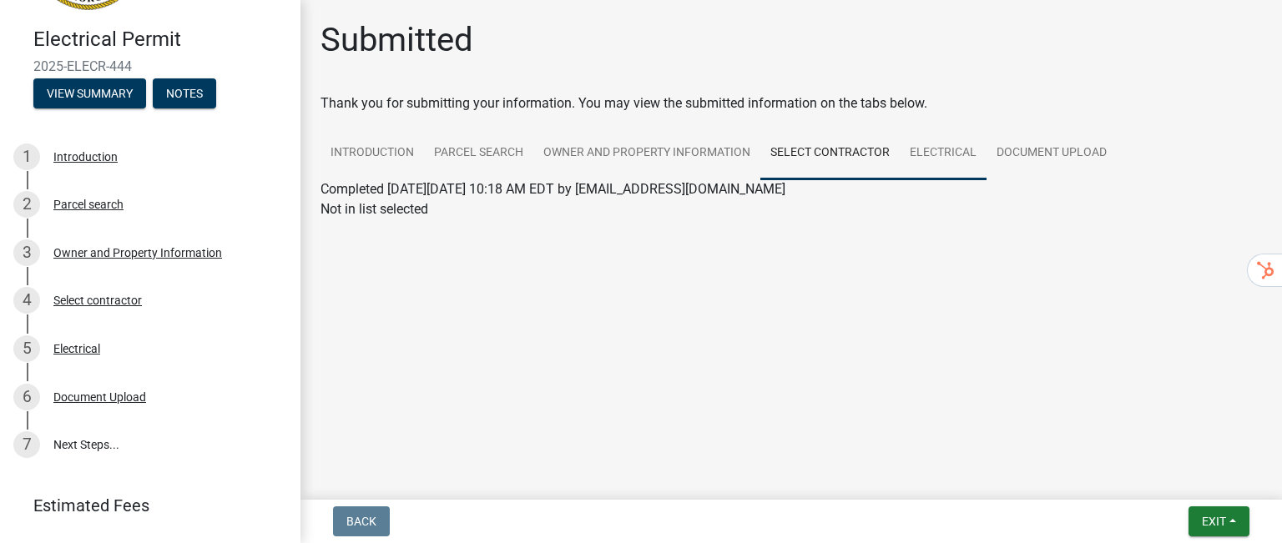
click at [953, 155] on link "Electrical" at bounding box center [943, 153] width 87 height 53
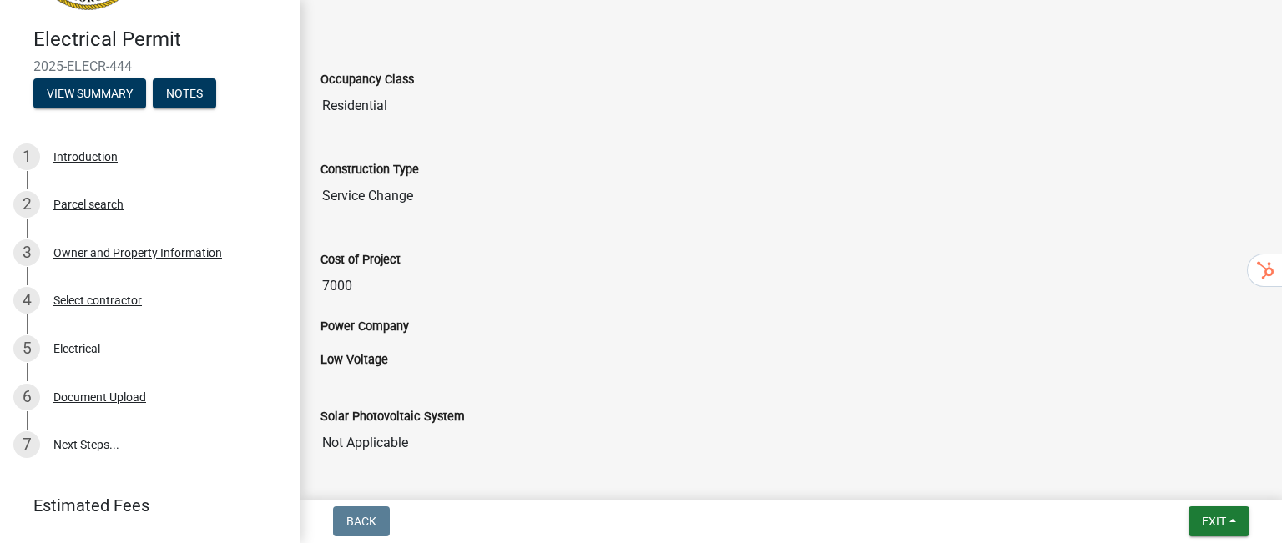
scroll to position [417, 0]
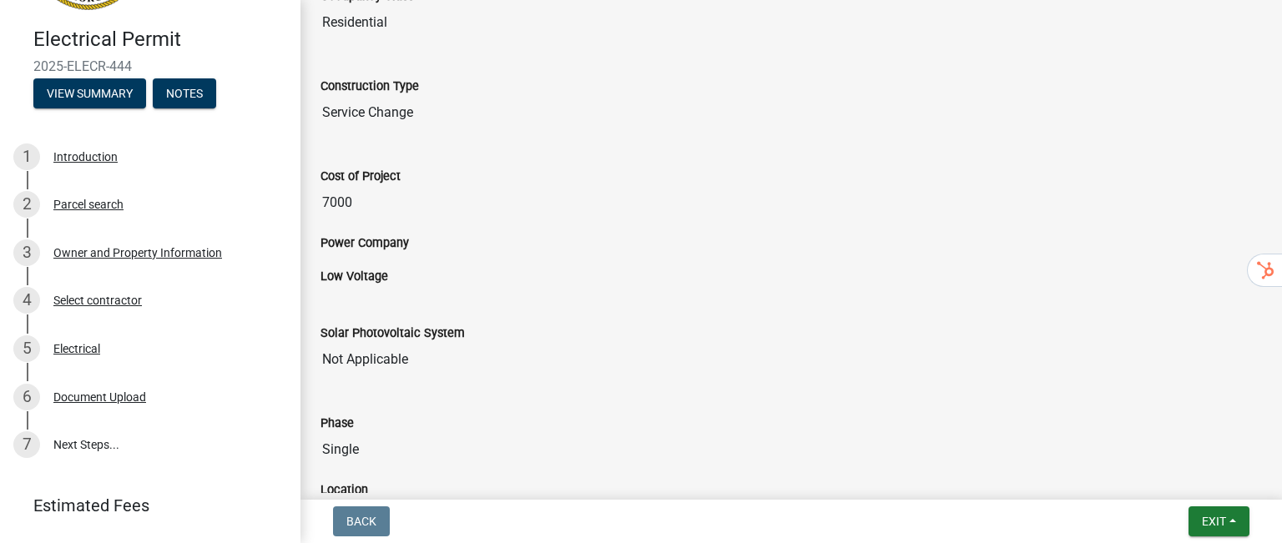
click at [400, 243] on label "Power Company" at bounding box center [364, 244] width 88 height 12
click at [396, 246] on label "Power Company" at bounding box center [364, 244] width 88 height 12
click at [378, 271] on label "Low Voltage" at bounding box center [354, 277] width 68 height 12
click at [444, 249] on div "Power Company" at bounding box center [790, 243] width 941 height 20
click at [512, 236] on div "Power Company" at bounding box center [790, 243] width 941 height 20
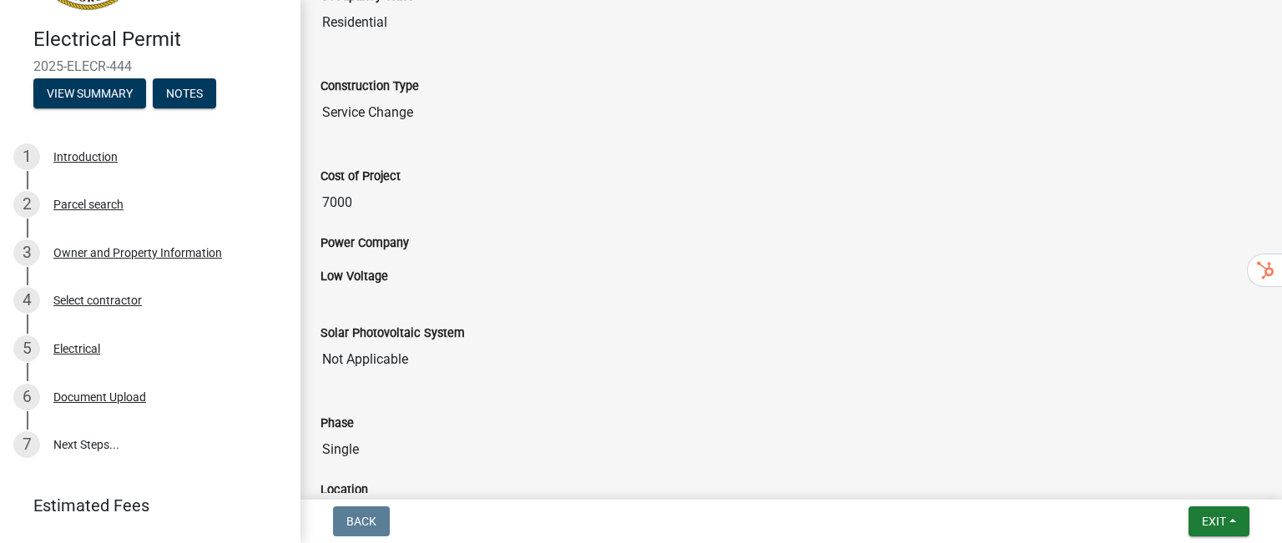
click at [470, 238] on div "Power Company" at bounding box center [790, 243] width 941 height 20
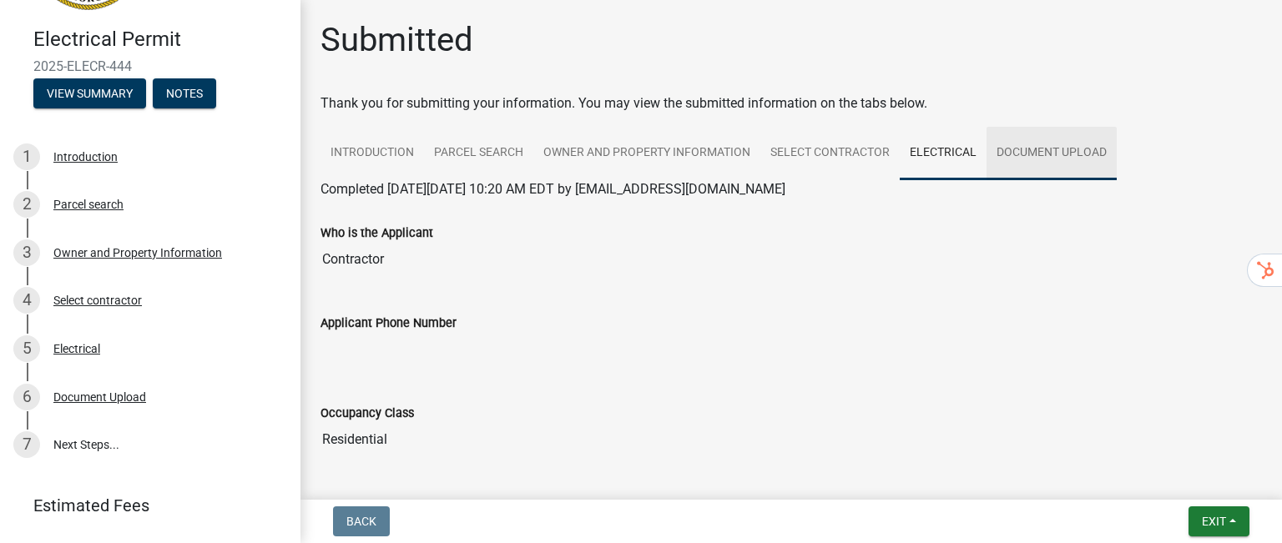
click at [1076, 154] on link "Document Upload" at bounding box center [1051, 153] width 130 height 53
